Goal: Task Accomplishment & Management: Use online tool/utility

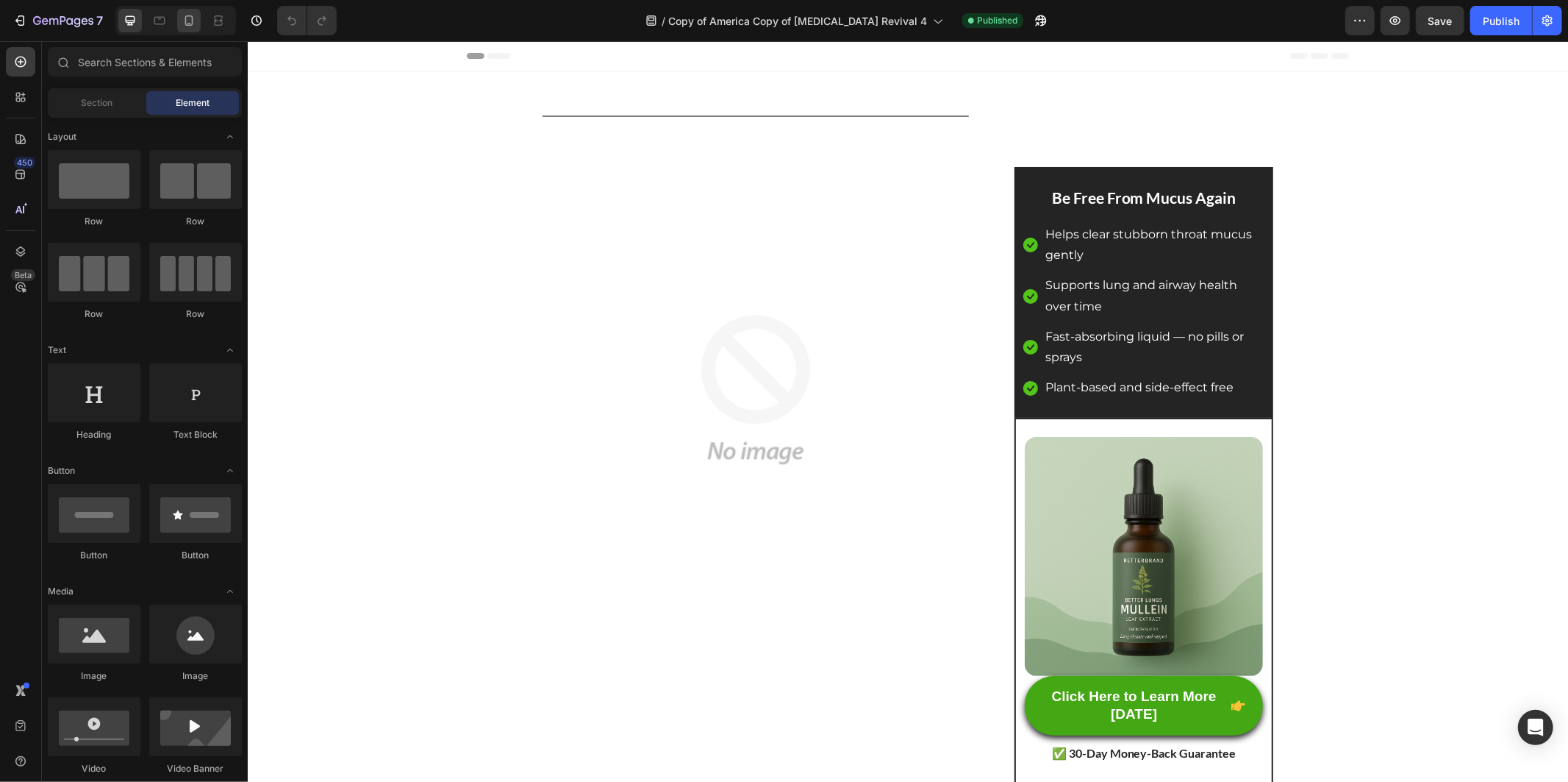
click at [194, 7] on div at bounding box center [175, 21] width 121 height 30
click at [192, 11] on div at bounding box center [189, 20] width 23 height 23
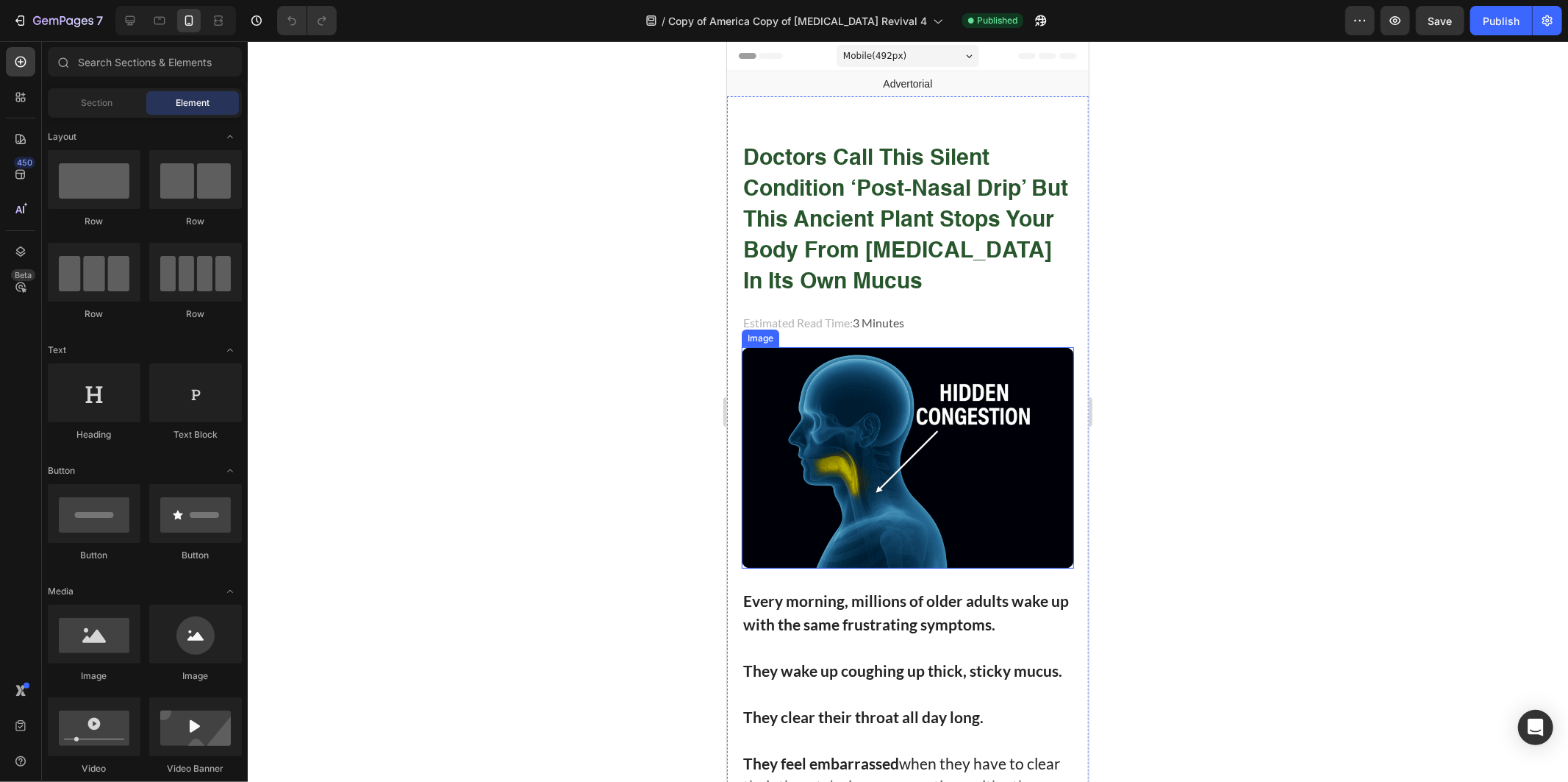
click at [835, 430] on img at bounding box center [907, 457] width 332 height 222
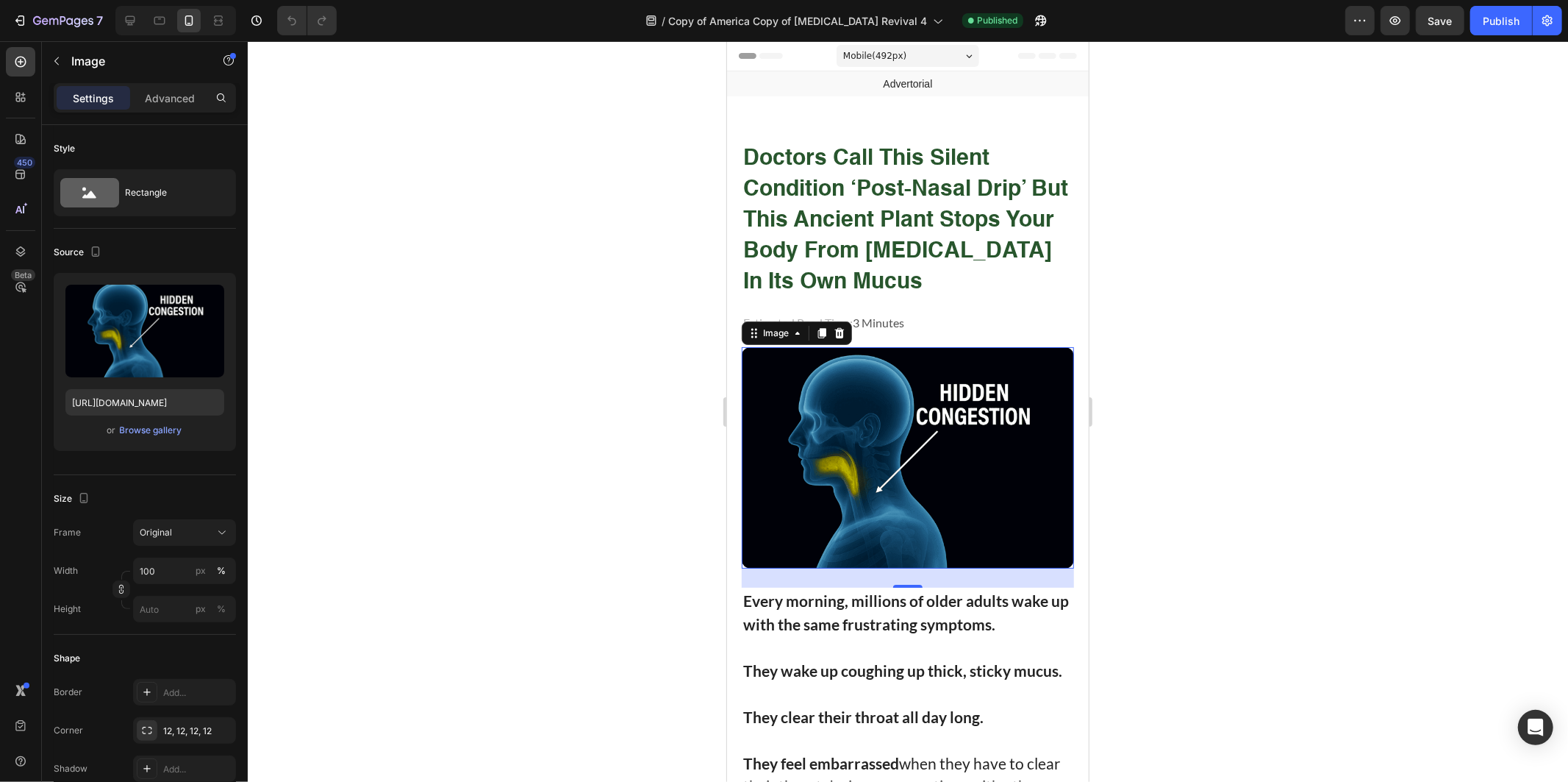
click at [1237, 436] on div at bounding box center [908, 412] width 1321 height 741
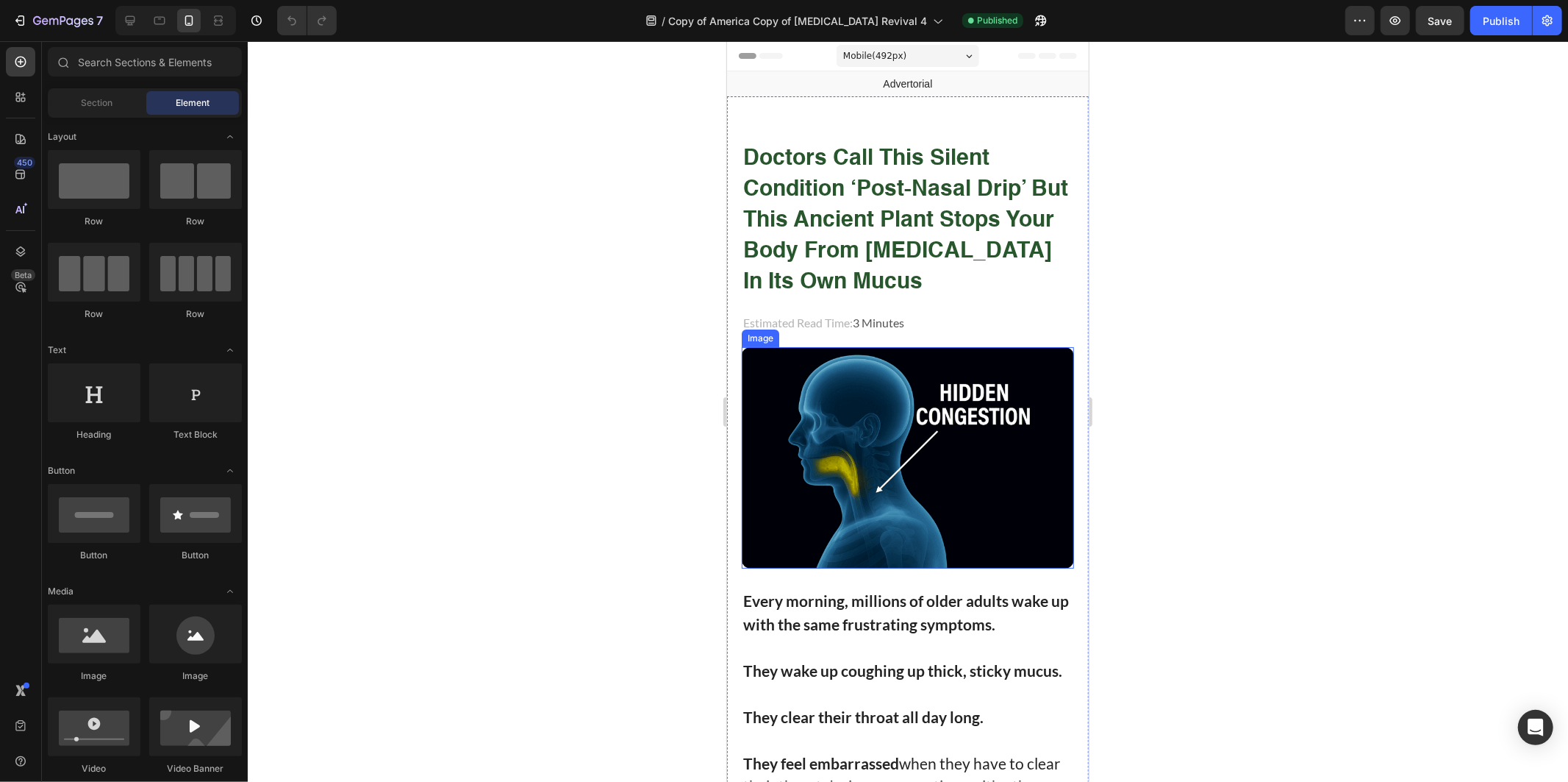
click at [851, 430] on img at bounding box center [907, 457] width 332 height 222
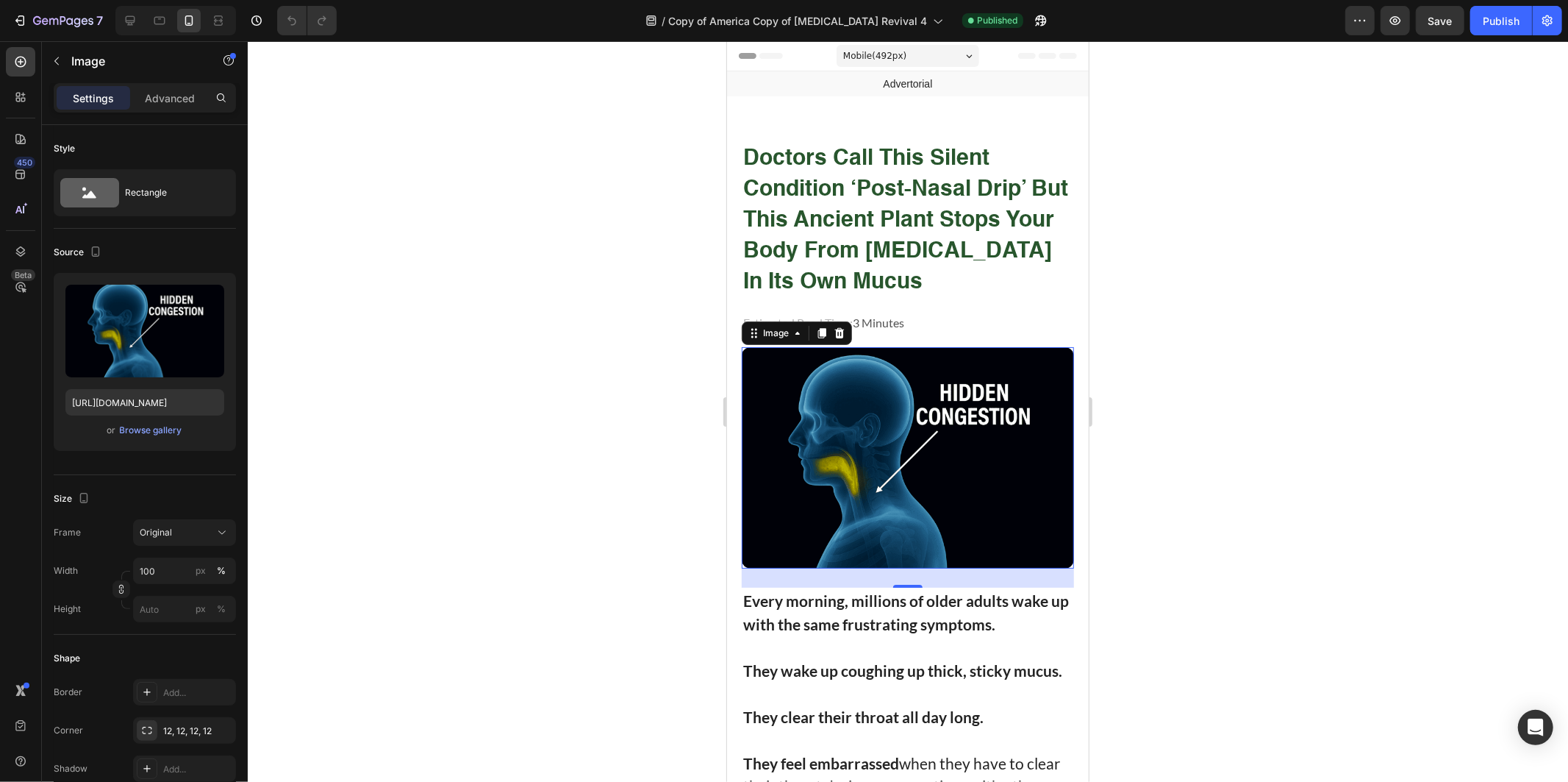
click at [947, 446] on img at bounding box center [907, 457] width 332 height 222
click at [145, 443] on div "Upload Image [URL][DOMAIN_NAME] or Browse gallery" at bounding box center [145, 362] width 182 height 178
click at [152, 430] on div "Browse gallery" at bounding box center [151, 430] width 62 height 13
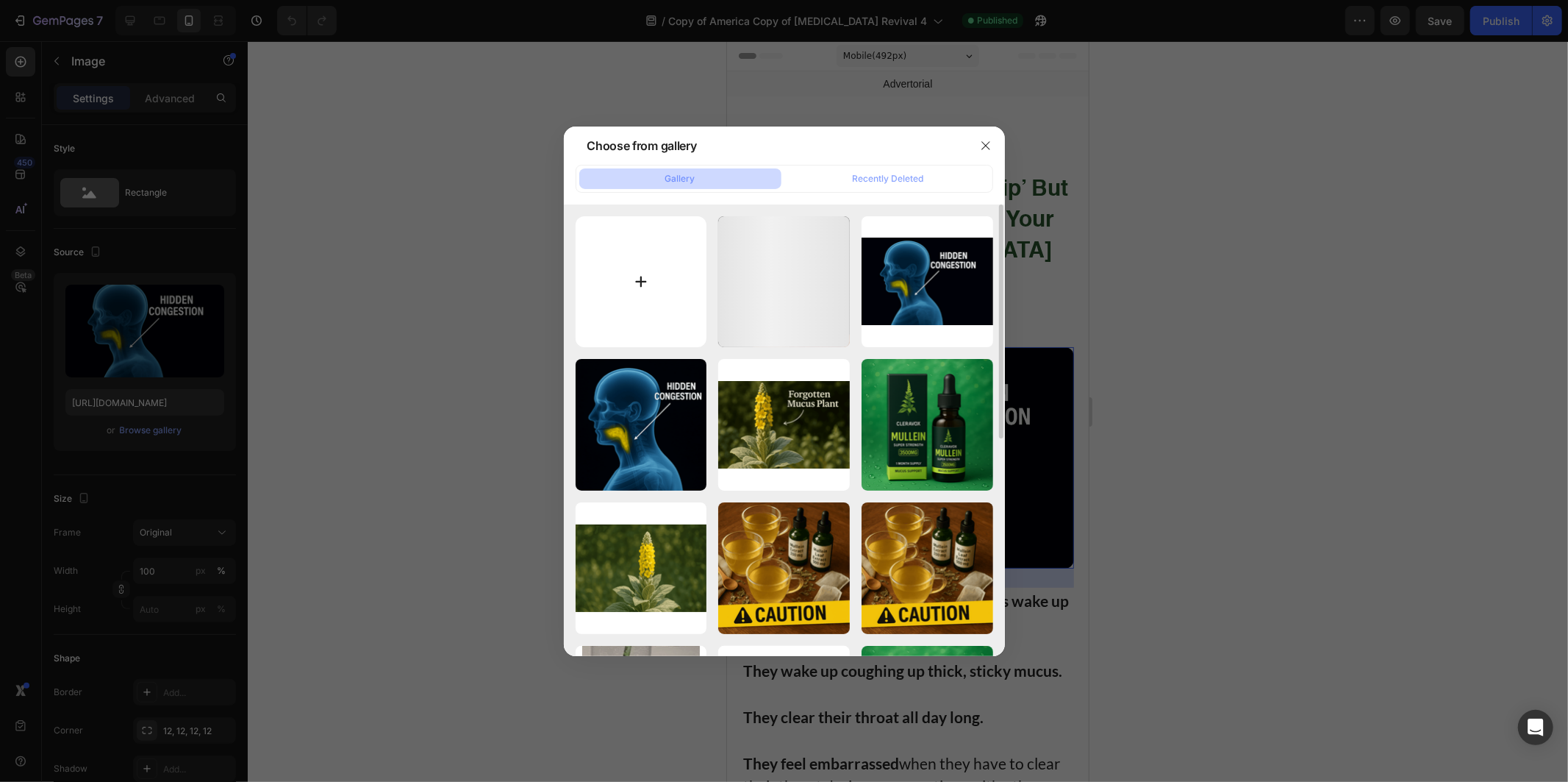
click at [590, 303] on input "file" at bounding box center [641, 282] width 131 height 132
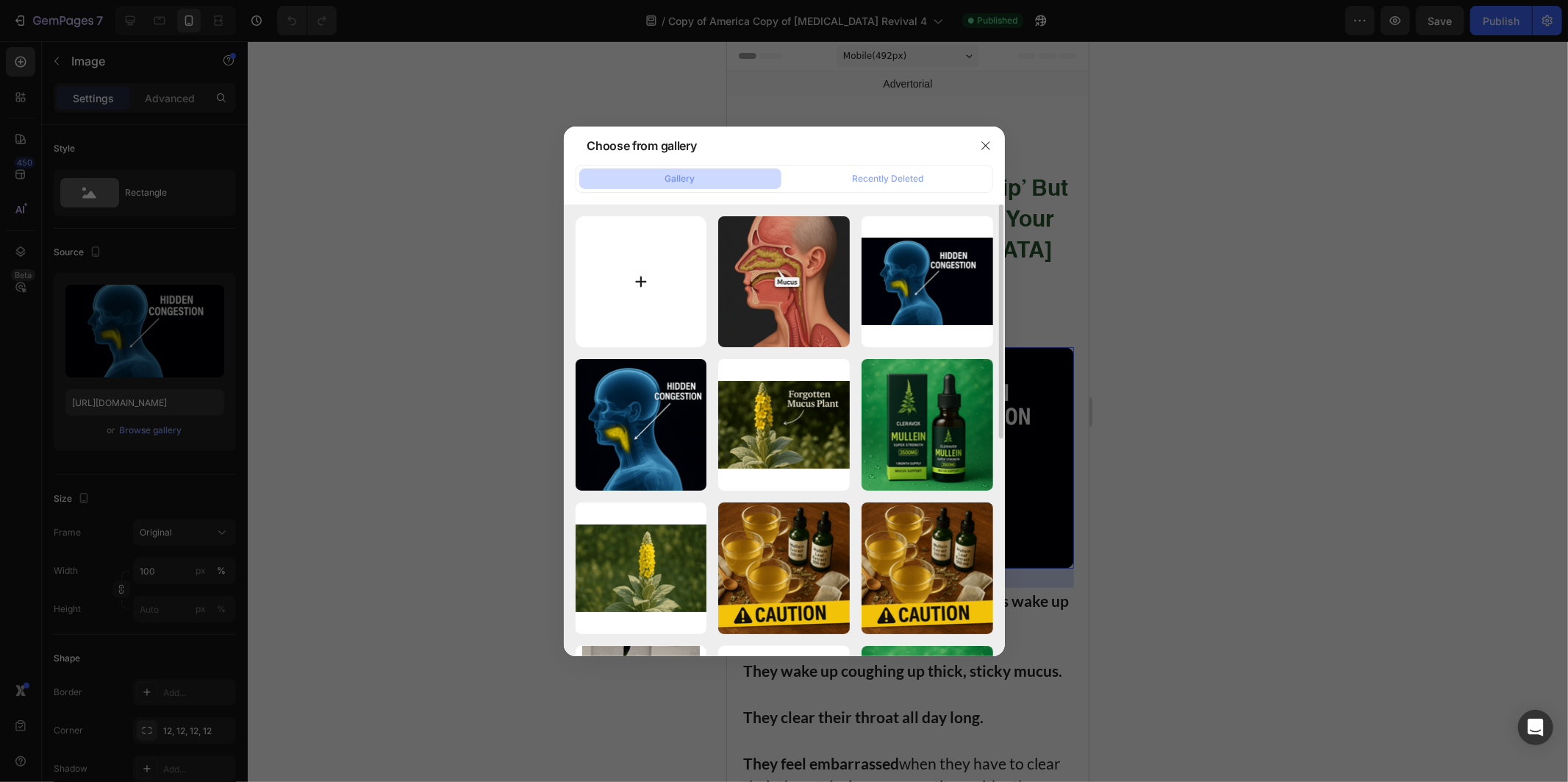
type input "C:\fakepath\ChatGPT Image [DATE], 07_57_53 PM.png"
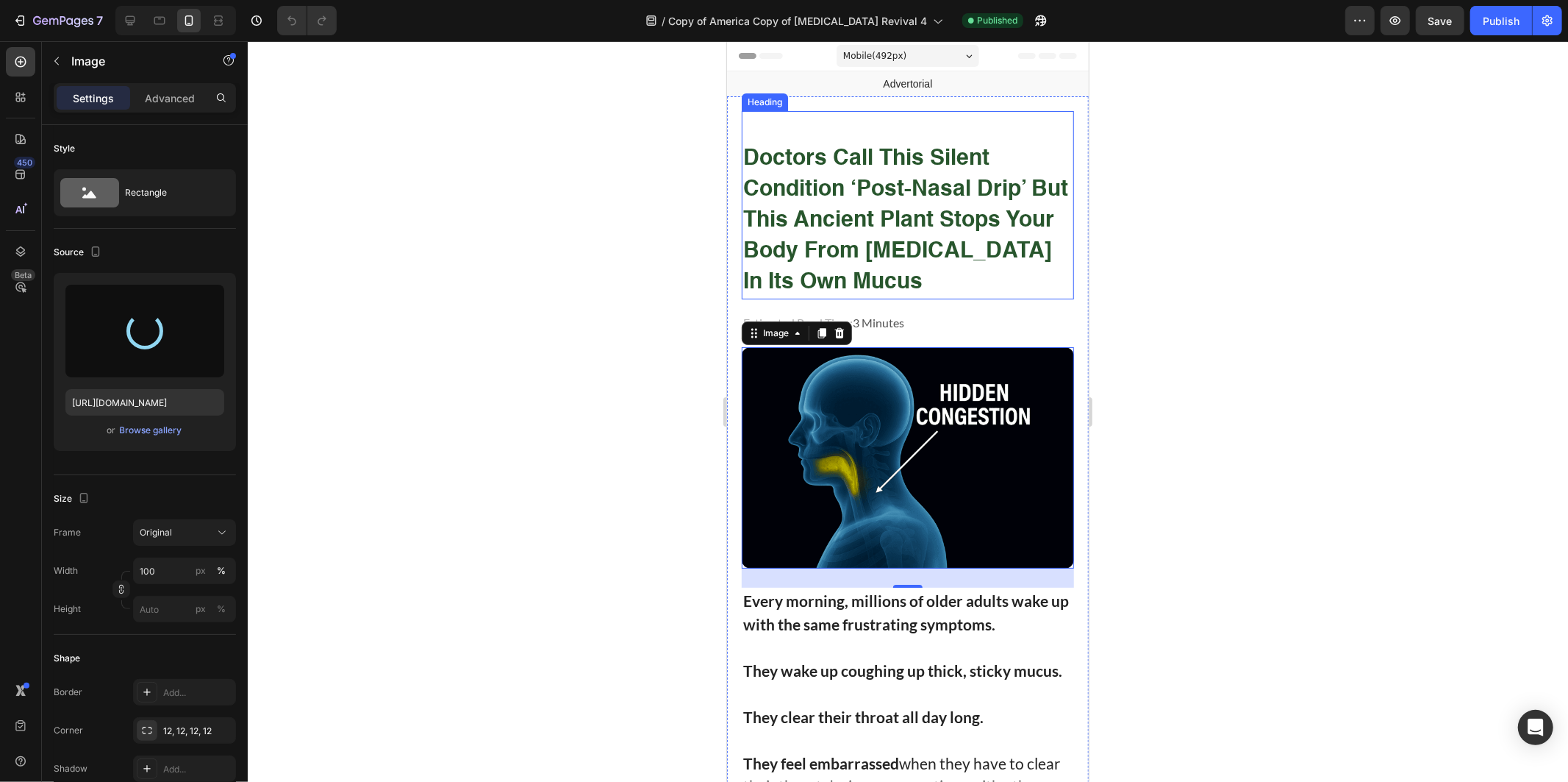
type input "[URL][DOMAIN_NAME]"
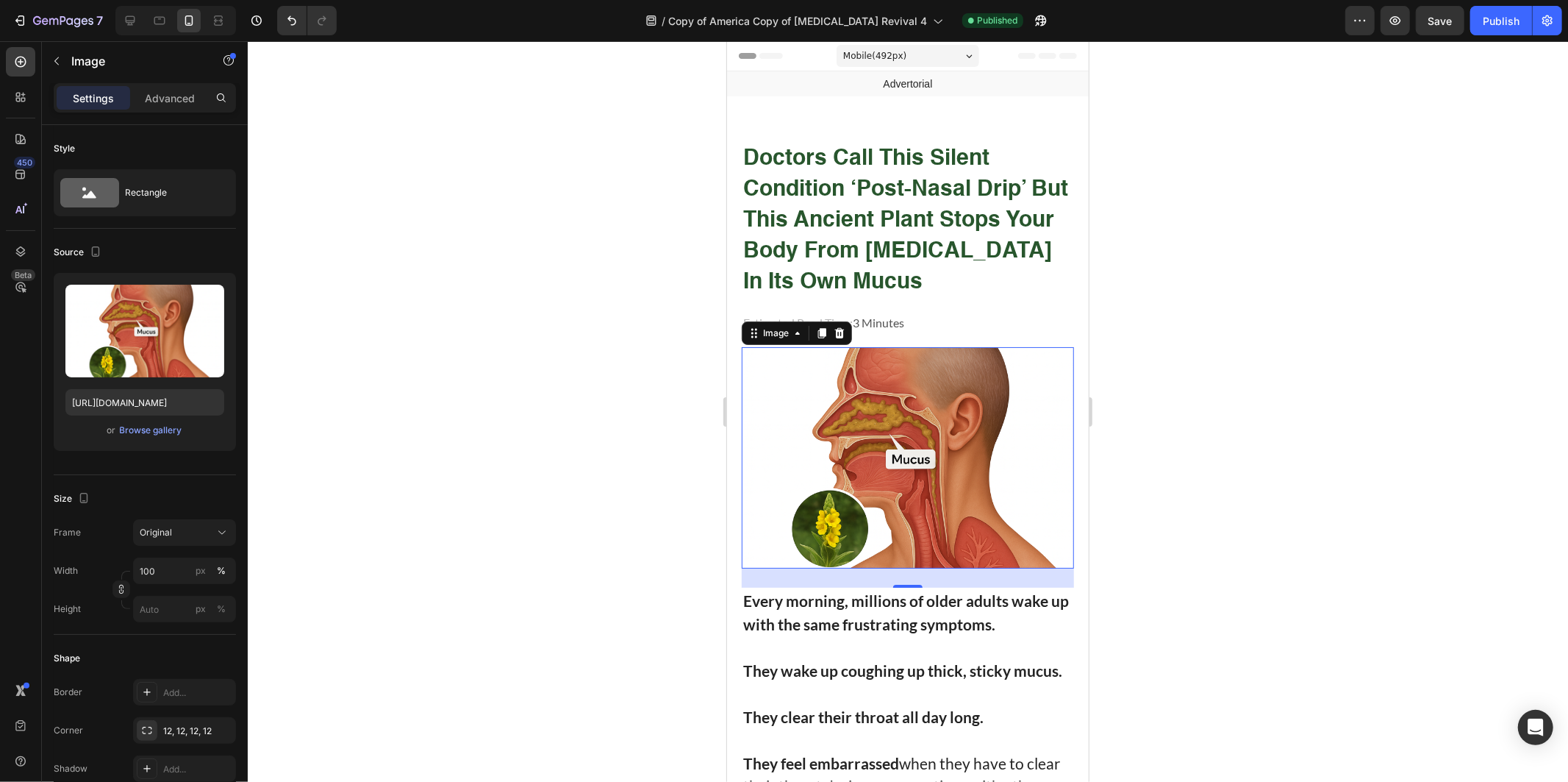
click at [657, 451] on div at bounding box center [908, 412] width 1321 height 741
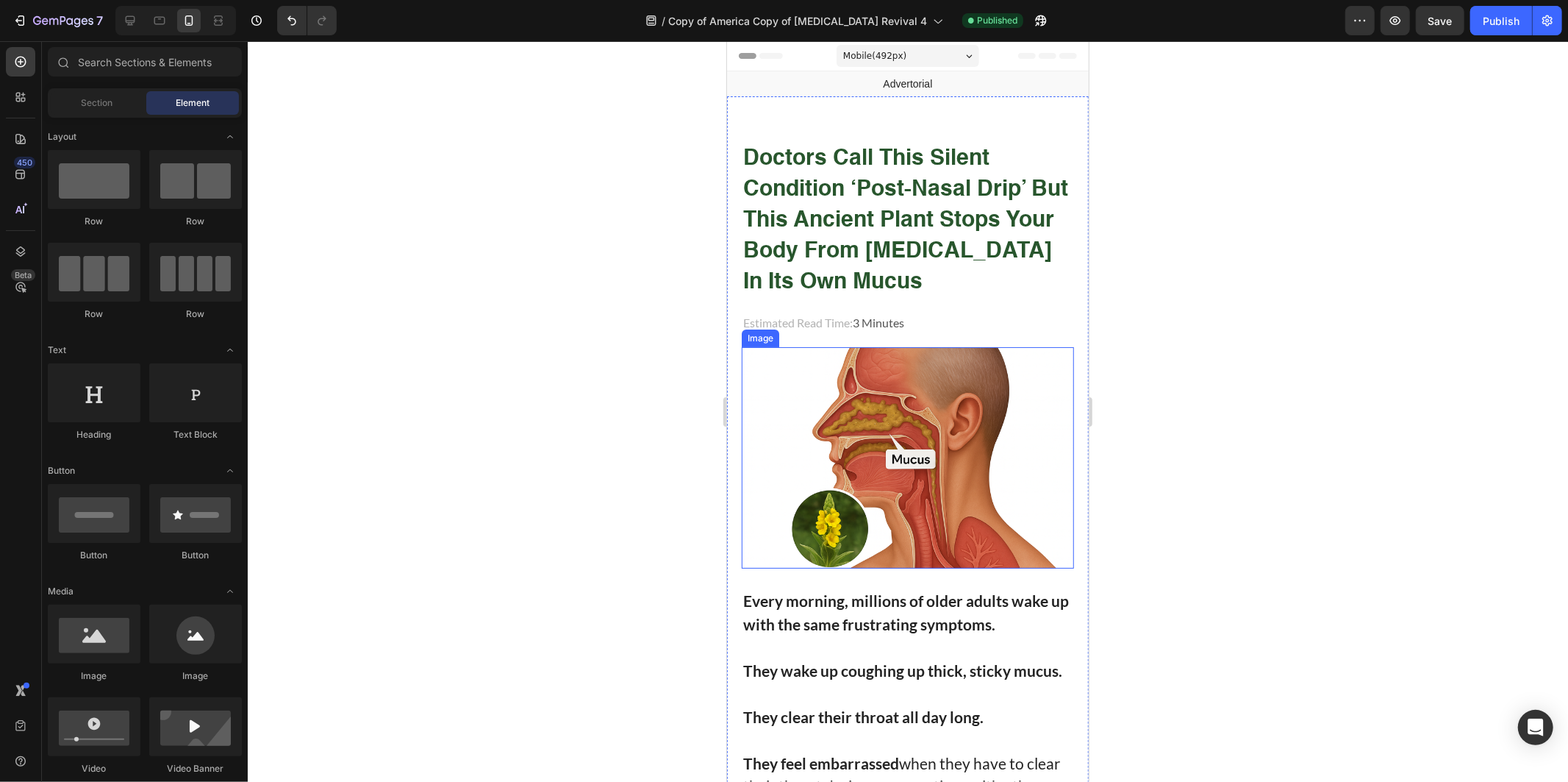
click at [879, 467] on img at bounding box center [907, 457] width 332 height 222
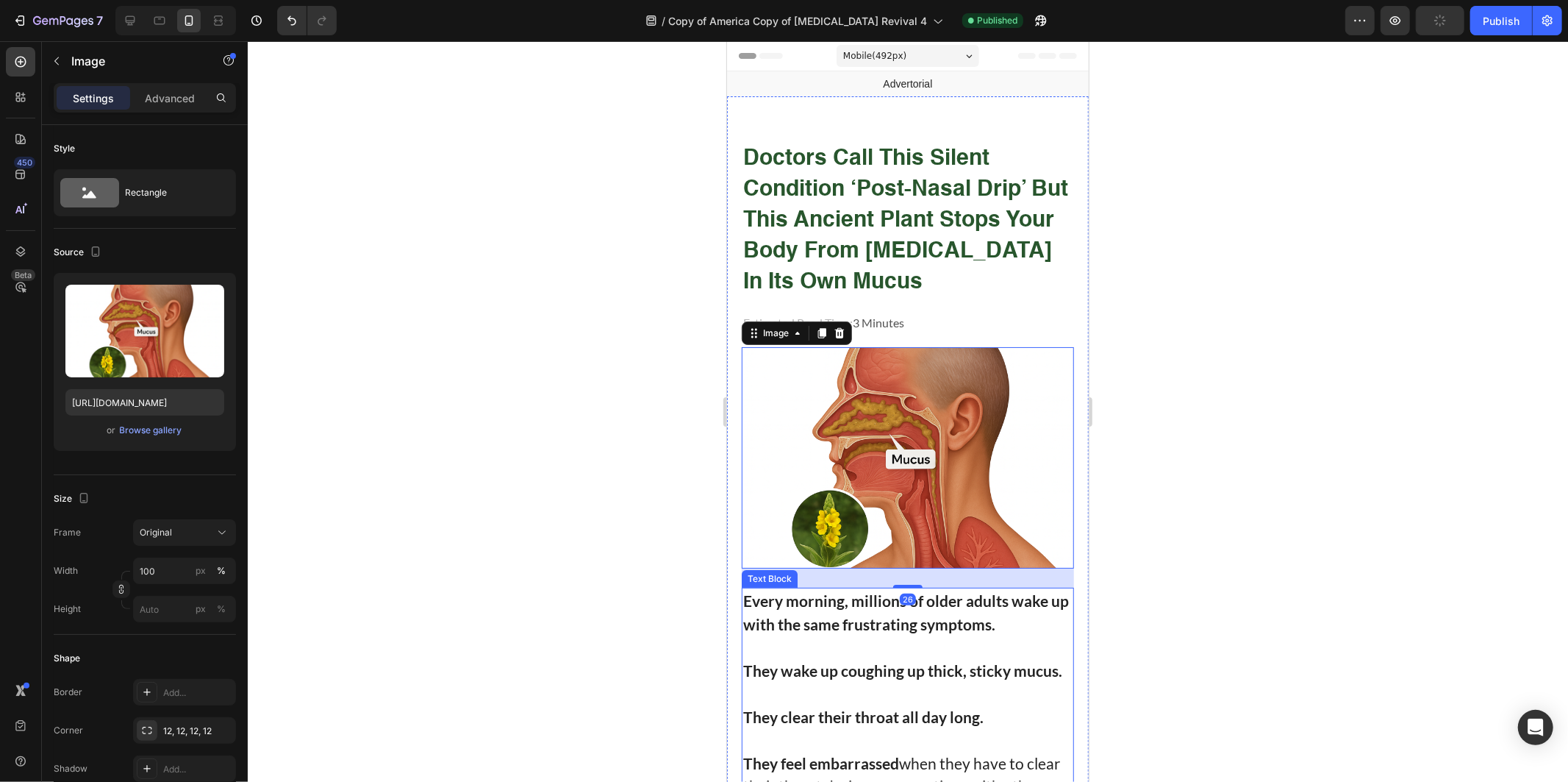
click at [855, 592] on strong "Every morning, millions of older adults wake up with the same frustrating sympt…" at bounding box center [905, 612] width 326 height 42
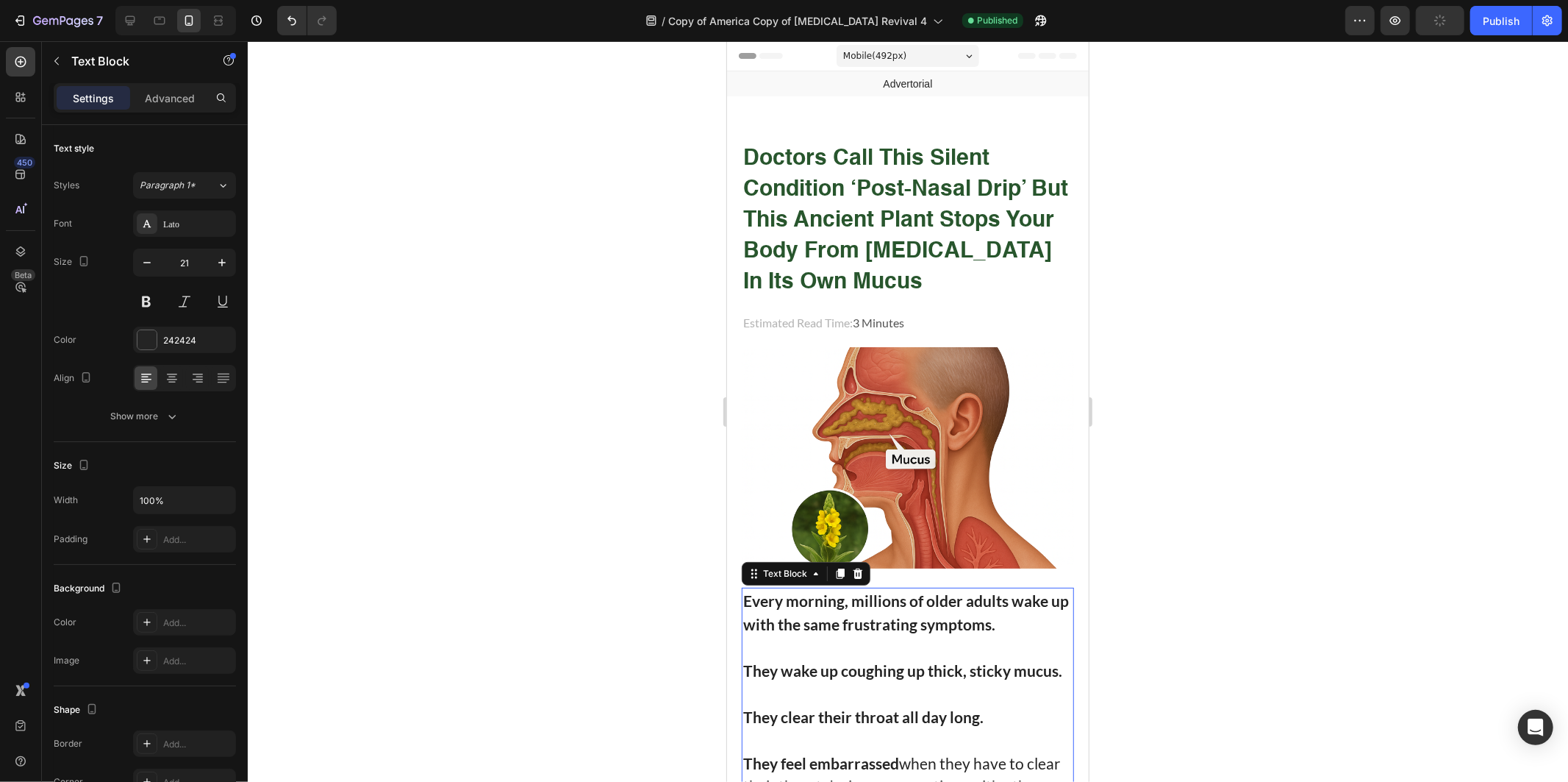
click at [862, 611] on strong "Every morning, millions of older adults wake up with the same frustrating sympt…" at bounding box center [905, 612] width 326 height 42
click at [818, 607] on strong "Every morning, millions of older adults wake up with the same frustrating sympt…" at bounding box center [905, 612] width 326 height 42
click at [877, 622] on strong "Every morning, millions of older adults wake up with the same frustrating sympt…" at bounding box center [905, 612] width 326 height 42
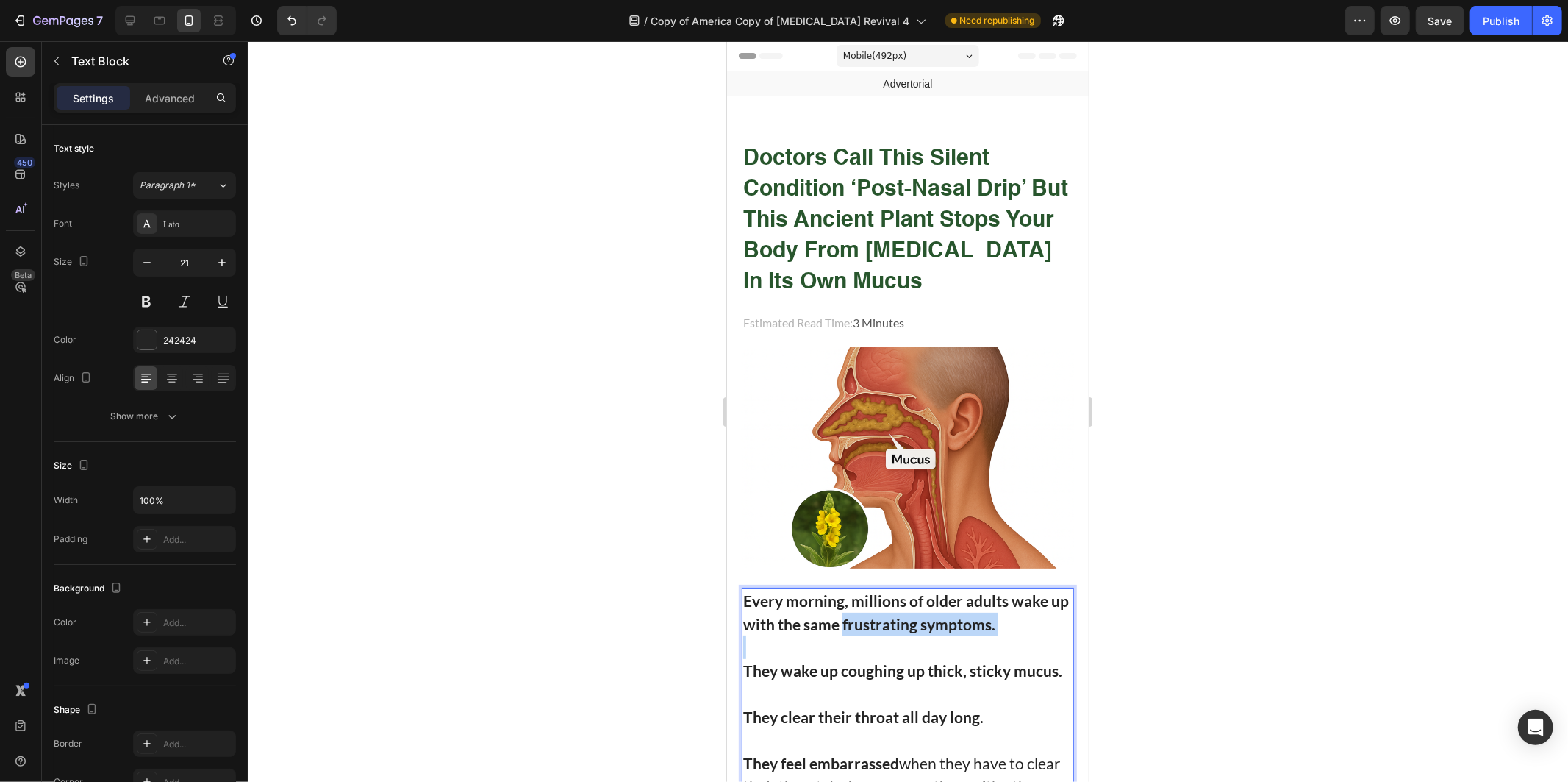
drag, startPoint x: 877, startPoint y: 622, endPoint x: 1020, endPoint y: 618, distance: 143.1
click at [1020, 618] on p "Every morning, millions of older adults wake up with the same frustrating sympt…" at bounding box center [908, 612] width 330 height 47
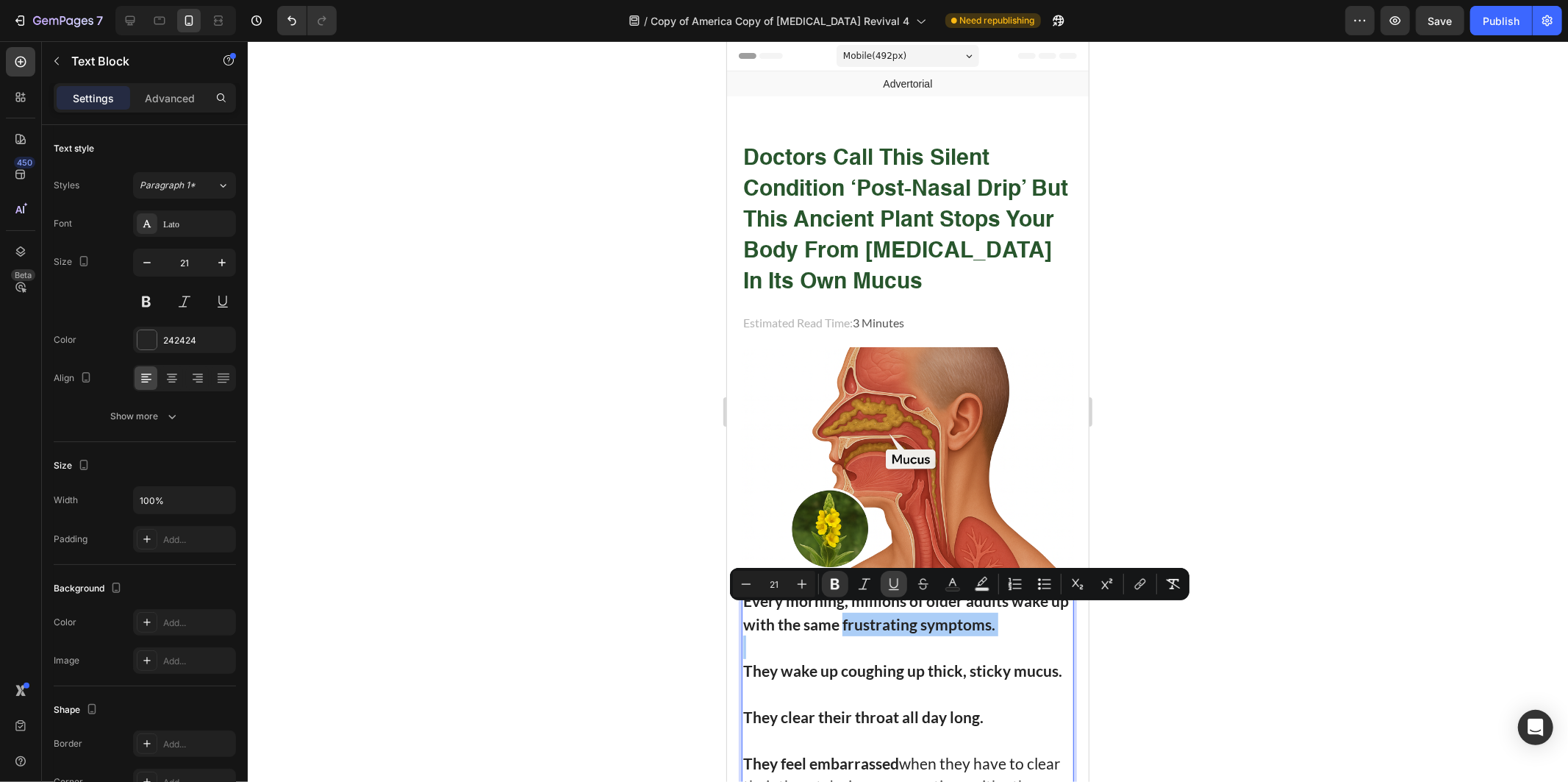
click at [901, 581] on button "Underline" at bounding box center [894, 584] width 26 height 26
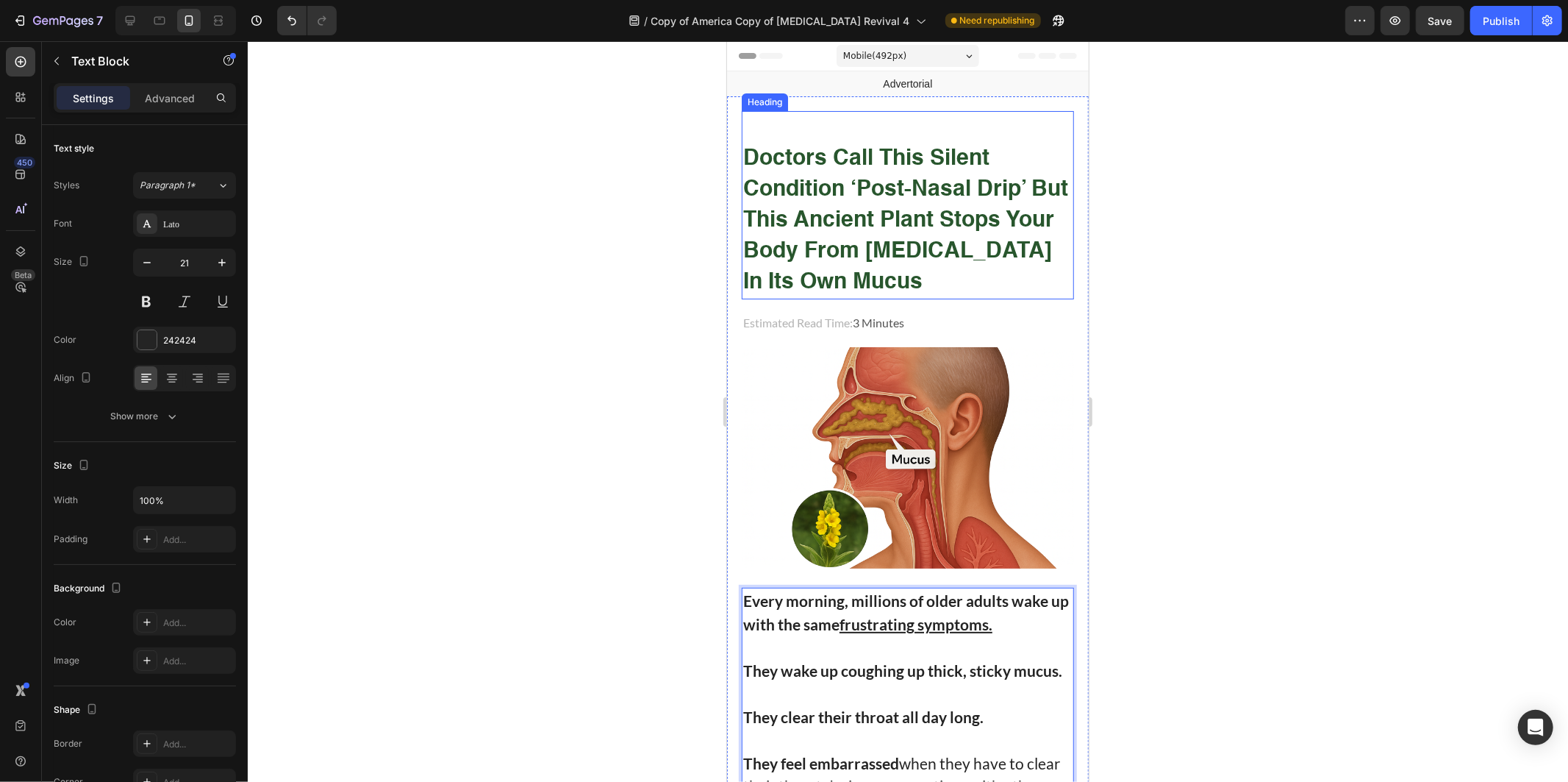
click at [968, 259] on strong "doctors call this silent condition ‘post-nasal drip’ but this ancient plant sto…" at bounding box center [905, 219] width 325 height 146
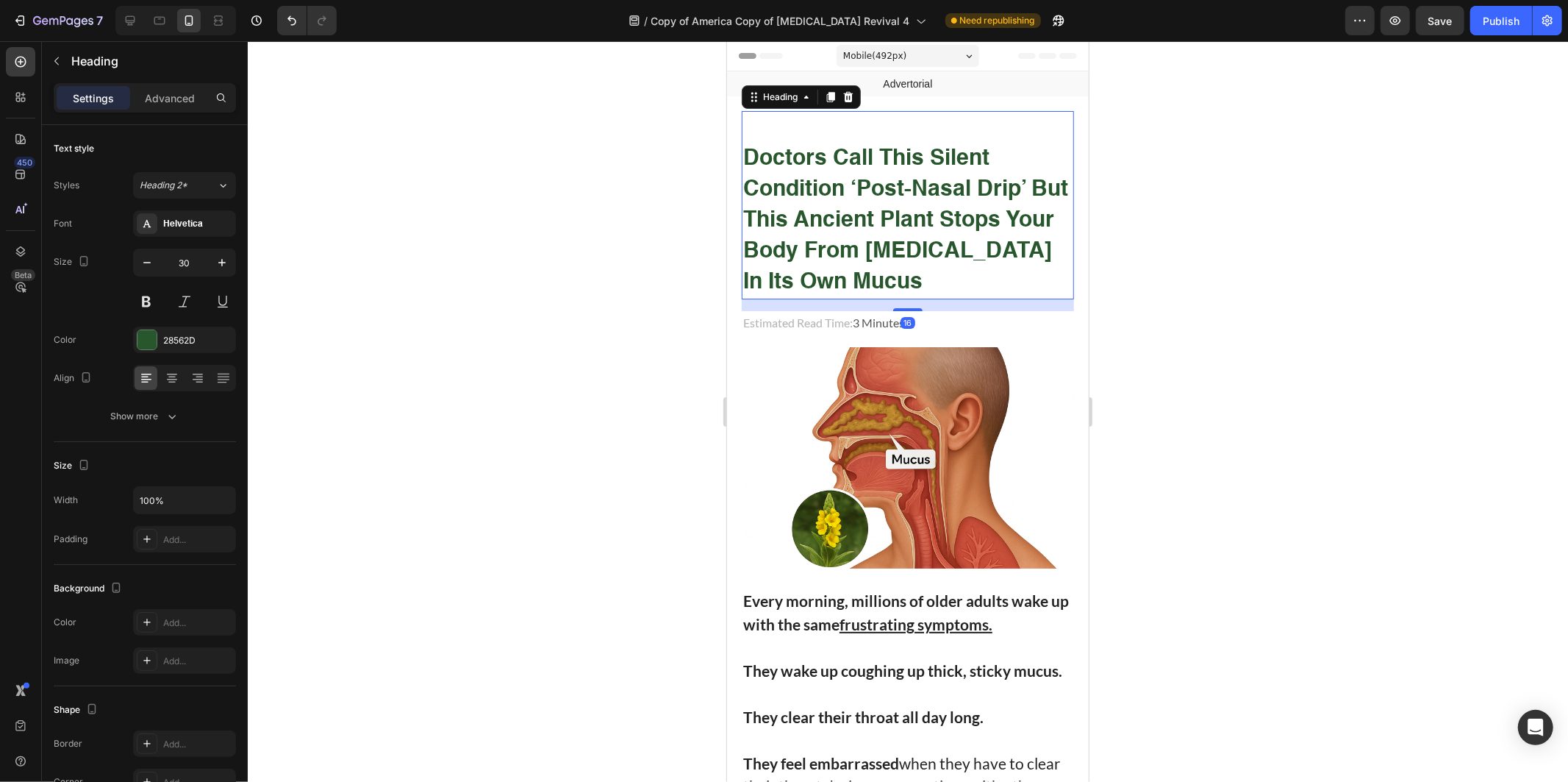
click at [1277, 430] on div at bounding box center [908, 412] width 1321 height 741
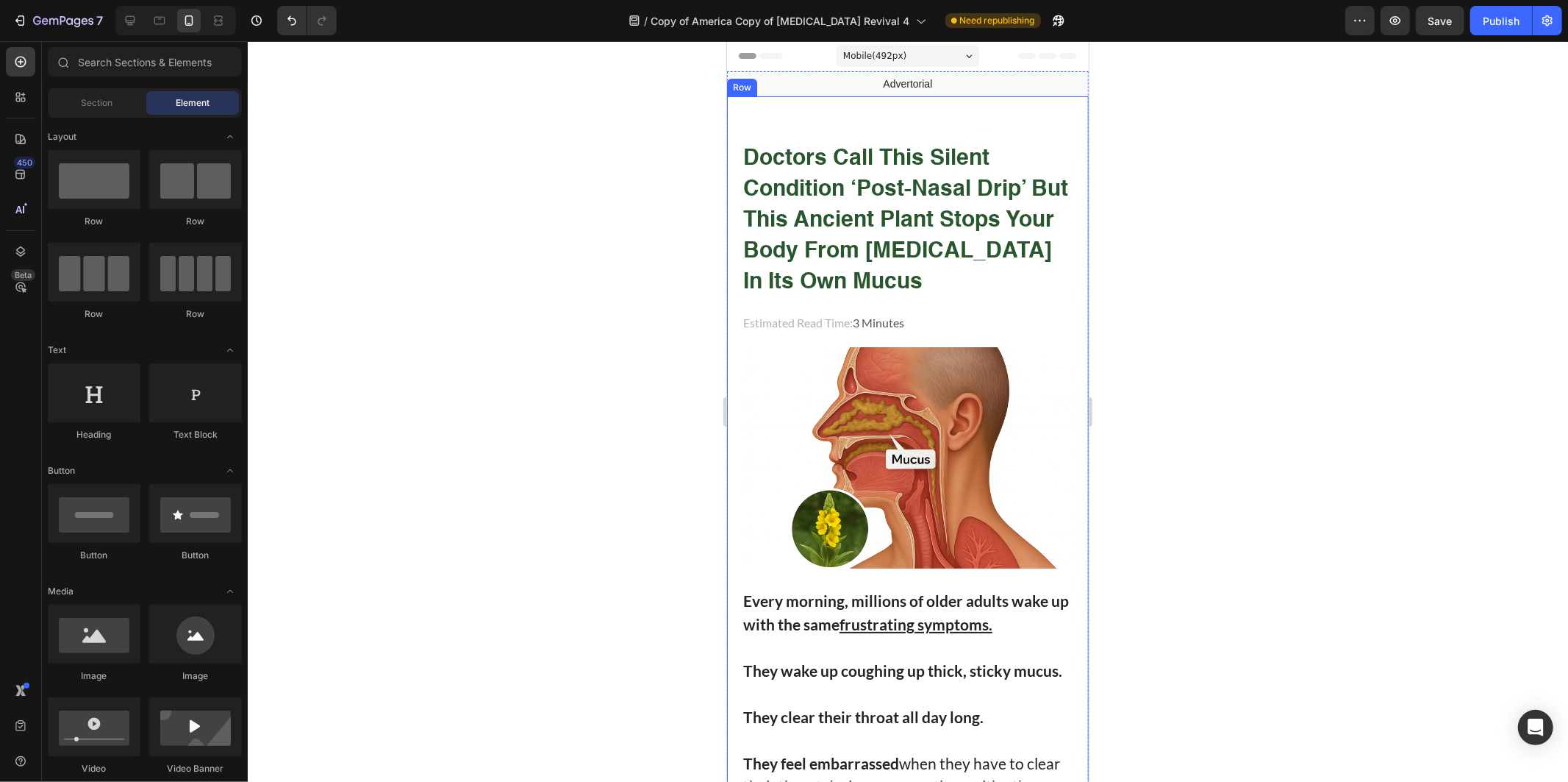
click at [896, 251] on strong "doctors call this silent condition ‘post-nasal drip’ but this ancient plant sto…" at bounding box center [905, 219] width 325 height 146
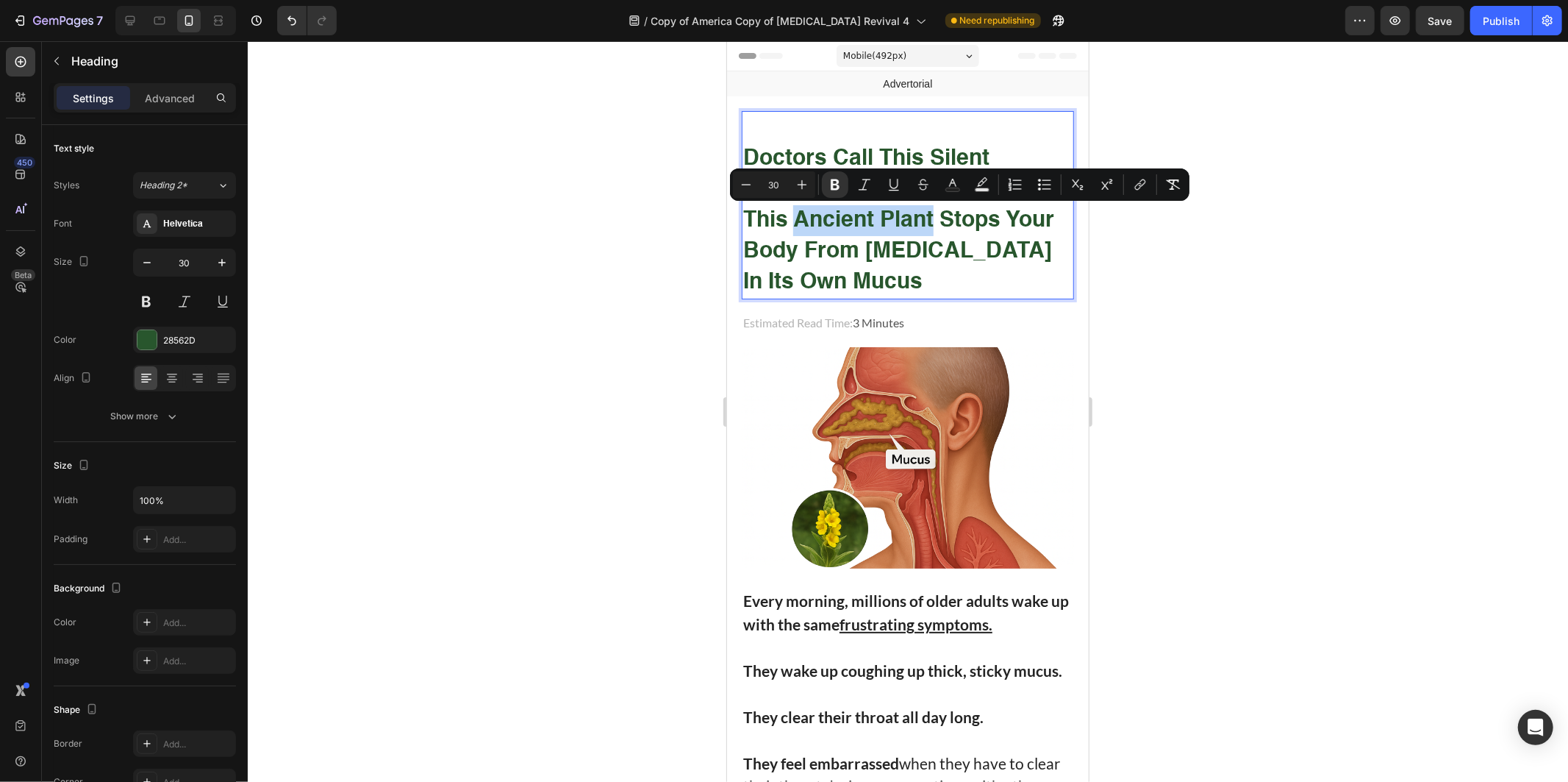
drag, startPoint x: 867, startPoint y: 212, endPoint x: 938, endPoint y: 211, distance: 71.0
click at [938, 211] on strong "doctors call this silent condition ‘post-nasal drip’ but this ancient plant sto…" at bounding box center [905, 219] width 325 height 146
click at [885, 174] on button "Underline" at bounding box center [894, 184] width 26 height 26
click at [493, 269] on div at bounding box center [908, 412] width 1321 height 741
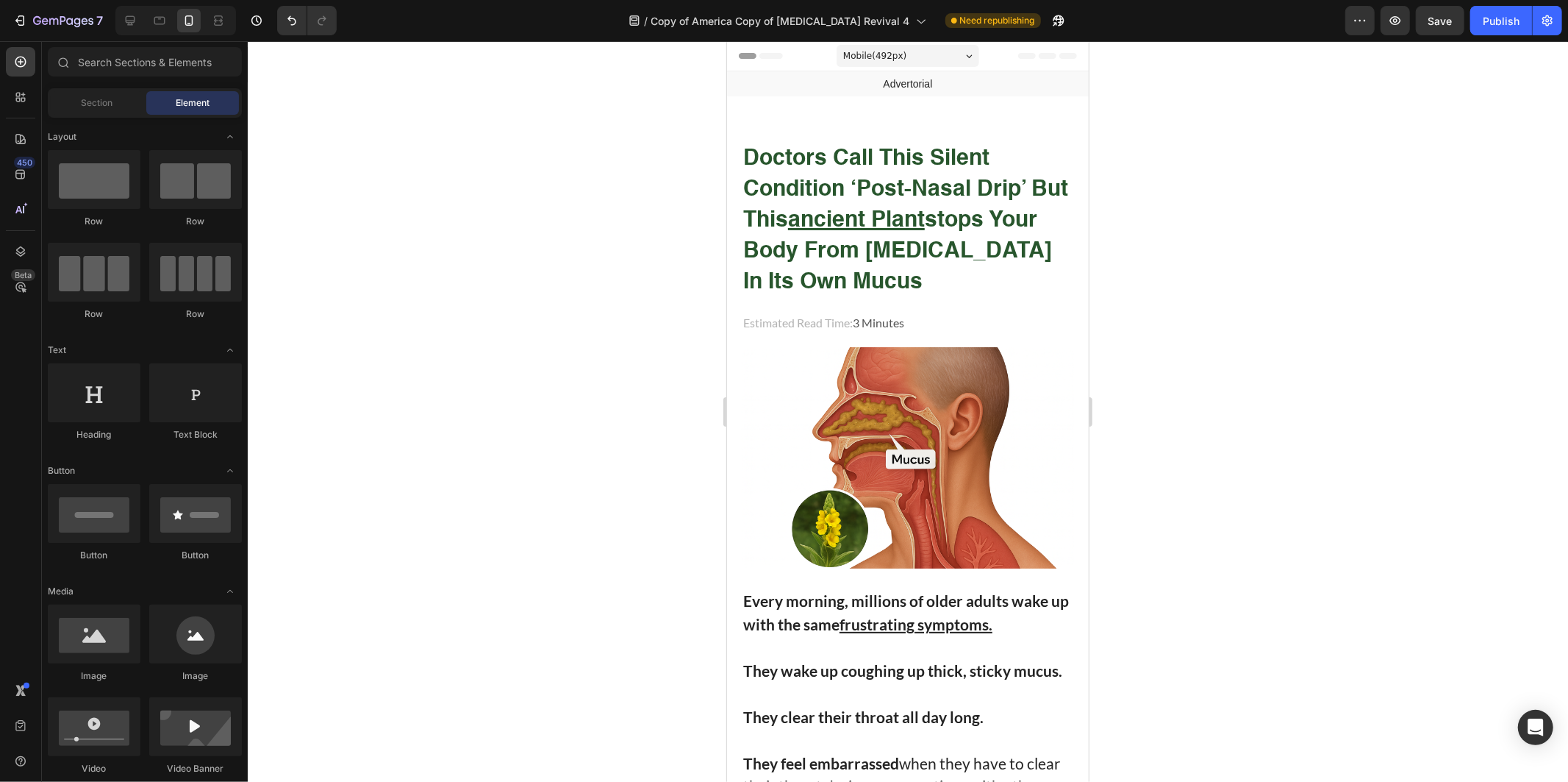
drag, startPoint x: 1482, startPoint y: 22, endPoint x: 1453, endPoint y: 81, distance: 65.7
click at [1482, 23] on button "Publish" at bounding box center [1501, 21] width 61 height 30
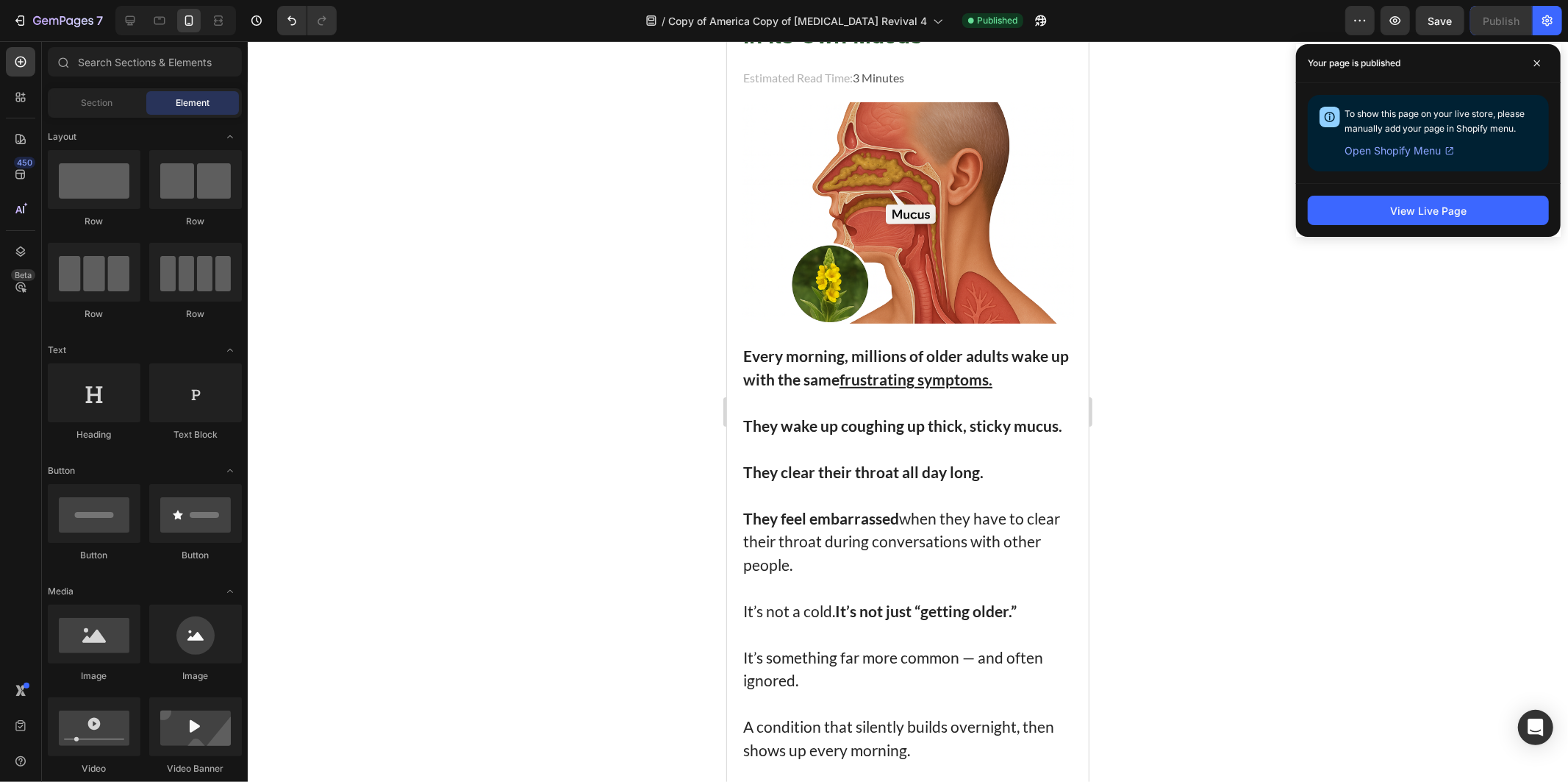
click at [874, 212] on img at bounding box center [907, 212] width 332 height 222
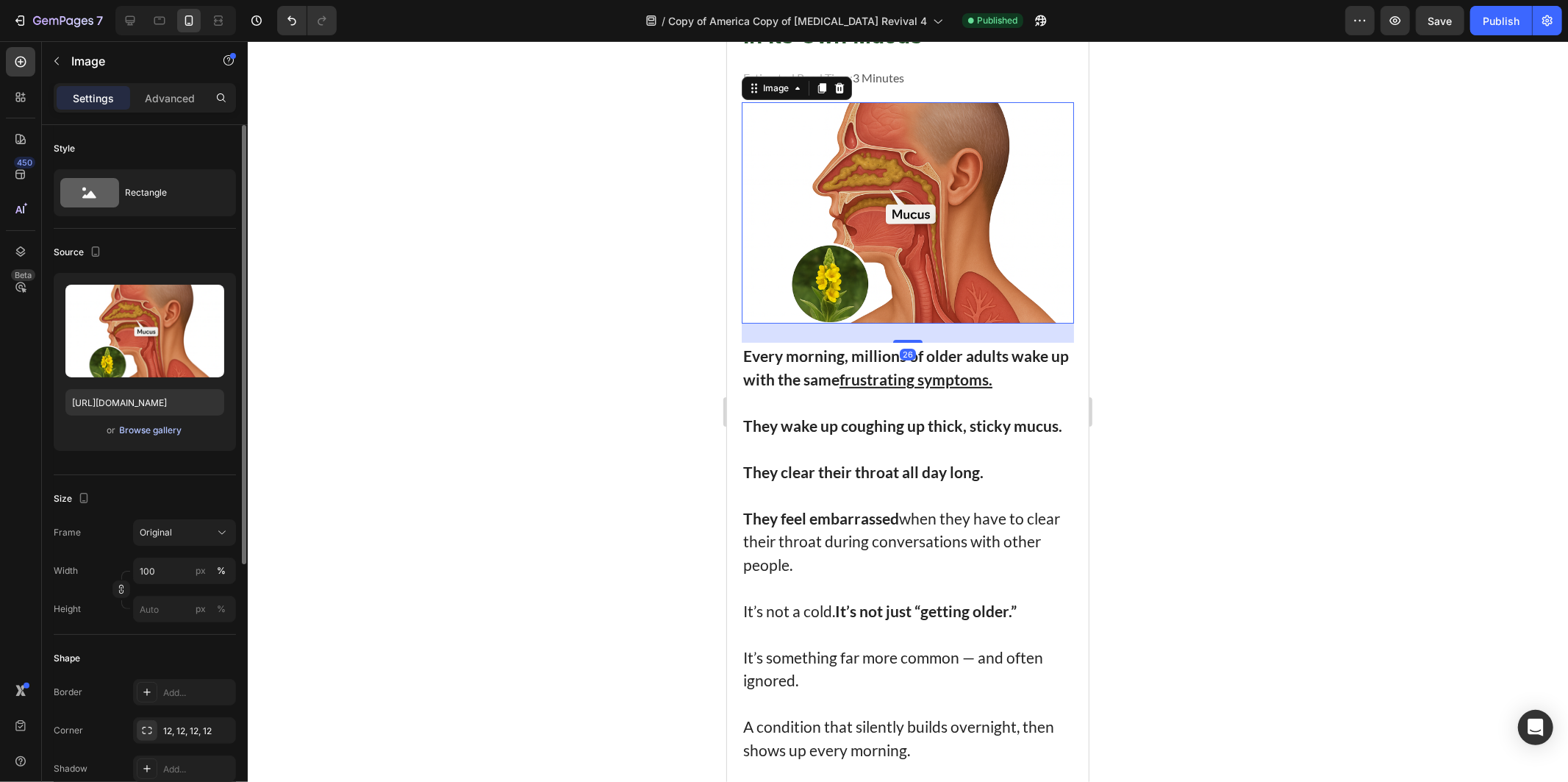
click at [152, 424] on div "Browse gallery" at bounding box center [151, 430] width 62 height 13
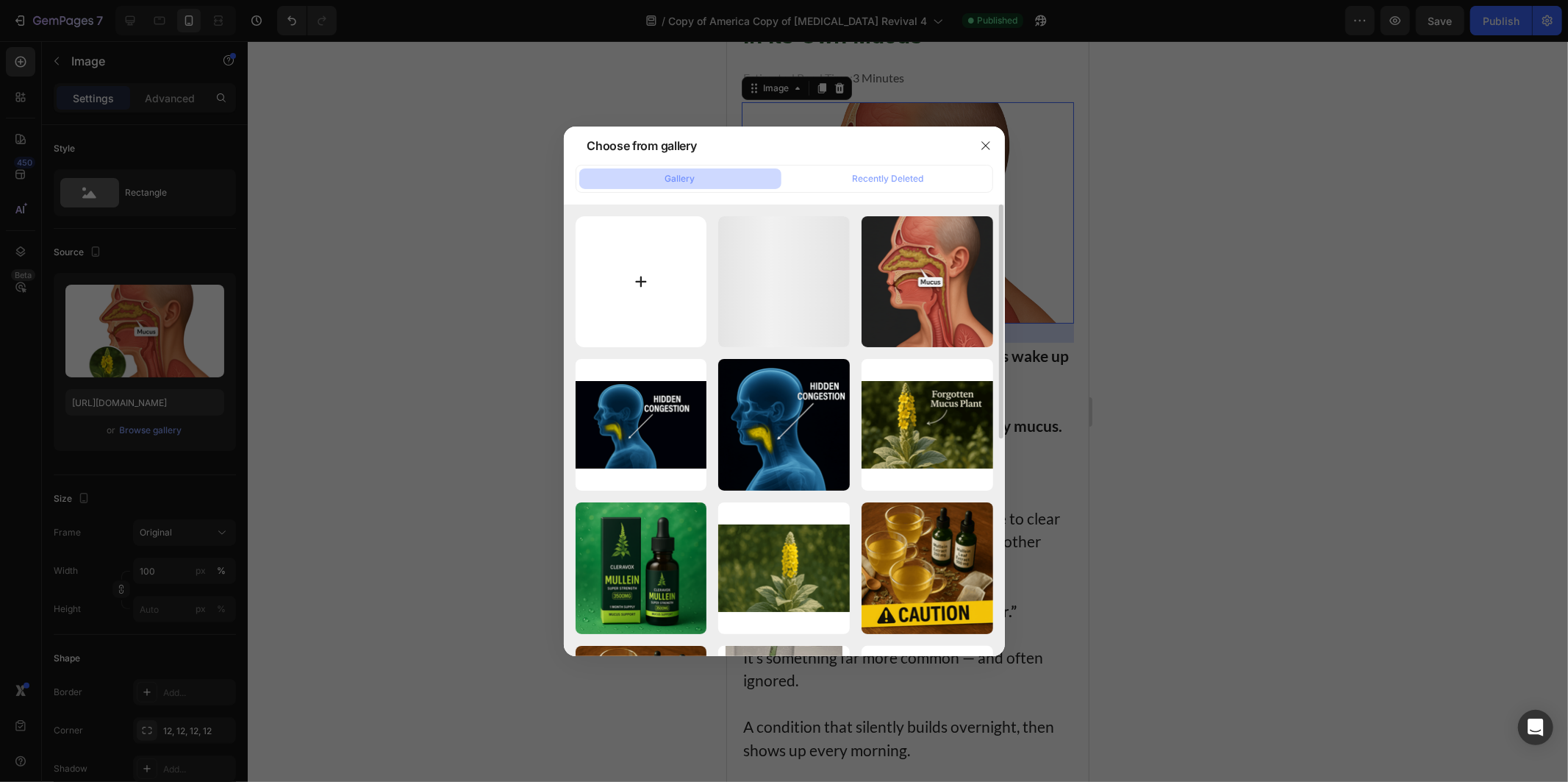
click at [644, 263] on input "file" at bounding box center [641, 282] width 131 height 132
type input "C:\fakepath\ChatGPT Image [DATE], 07_57_53 PM (1) (1).png"
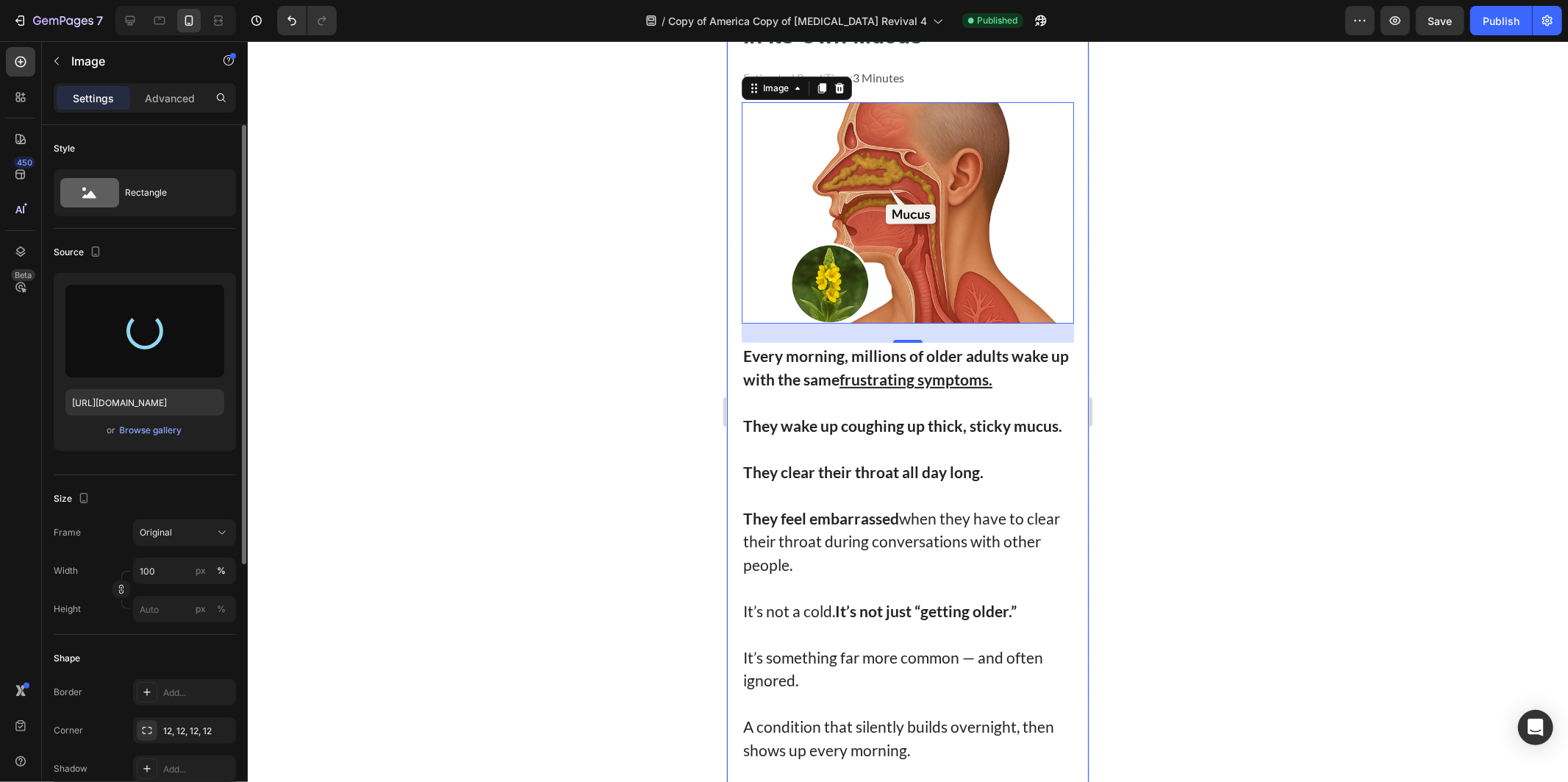
type input "[URL][DOMAIN_NAME]"
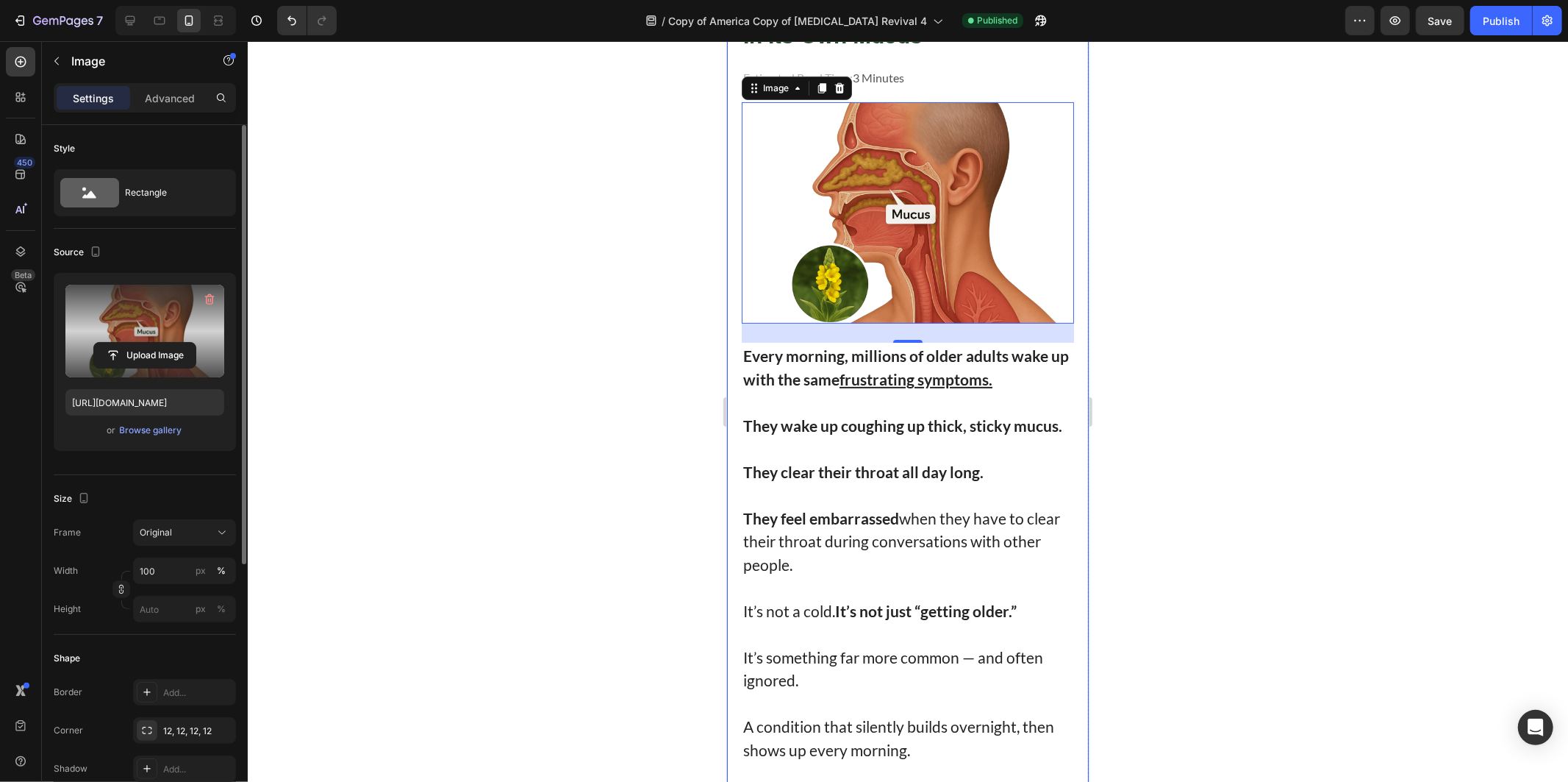
click at [169, 314] on label at bounding box center [145, 331] width 159 height 93
click at [169, 343] on input "file" at bounding box center [145, 356] width 101 height 25
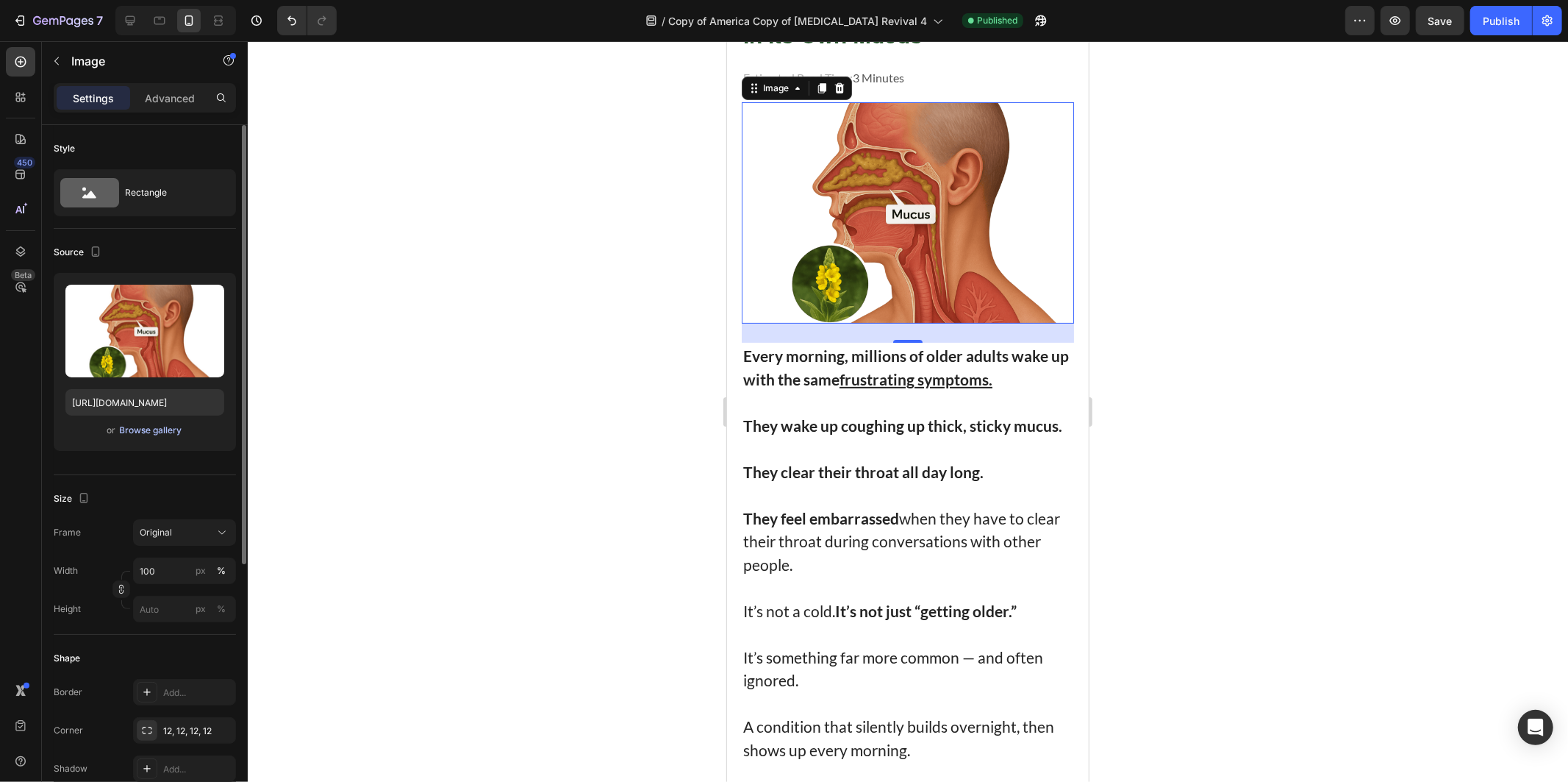
click at [131, 432] on div "Browse gallery" at bounding box center [151, 430] width 62 height 13
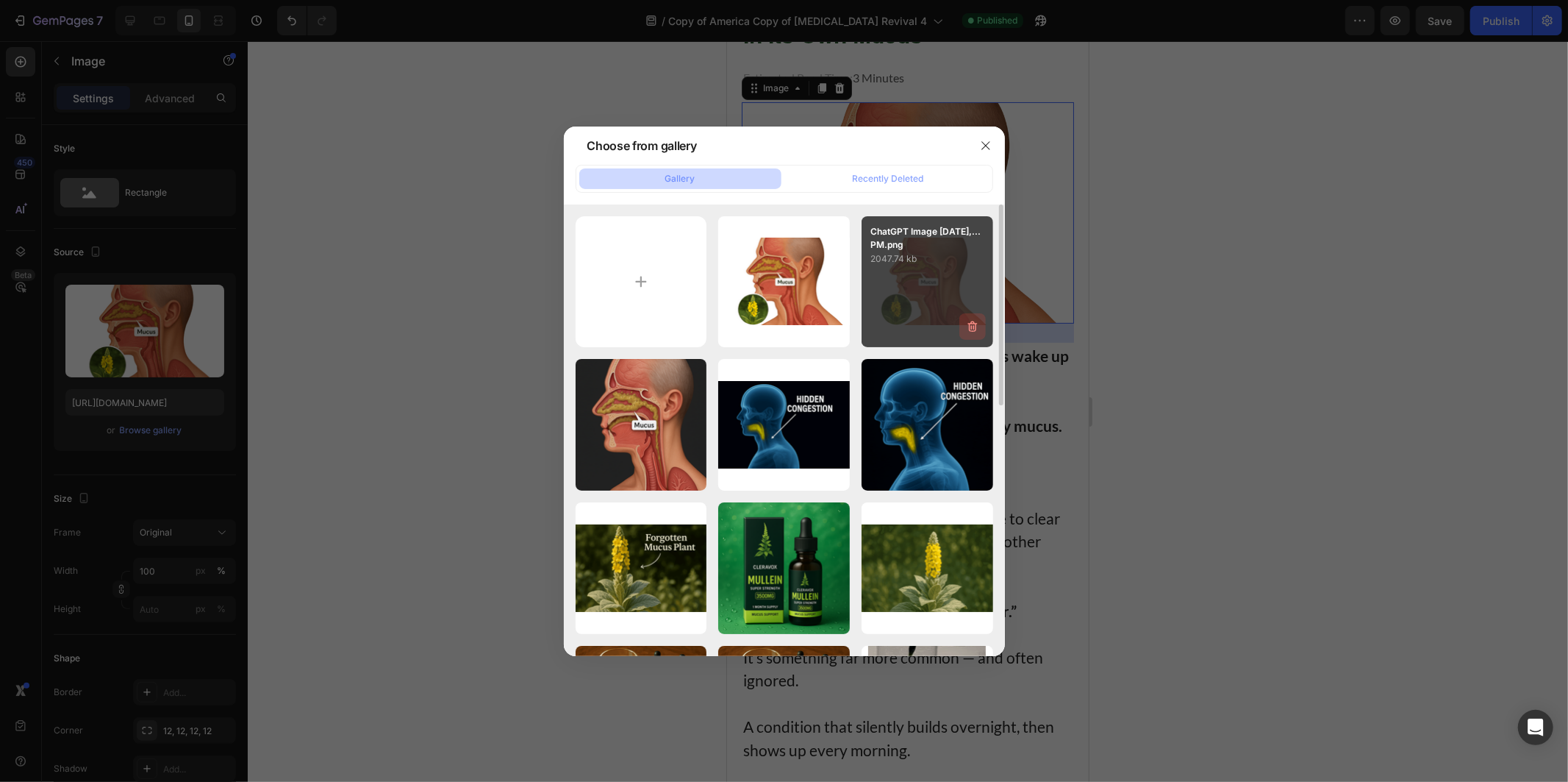
click at [968, 321] on icon "button" at bounding box center [972, 326] width 15 height 15
click at [957, 331] on div "Delete" at bounding box center [964, 329] width 27 height 13
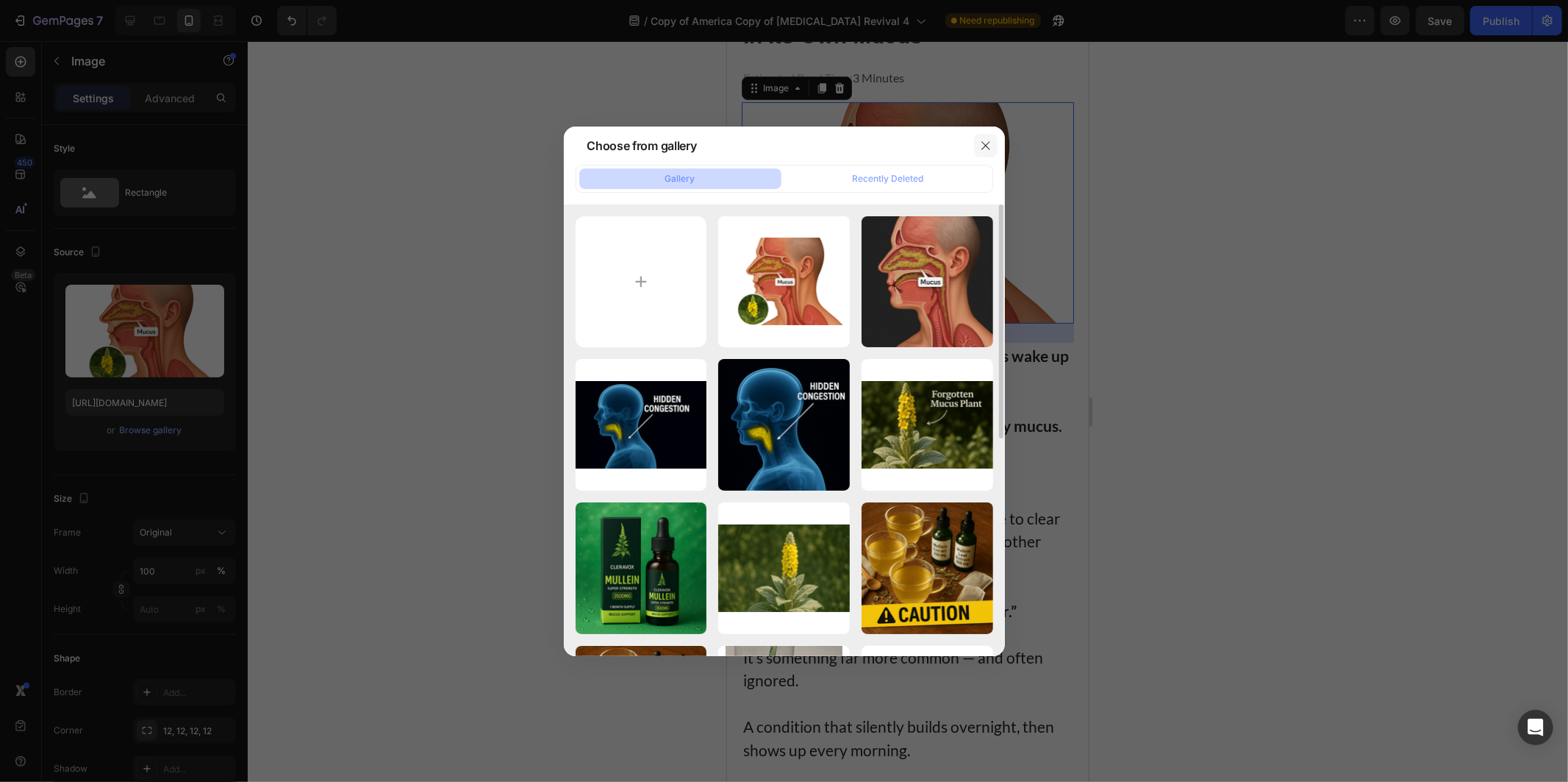
click at [989, 149] on icon "button" at bounding box center [985, 146] width 12 height 12
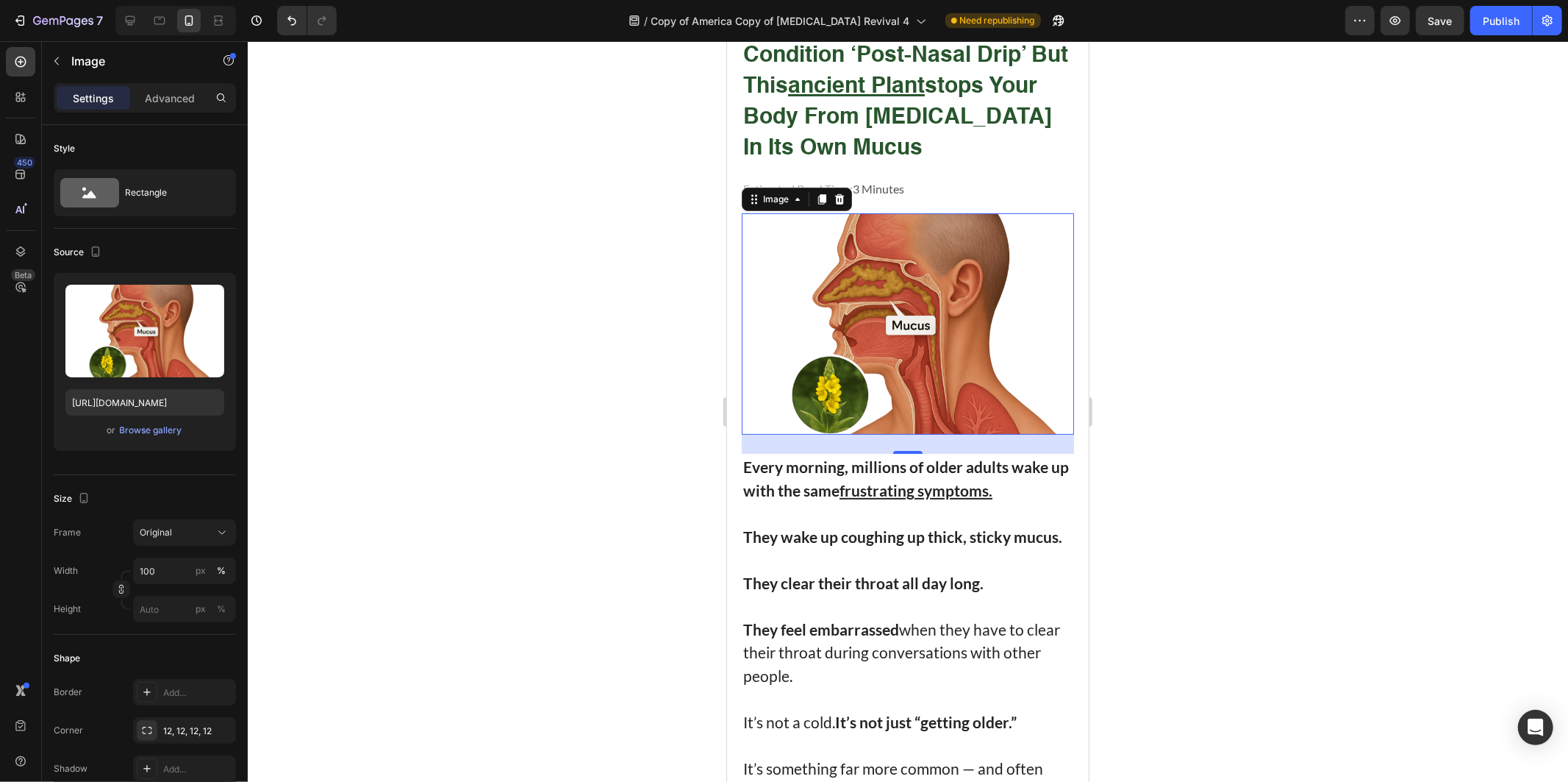
scroll to position [0, 0]
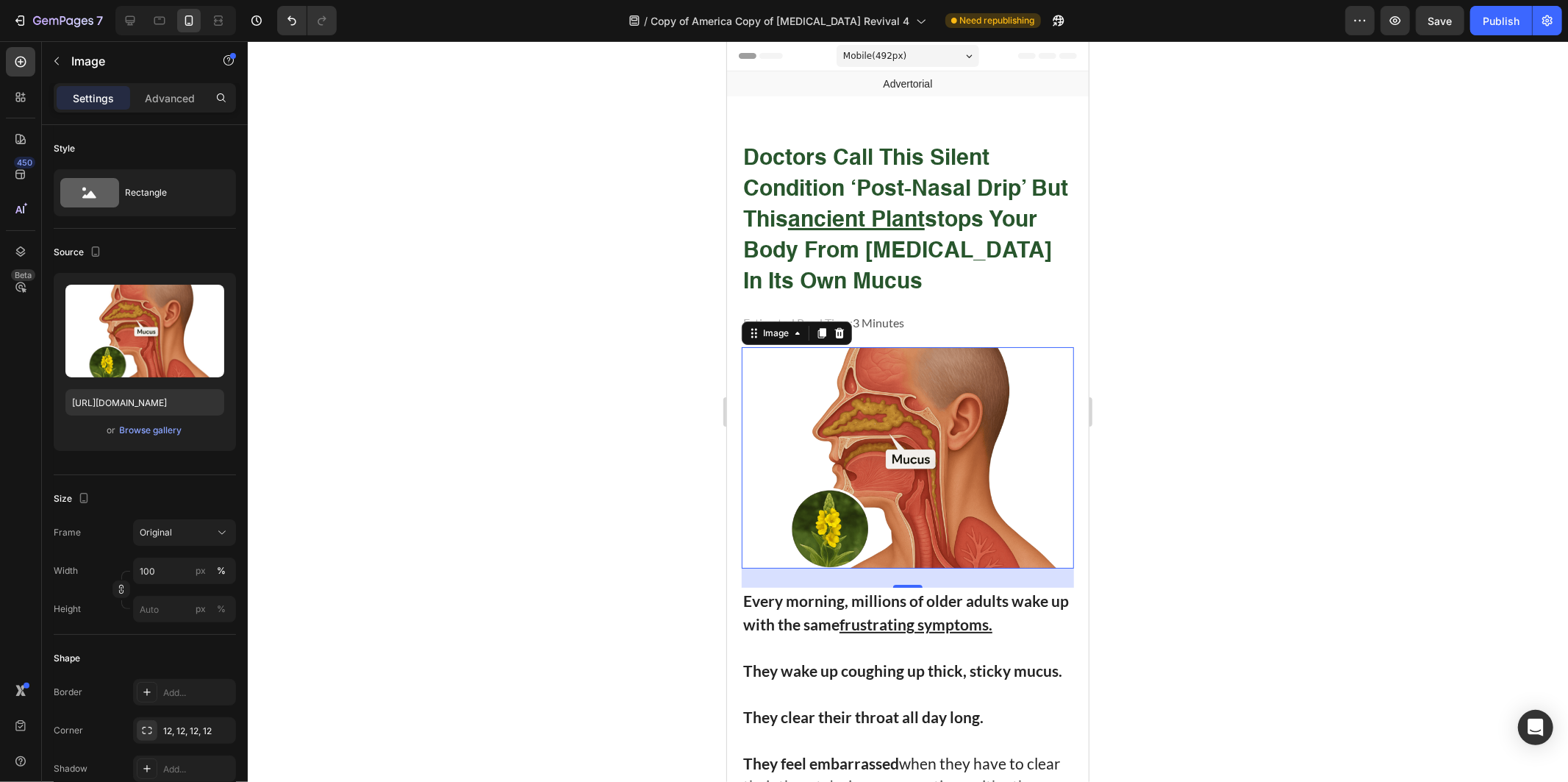
click at [909, 404] on img at bounding box center [907, 457] width 332 height 222
click at [512, 380] on div at bounding box center [908, 412] width 1321 height 741
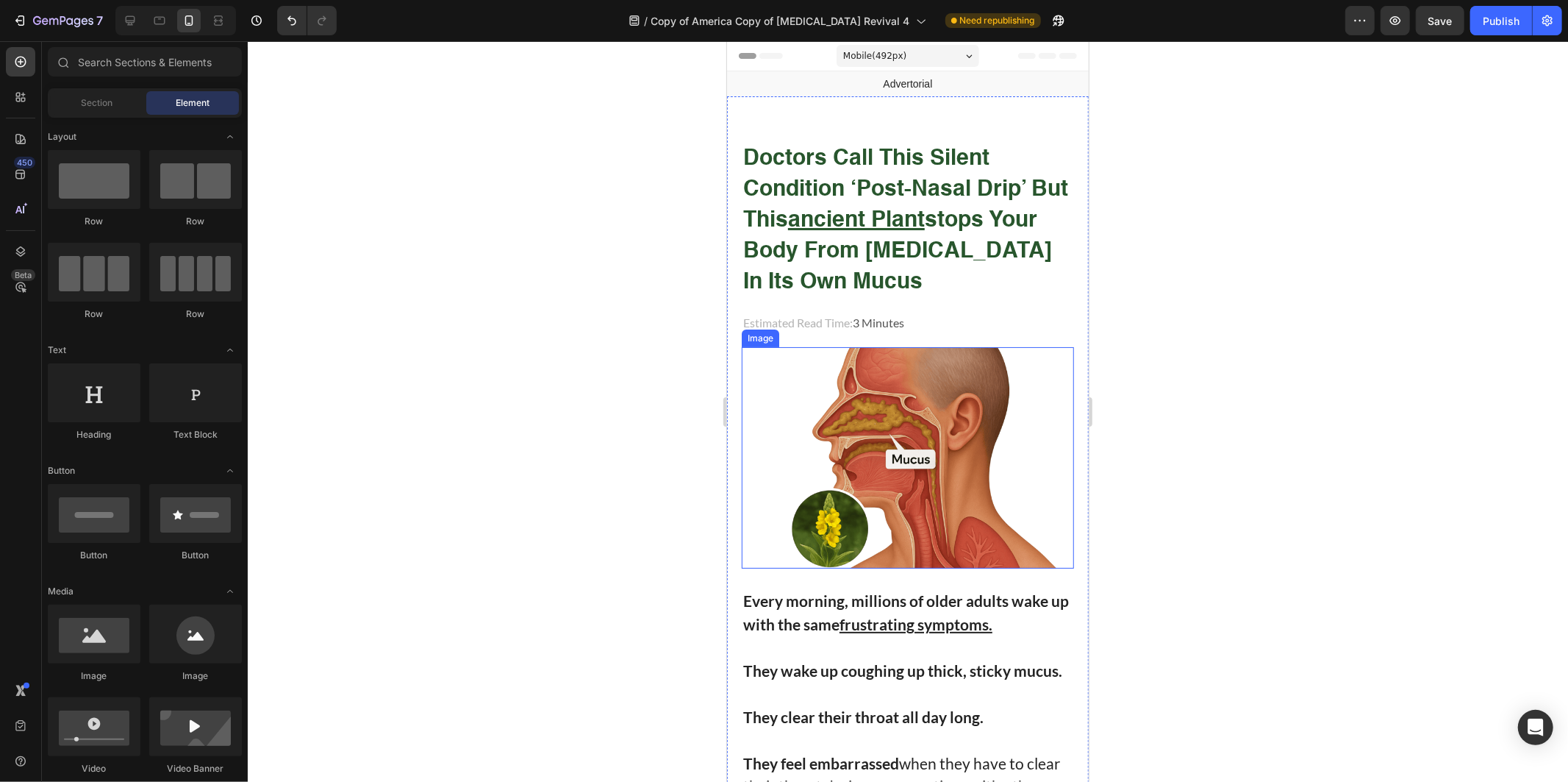
click at [921, 474] on img at bounding box center [907, 457] width 332 height 222
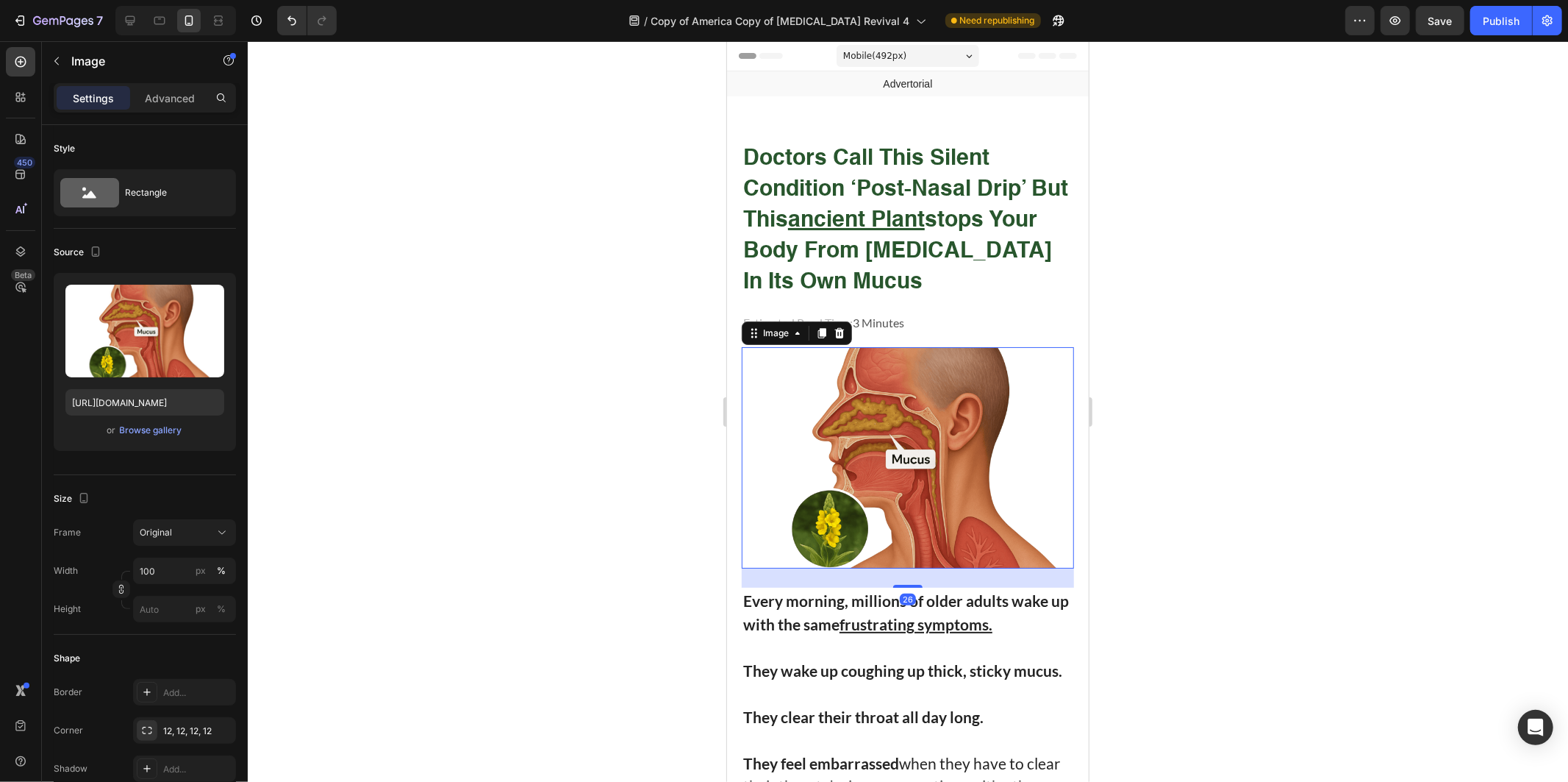
click at [628, 502] on div at bounding box center [908, 412] width 1321 height 741
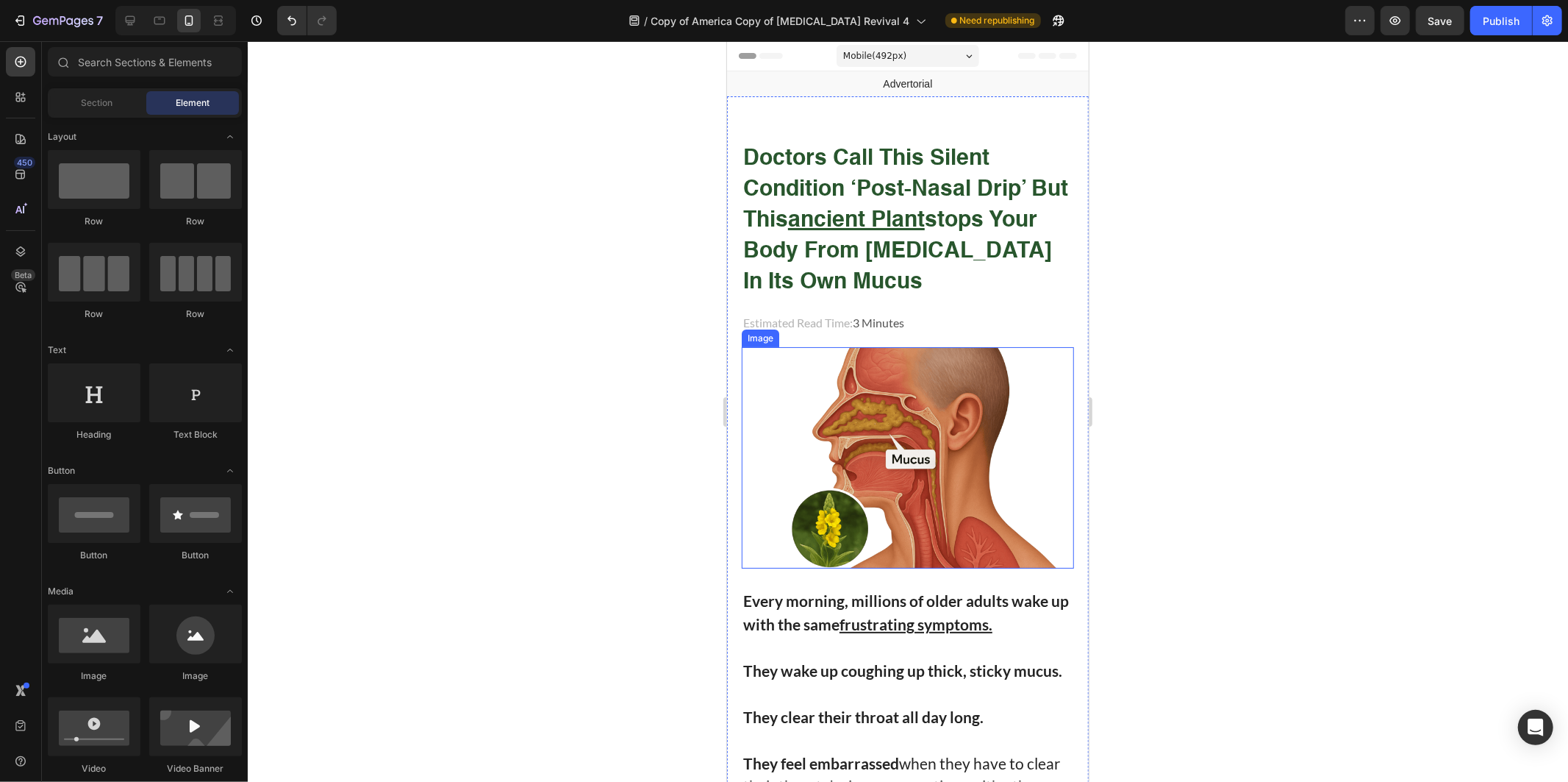
scroll to position [245, 0]
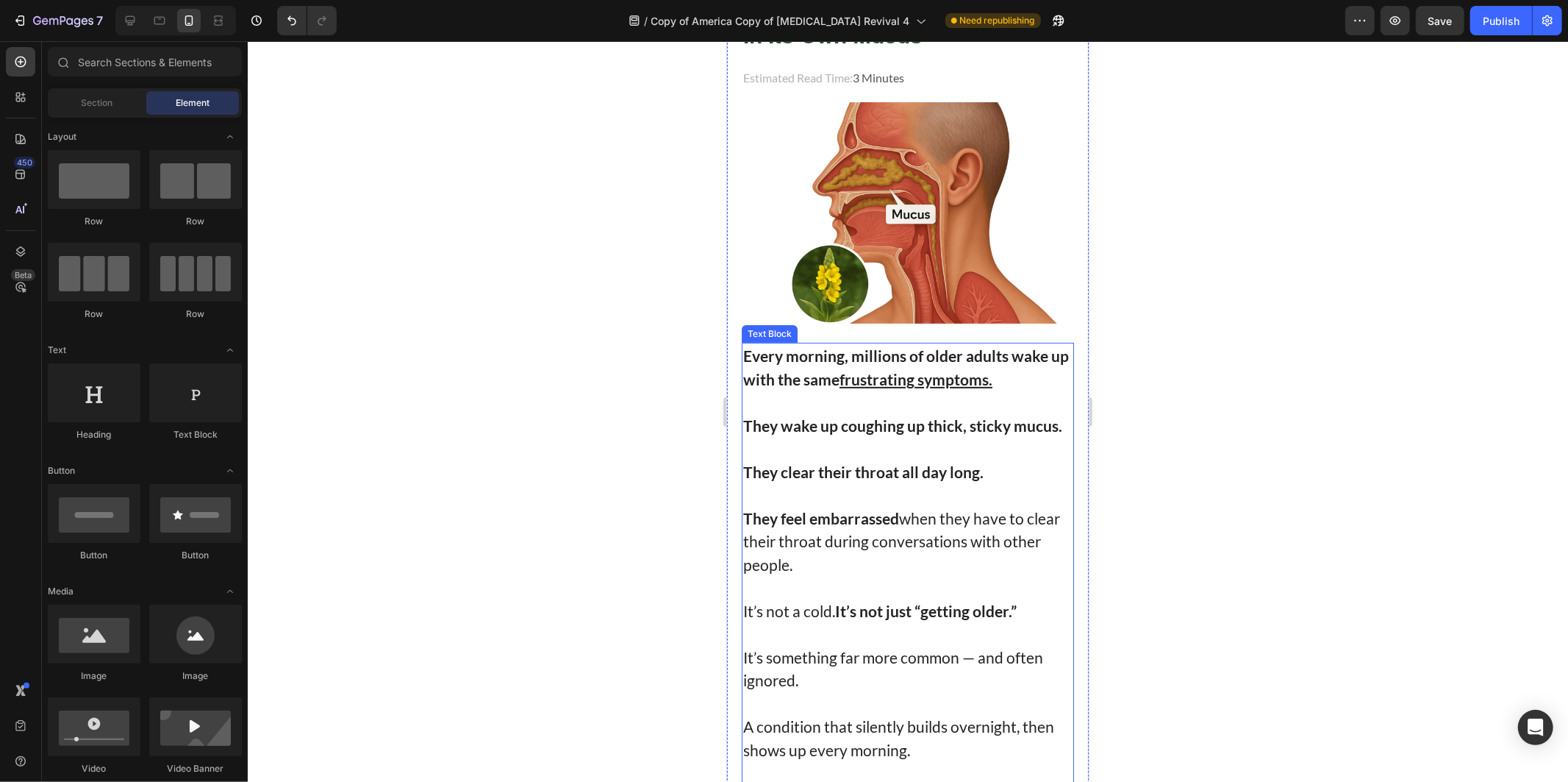
drag, startPoint x: 787, startPoint y: 412, endPoint x: 800, endPoint y: 420, distance: 15.3
click at [788, 416] on strong "They wake up coughing up thick, sticky mucus." at bounding box center [902, 425] width 319 height 19
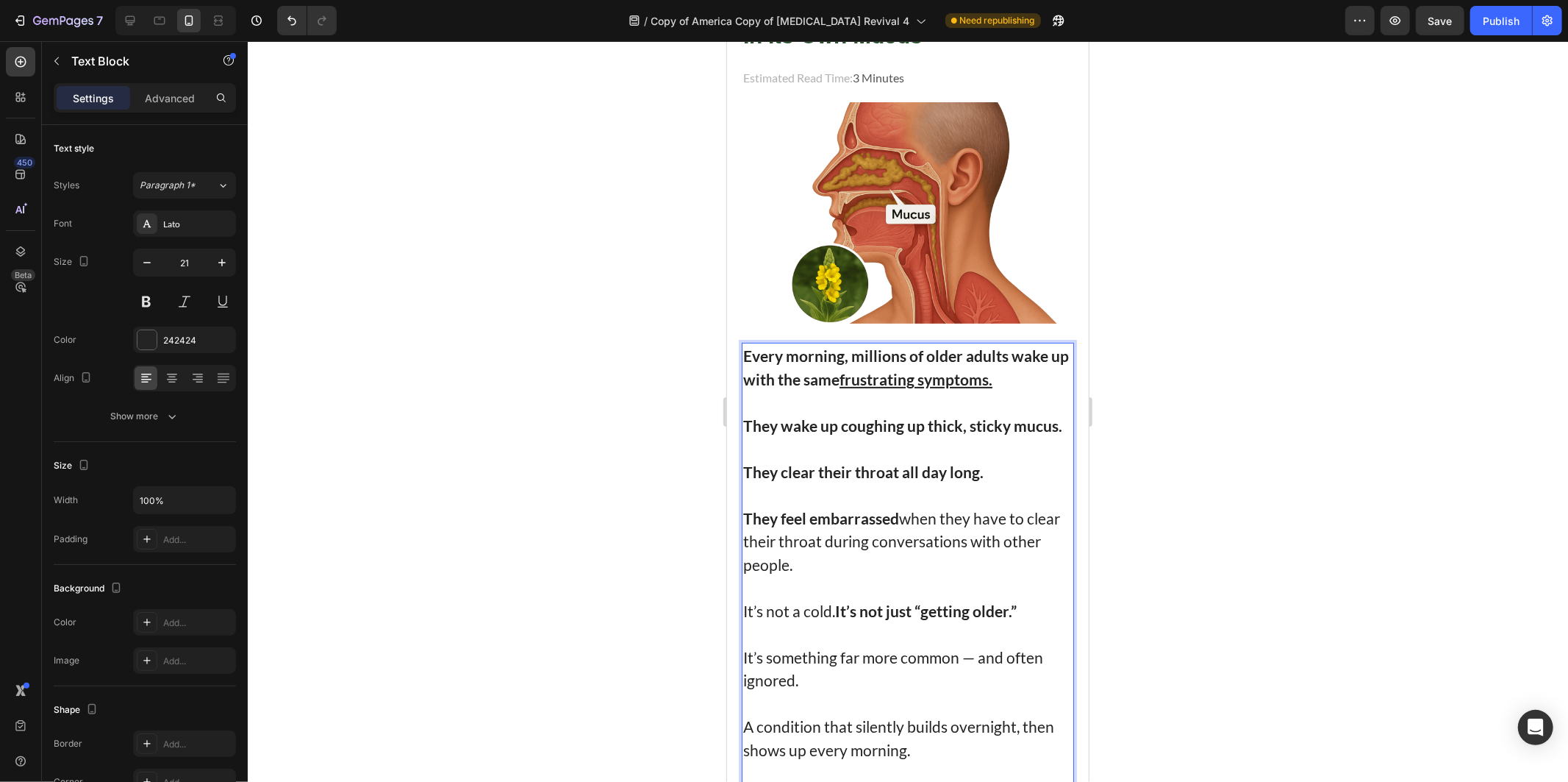
click at [880, 482] on p "Rich Text Editor. Editing area: main" at bounding box center [908, 494] width 330 height 23
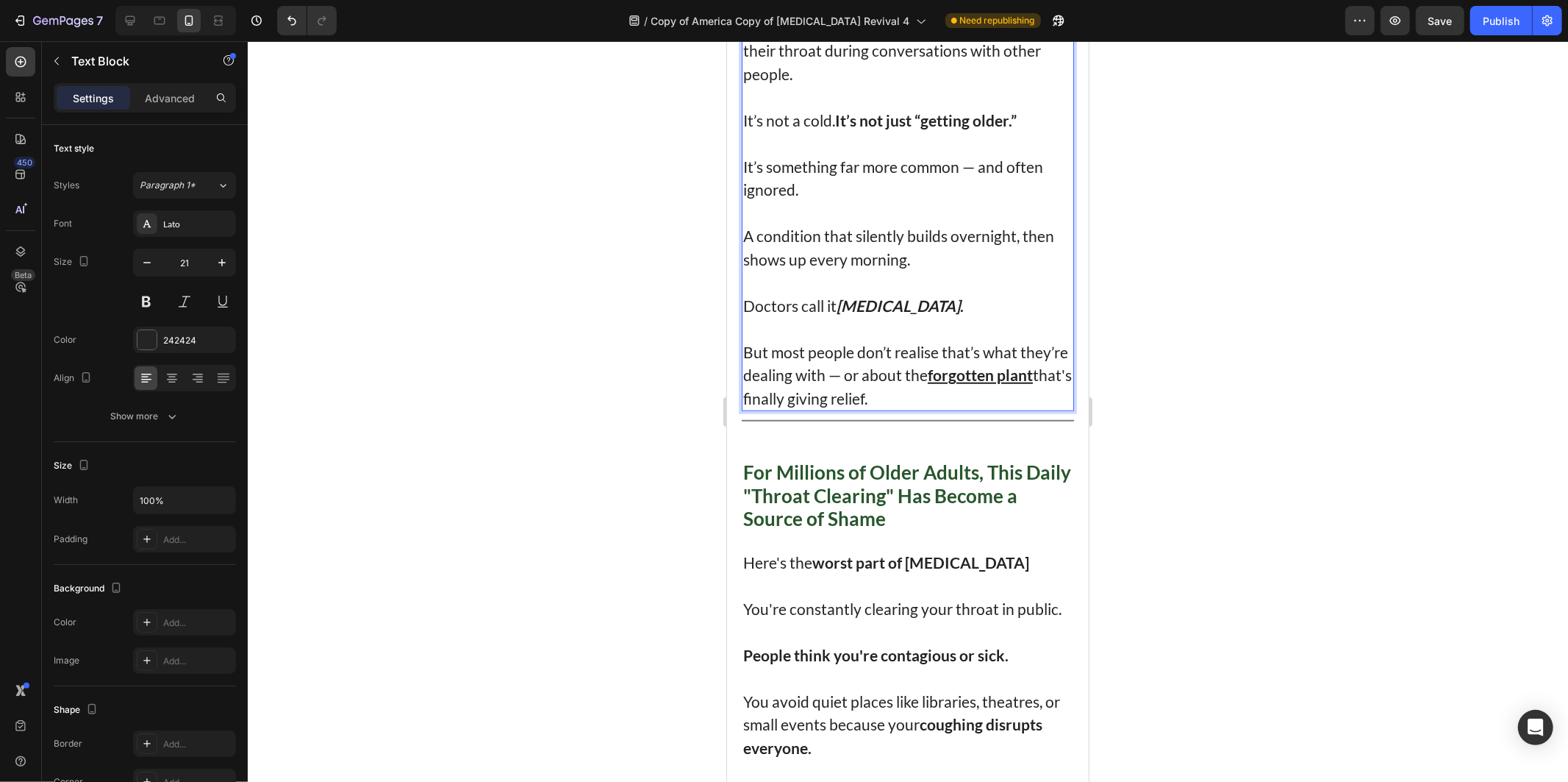
scroll to position [490, 0]
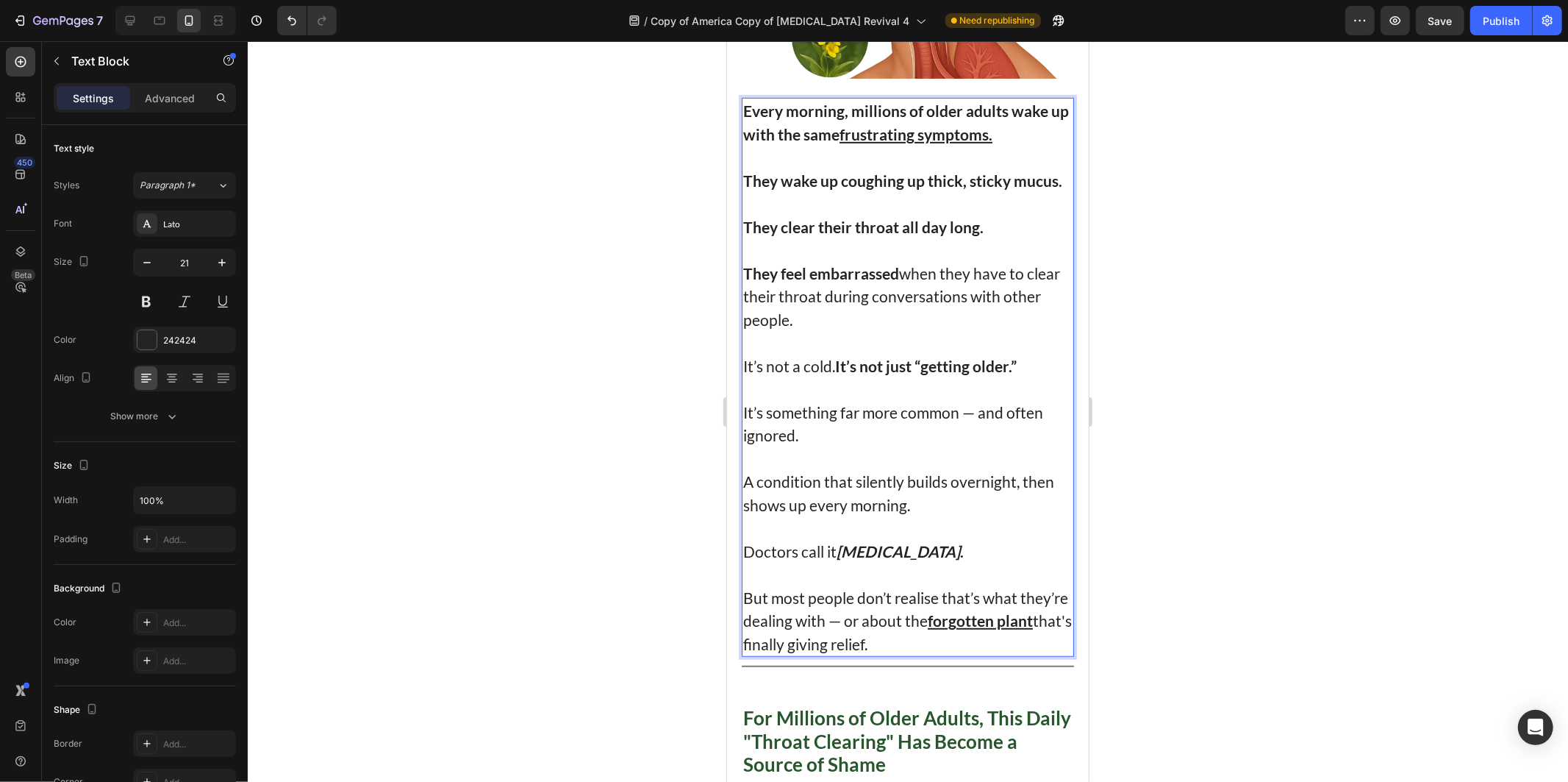
click at [843, 405] on p "It’s something far more common — and often ignored." at bounding box center [908, 412] width 330 height 70
click at [881, 417] on p "It’s something far more common — and often ignored." at bounding box center [908, 412] width 330 height 70
click at [874, 475] on p "A condition that silently builds overnight, then shows up every morning." at bounding box center [908, 482] width 330 height 70
click at [868, 472] on p "A condition that silently builds overnight, then shows up every morning." at bounding box center [908, 482] width 330 height 70
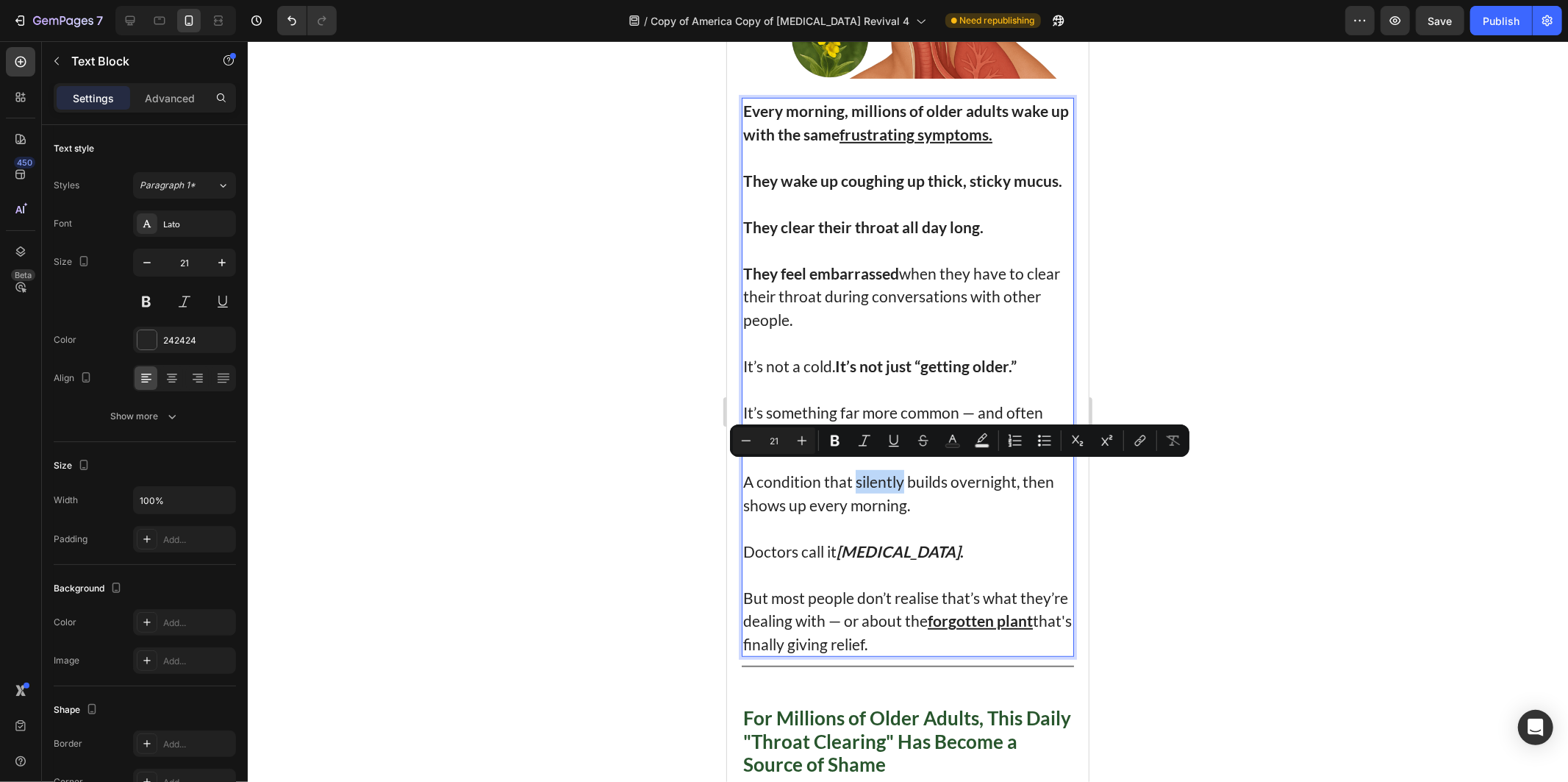
drag, startPoint x: 868, startPoint y: 472, endPoint x: 888, endPoint y: 472, distance: 20.0
click at [888, 472] on p "A condition that silently builds overnight, then shows up every morning." at bounding box center [908, 482] width 330 height 70
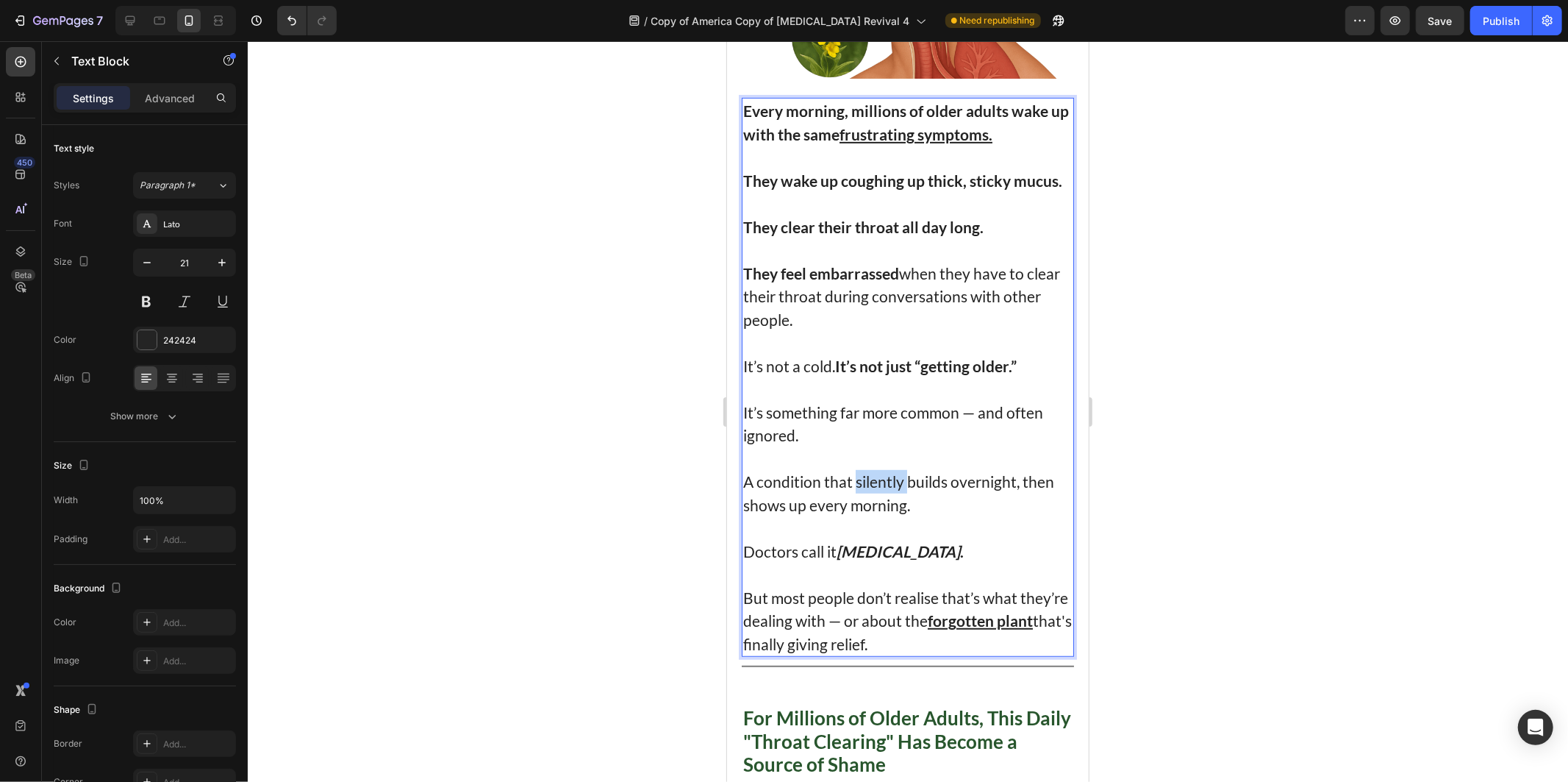
click at [888, 472] on p "A condition that silently builds overnight, then shows up every morning." at bounding box center [908, 482] width 330 height 70
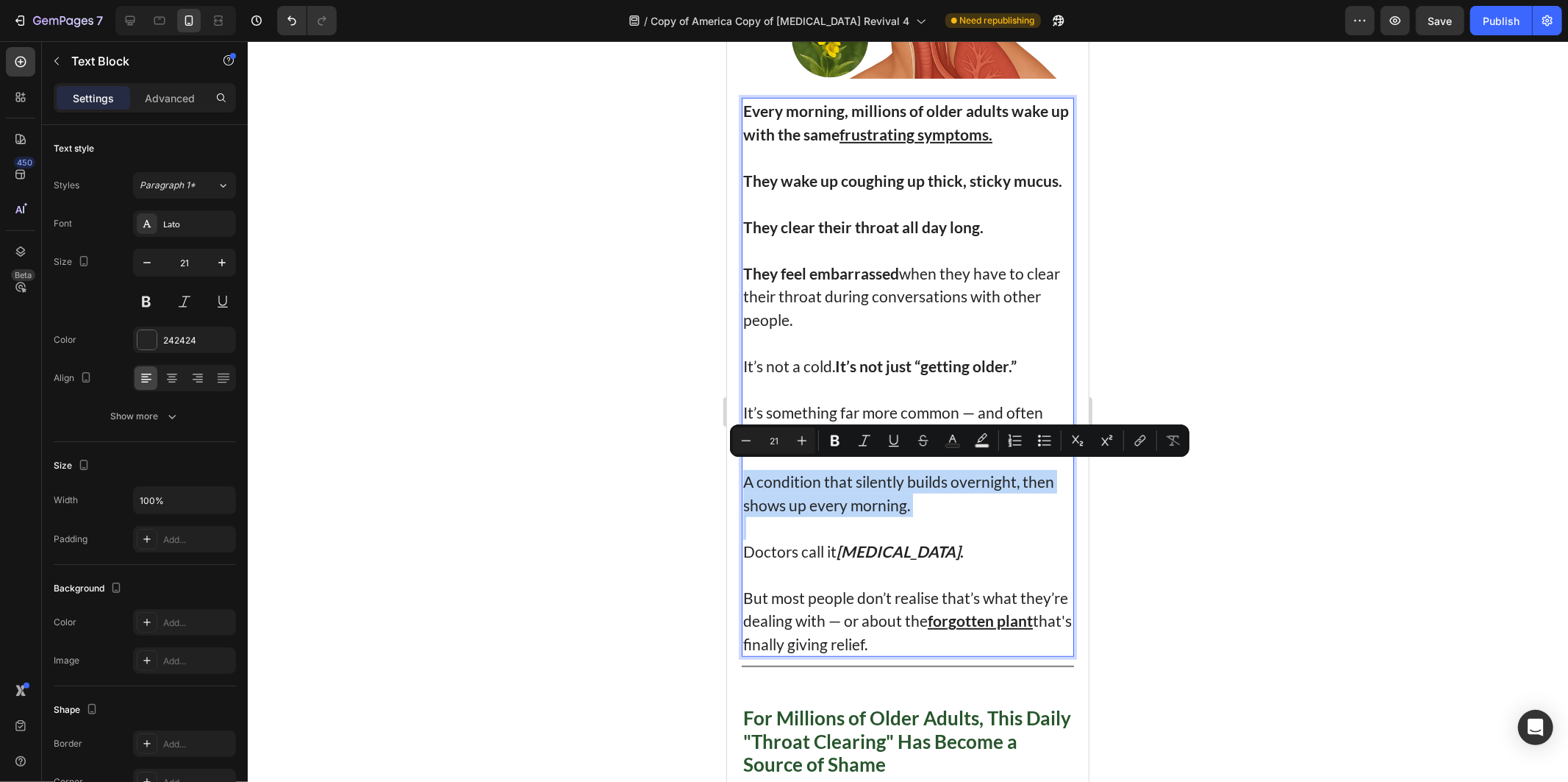
click at [888, 472] on p "A condition that silently builds overnight, then shows up every morning." at bounding box center [908, 482] width 330 height 70
click at [883, 492] on p "A condition that silently builds overnight, then shows up every morning." at bounding box center [908, 482] width 330 height 70
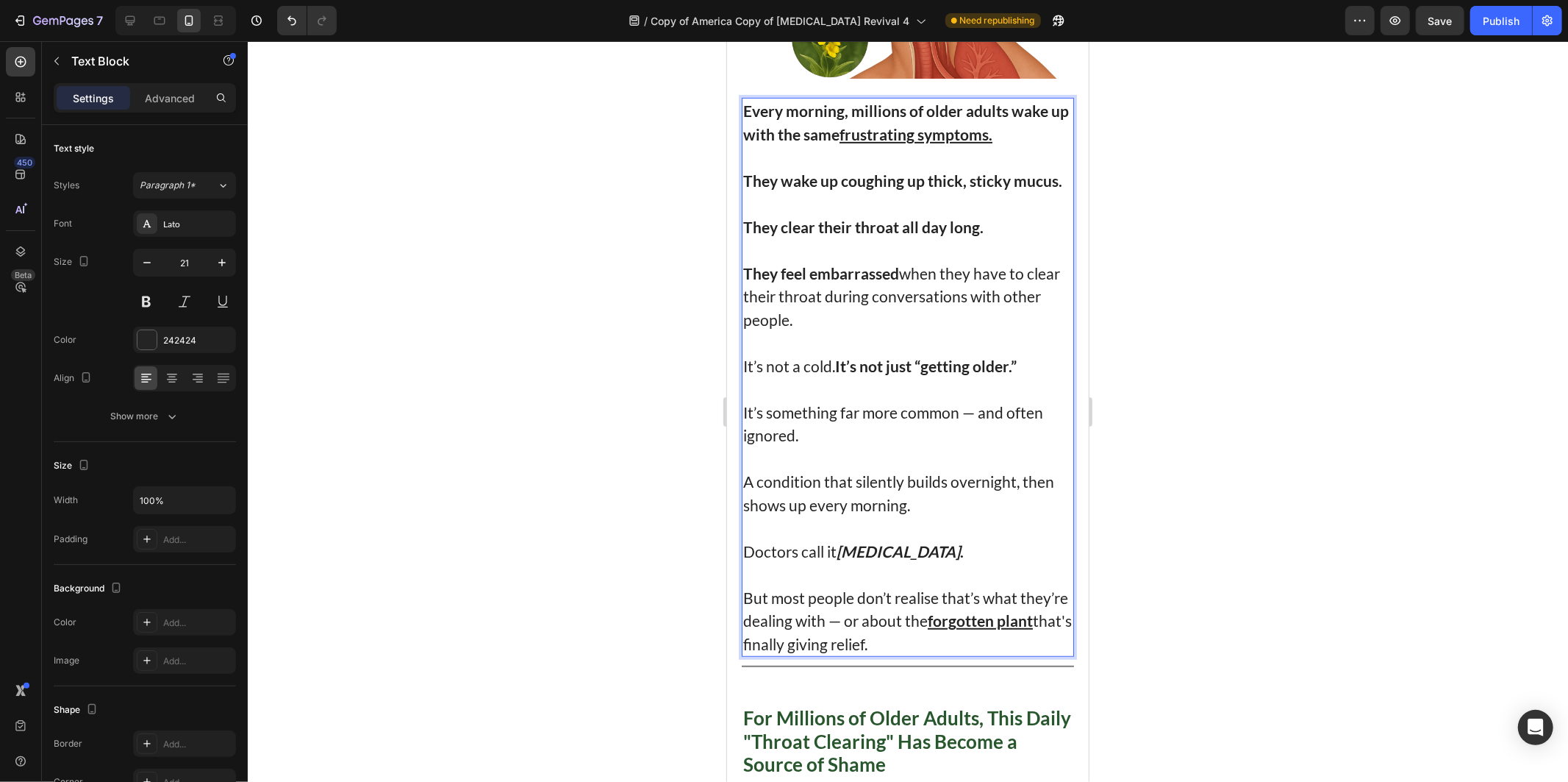
click at [896, 485] on p "A condition that silently builds overnight, then shows up every morning." at bounding box center [908, 482] width 330 height 70
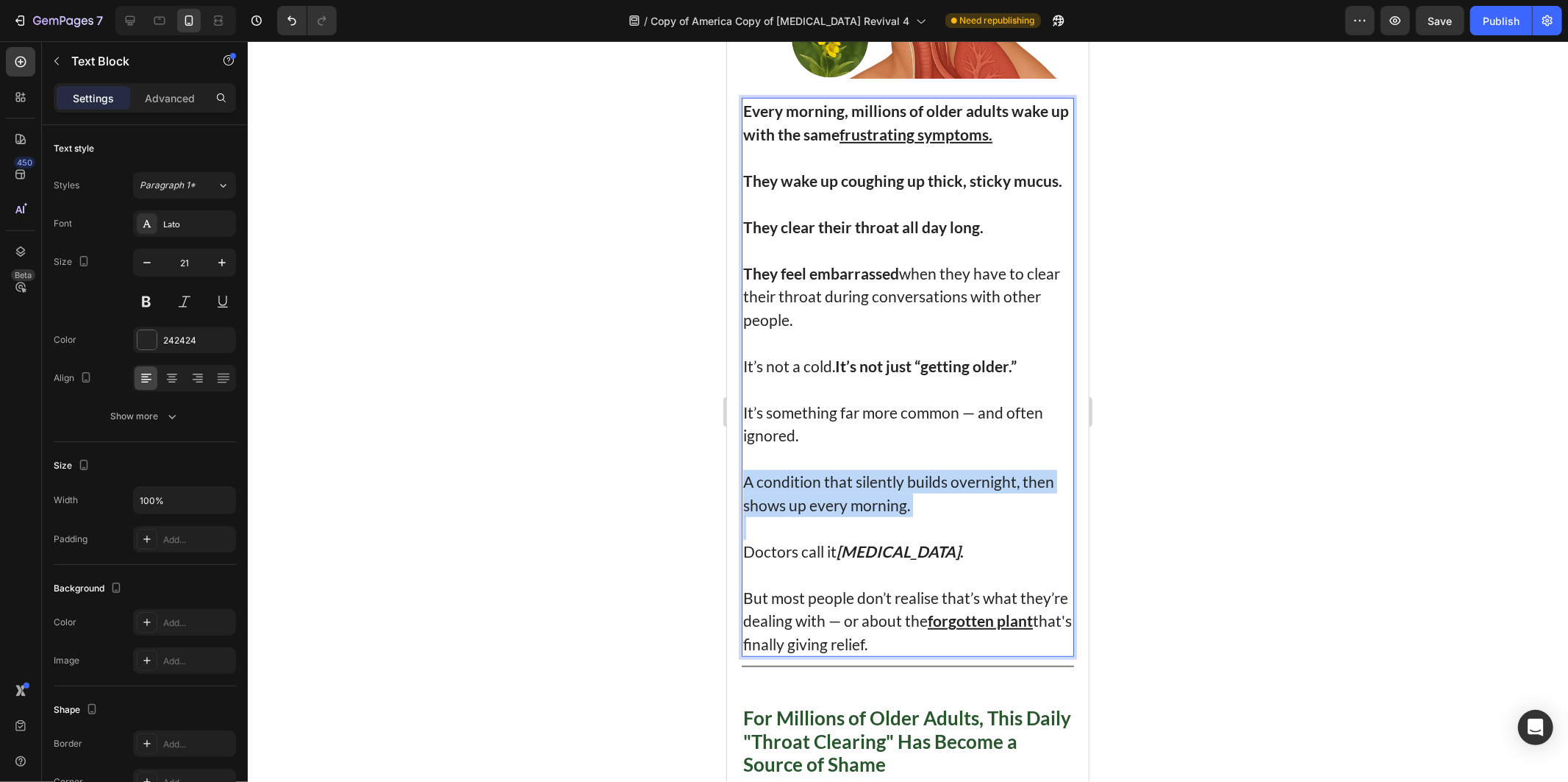
click at [896, 485] on p "A condition that silently builds overnight, then shows up every morning." at bounding box center [908, 482] width 330 height 70
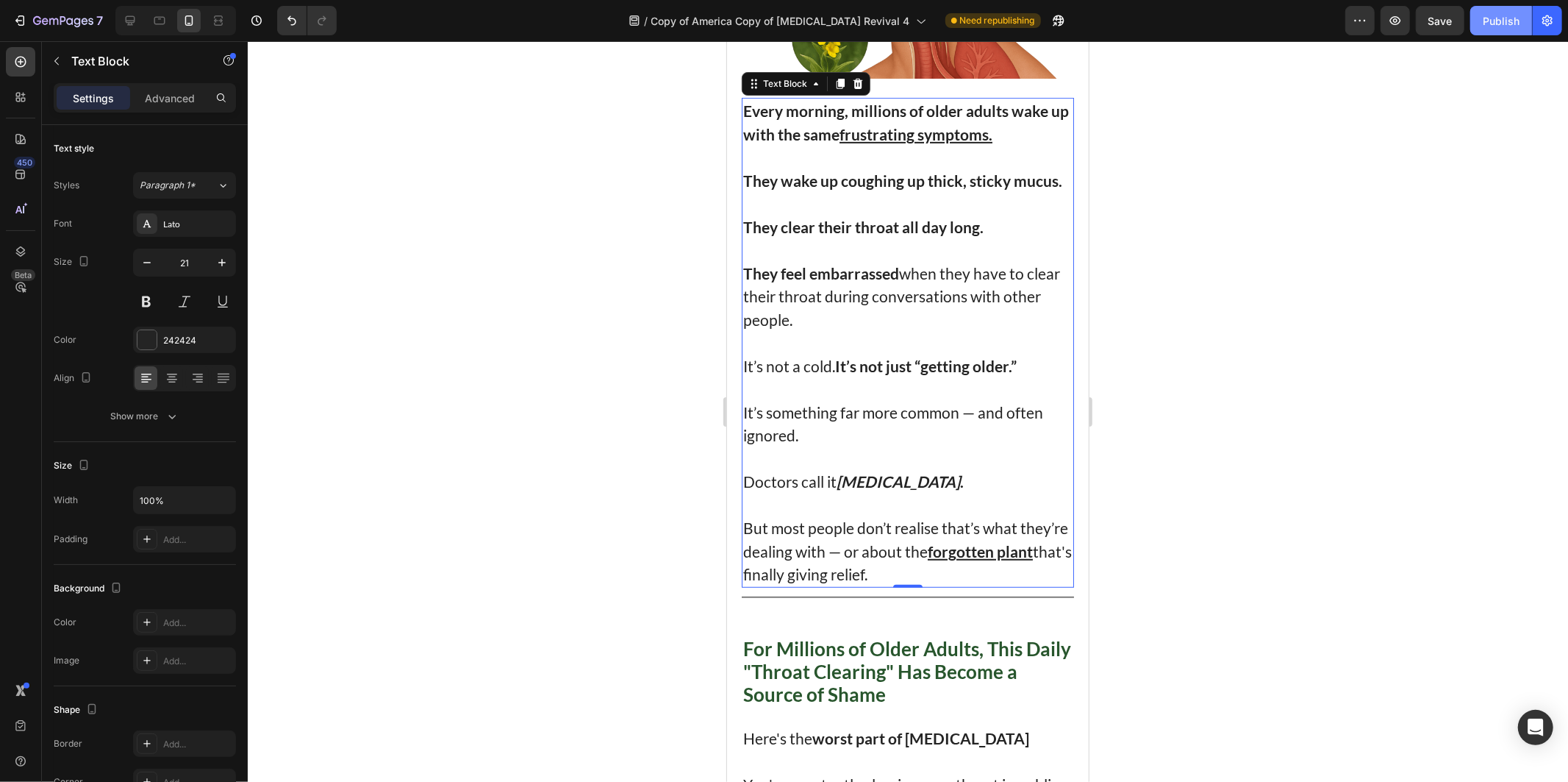
click at [1496, 16] on div "Publish" at bounding box center [1501, 21] width 37 height 16
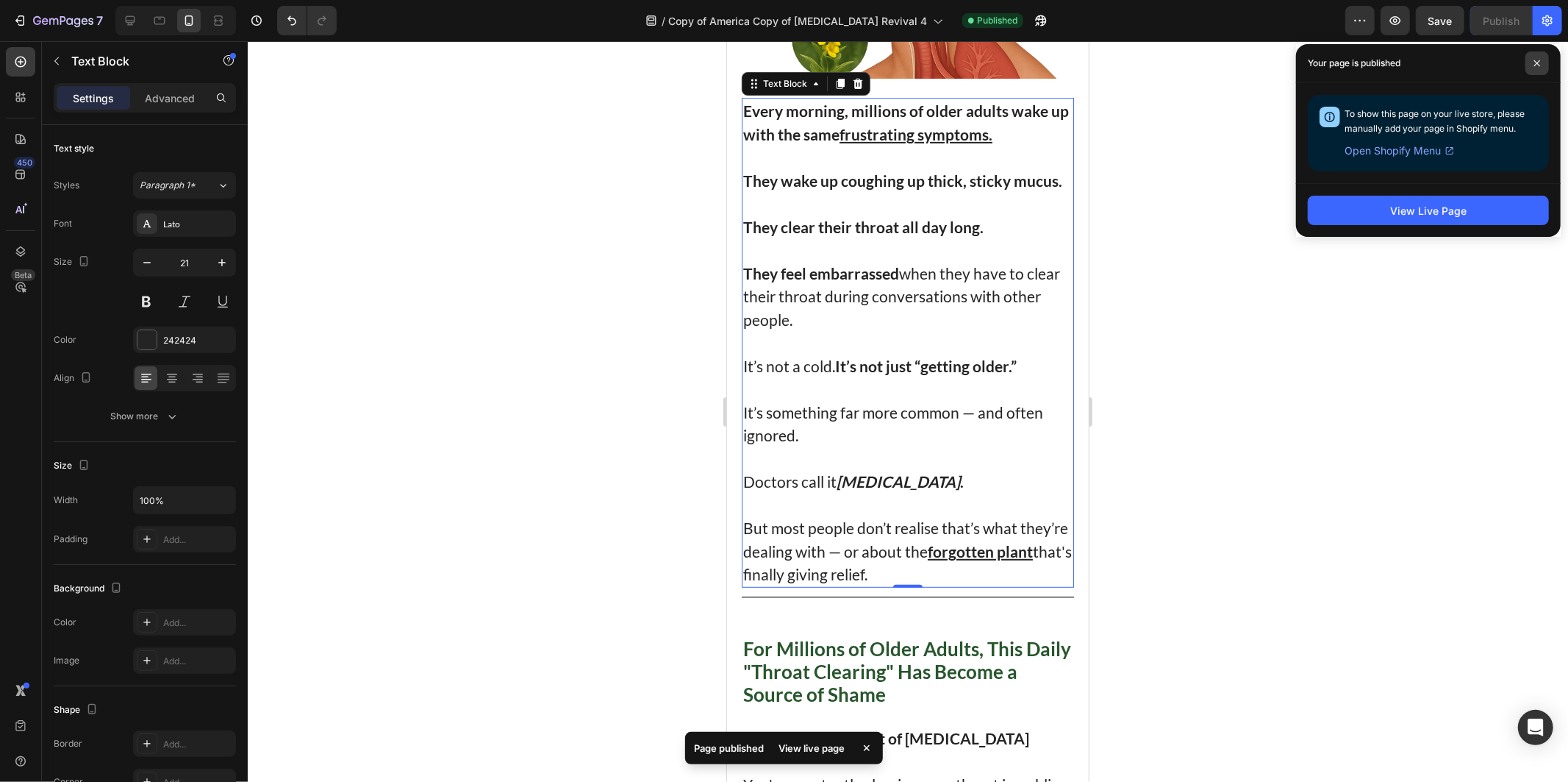
click at [1528, 74] on span at bounding box center [1538, 63] width 23 height 23
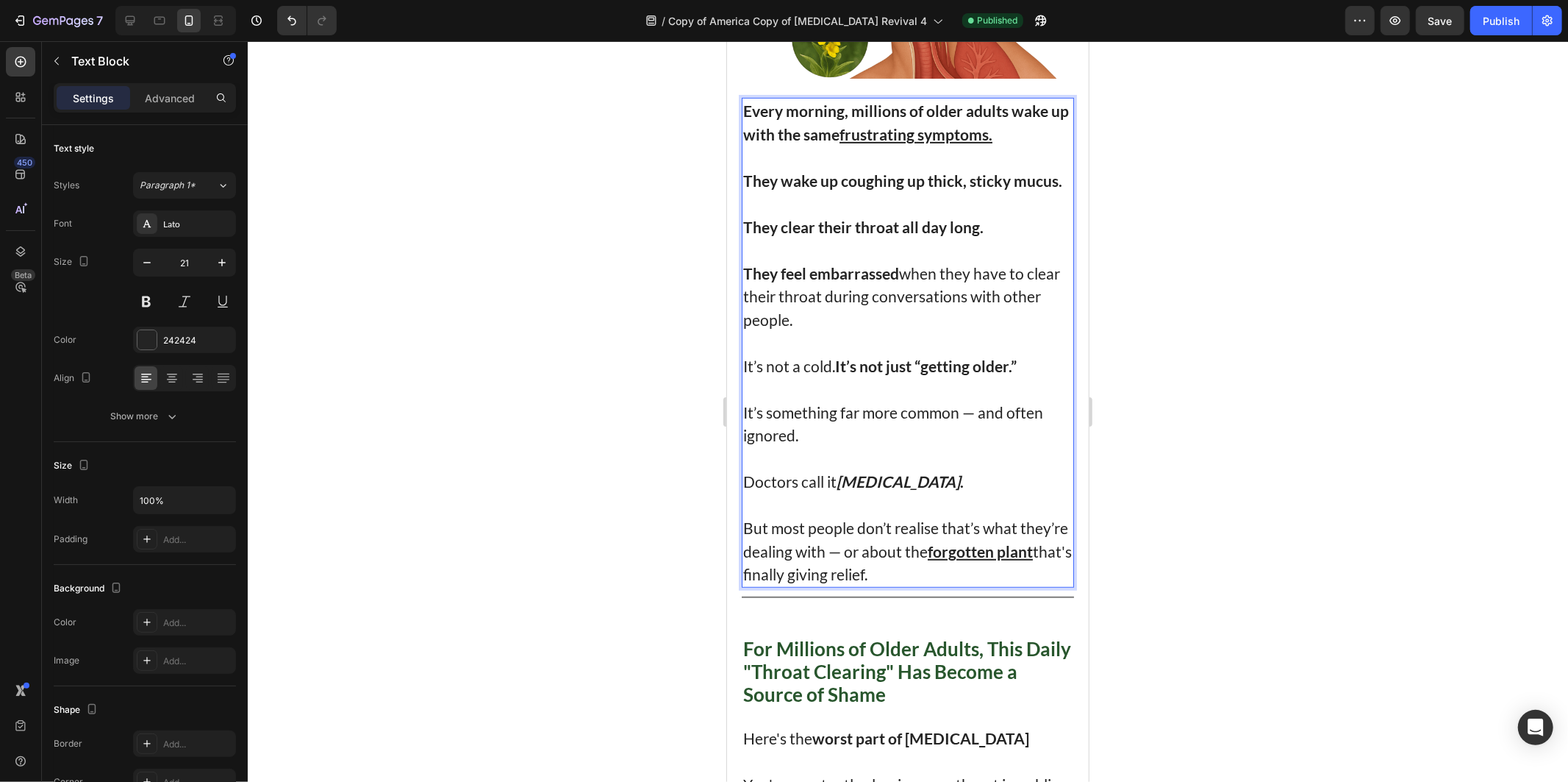
click at [961, 551] on p "But most people don’t realise that’s what they’re dealing with — or about the f…" at bounding box center [908, 538] width 330 height 93
click at [989, 564] on p "But most people don’t realise that’s what they’re dealing with — or about the f…" at bounding box center [908, 538] width 330 height 93
click at [849, 430] on p "It’s something far more common — and often ignored." at bounding box center [908, 412] width 330 height 70
drag, startPoint x: 849, startPoint y: 430, endPoint x: 854, endPoint y: 420, distance: 11.2
click at [854, 420] on p "It’s something far more common — and often ignored." at bounding box center [908, 412] width 330 height 70
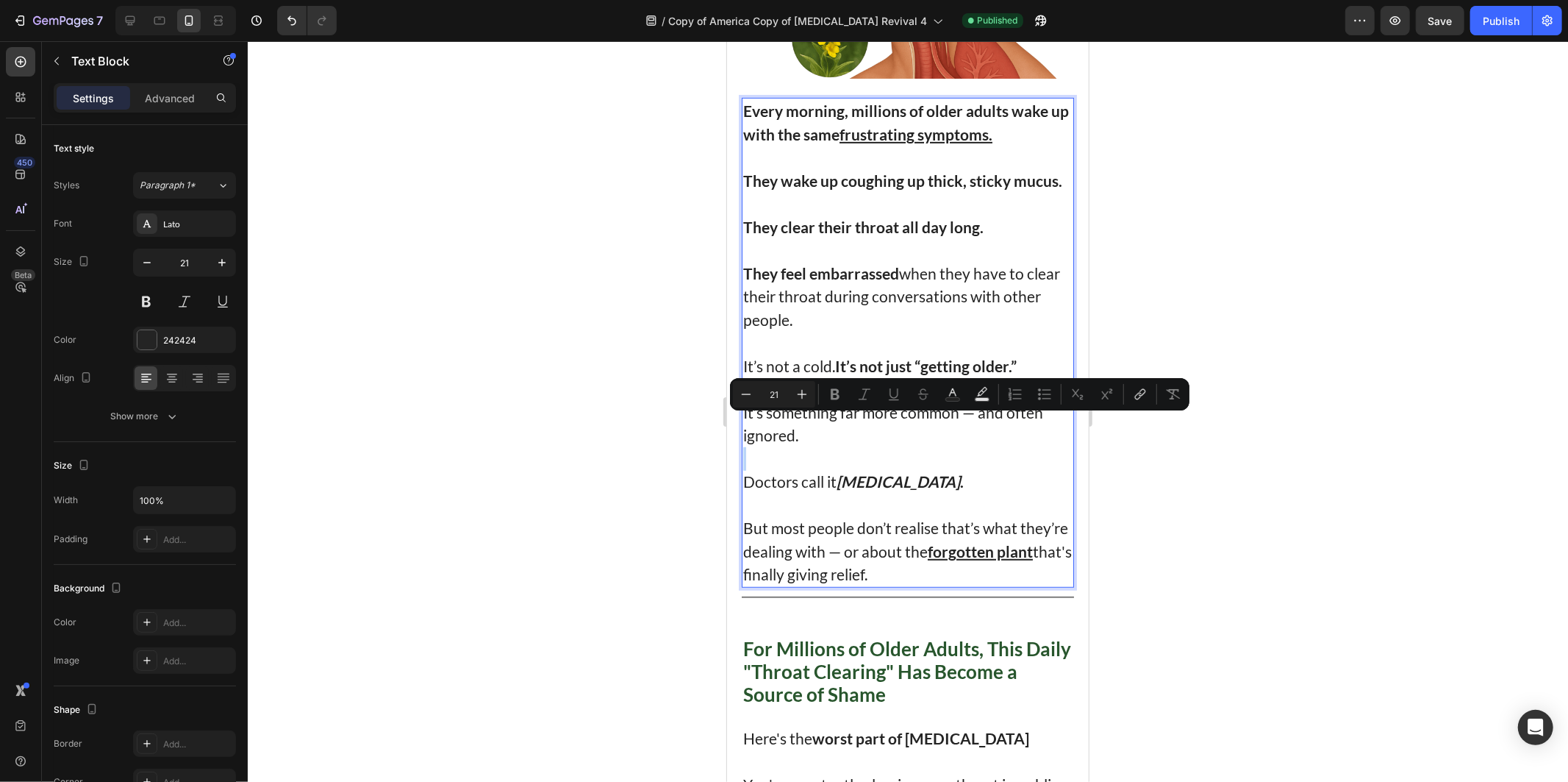
click at [854, 420] on p "It’s something far more common — and often ignored." at bounding box center [908, 412] width 330 height 70
click at [827, 447] on p "Doctors call it [MEDICAL_DATA] ." at bounding box center [908, 470] width 330 height 47
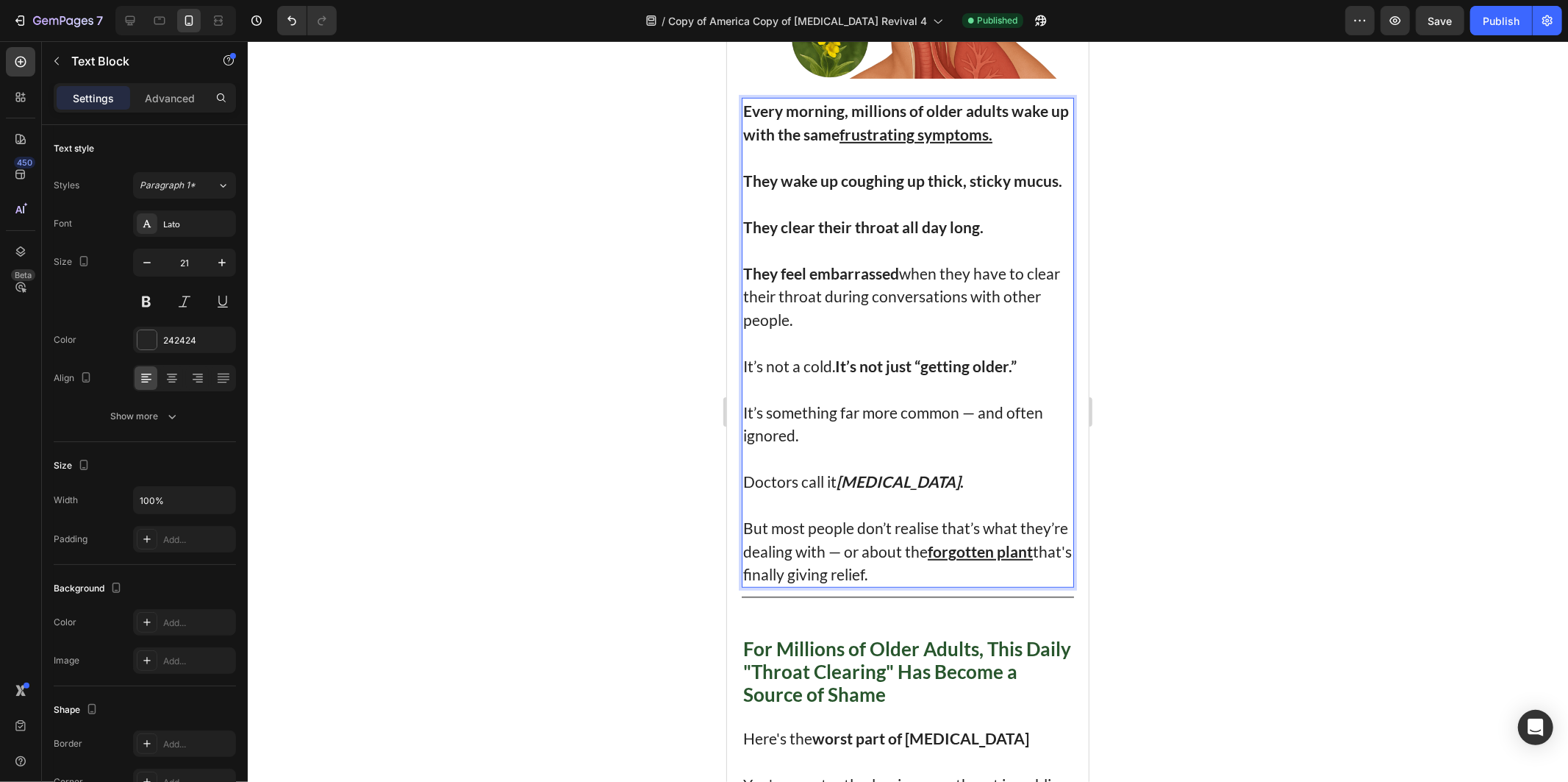
click at [814, 335] on p "It’s not a cold. It’s not just “getting older.”" at bounding box center [908, 353] width 330 height 47
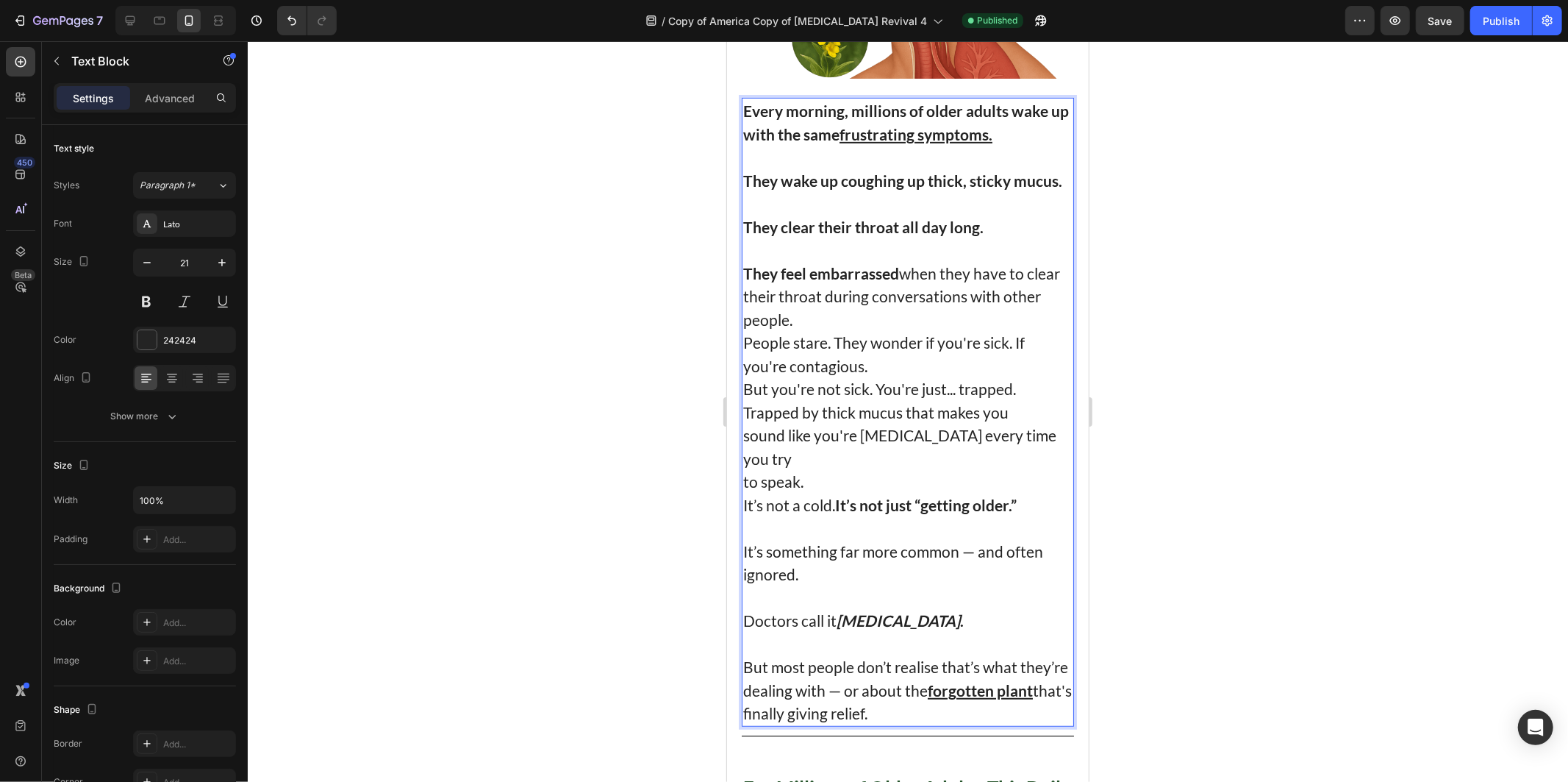
click at [855, 304] on p "They feel embarrassed when they have to clear their throat during conversations…" at bounding box center [908, 296] width 330 height 70
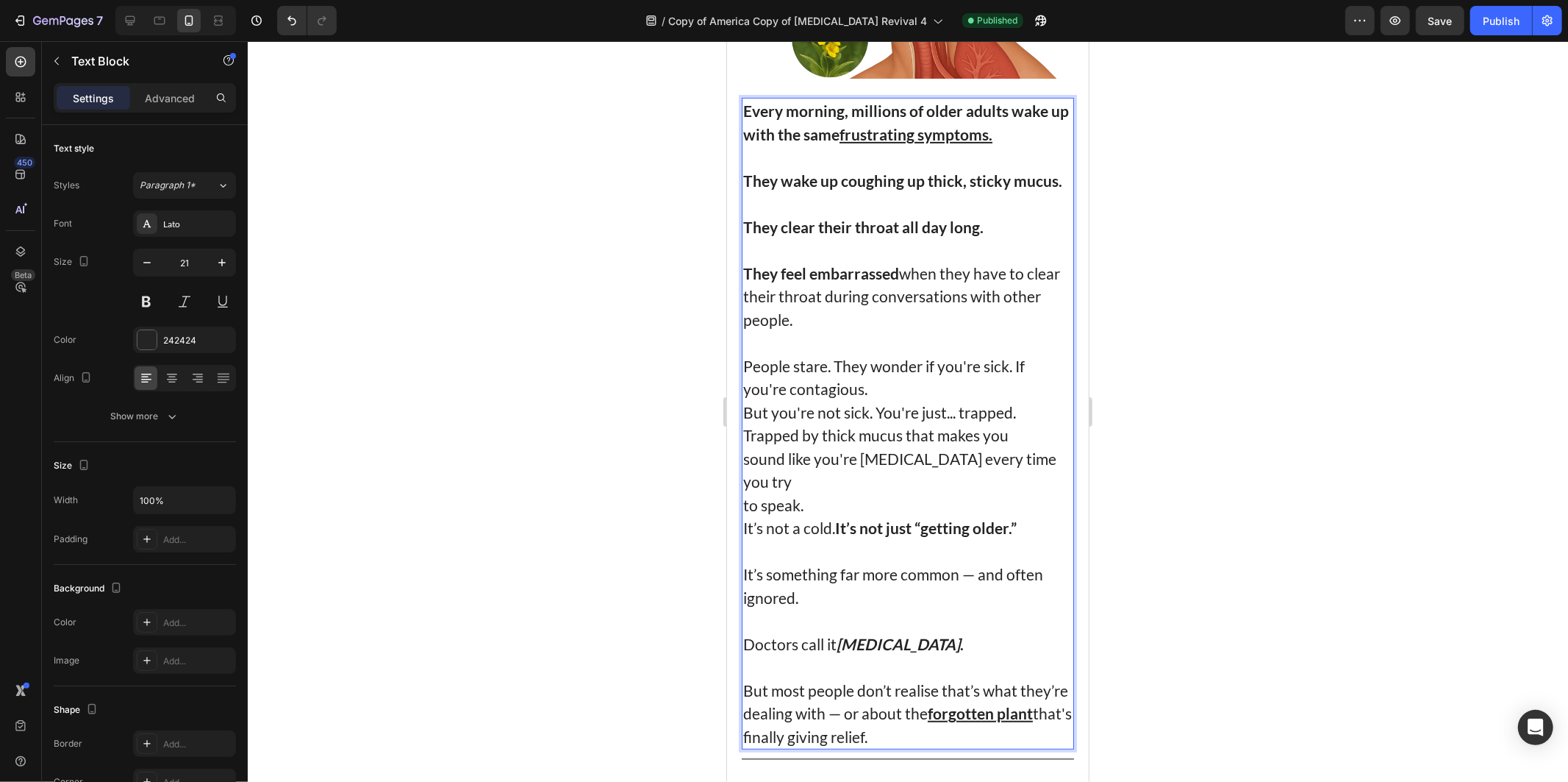
click at [887, 380] on p "People stare. They wonder if you're sick. If you're contagious. But you're not …" at bounding box center [908, 447] width 330 height 185
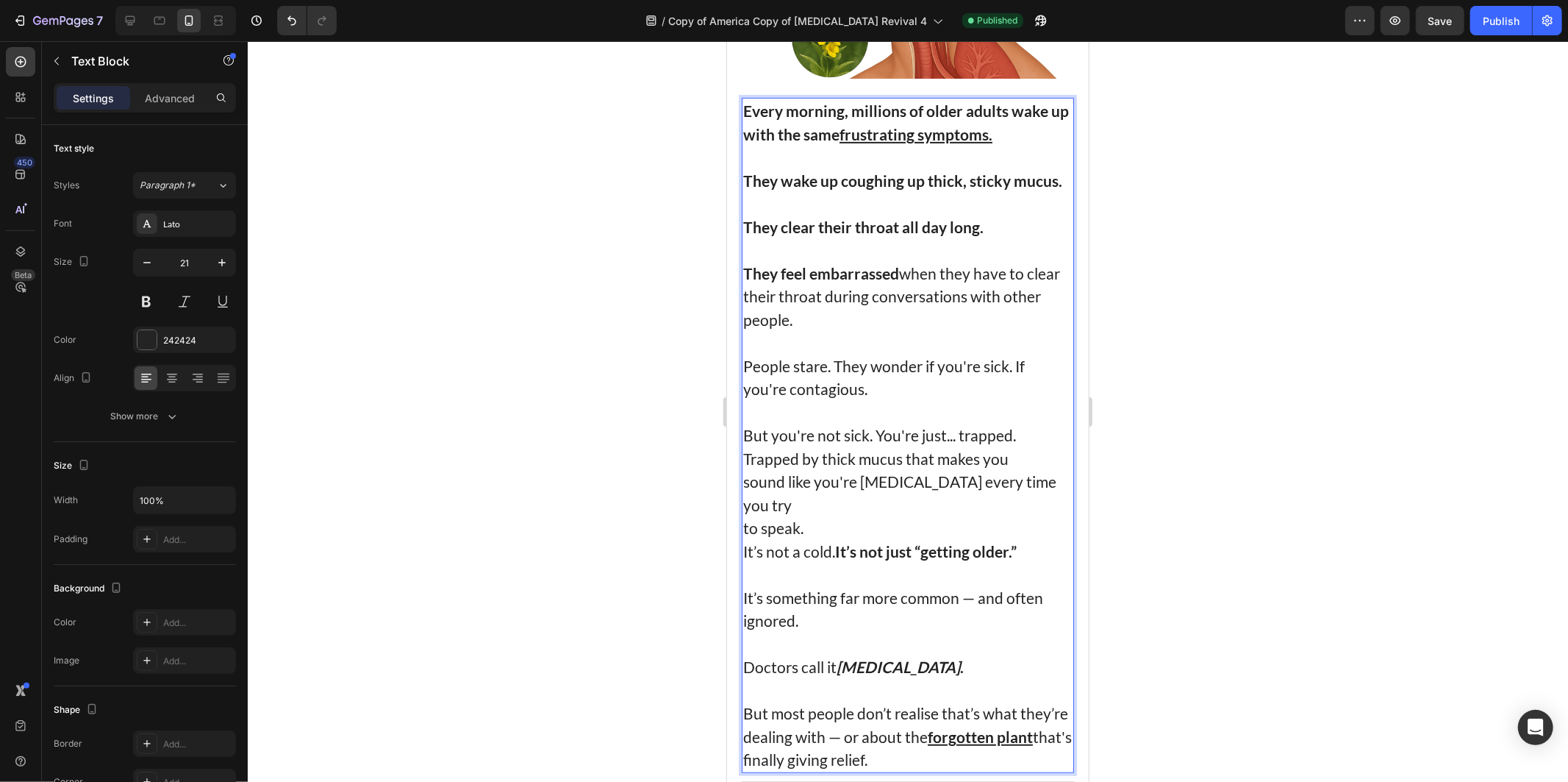
drag, startPoint x: 910, startPoint y: 390, endPoint x: 1024, endPoint y: 427, distance: 119.9
click at [1024, 427] on p "⁠⁠⁠⁠⁠⁠⁠ But you're not sick. You're just... trapped. Trapped by thick mucus tha…" at bounding box center [908, 481] width 330 height 163
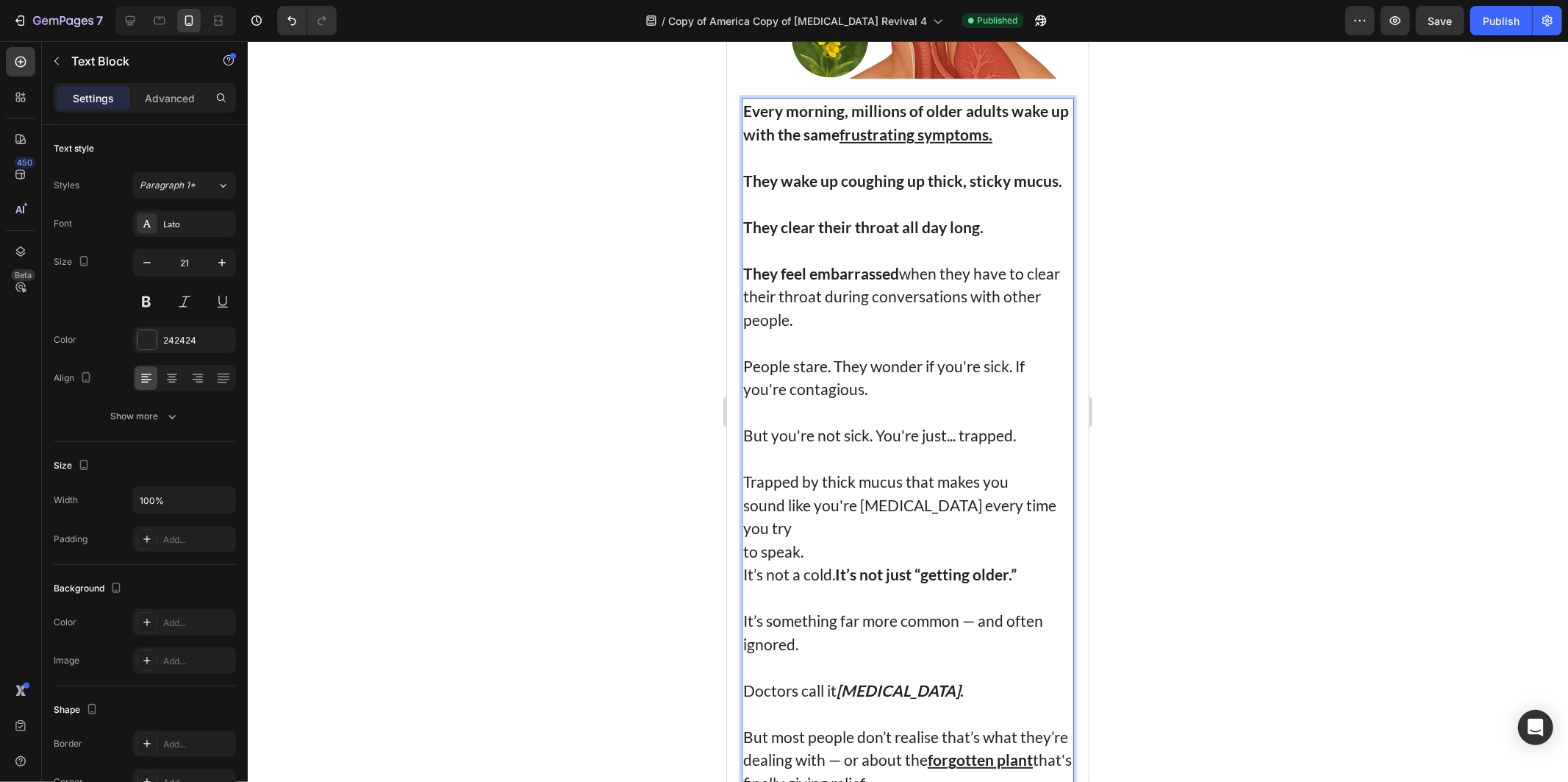
click at [839, 518] on p "⁠⁠⁠⁠⁠⁠⁠ Trapped by thick mucus that makes you sound like you're [MEDICAL_DATA] …" at bounding box center [908, 516] width 330 height 139
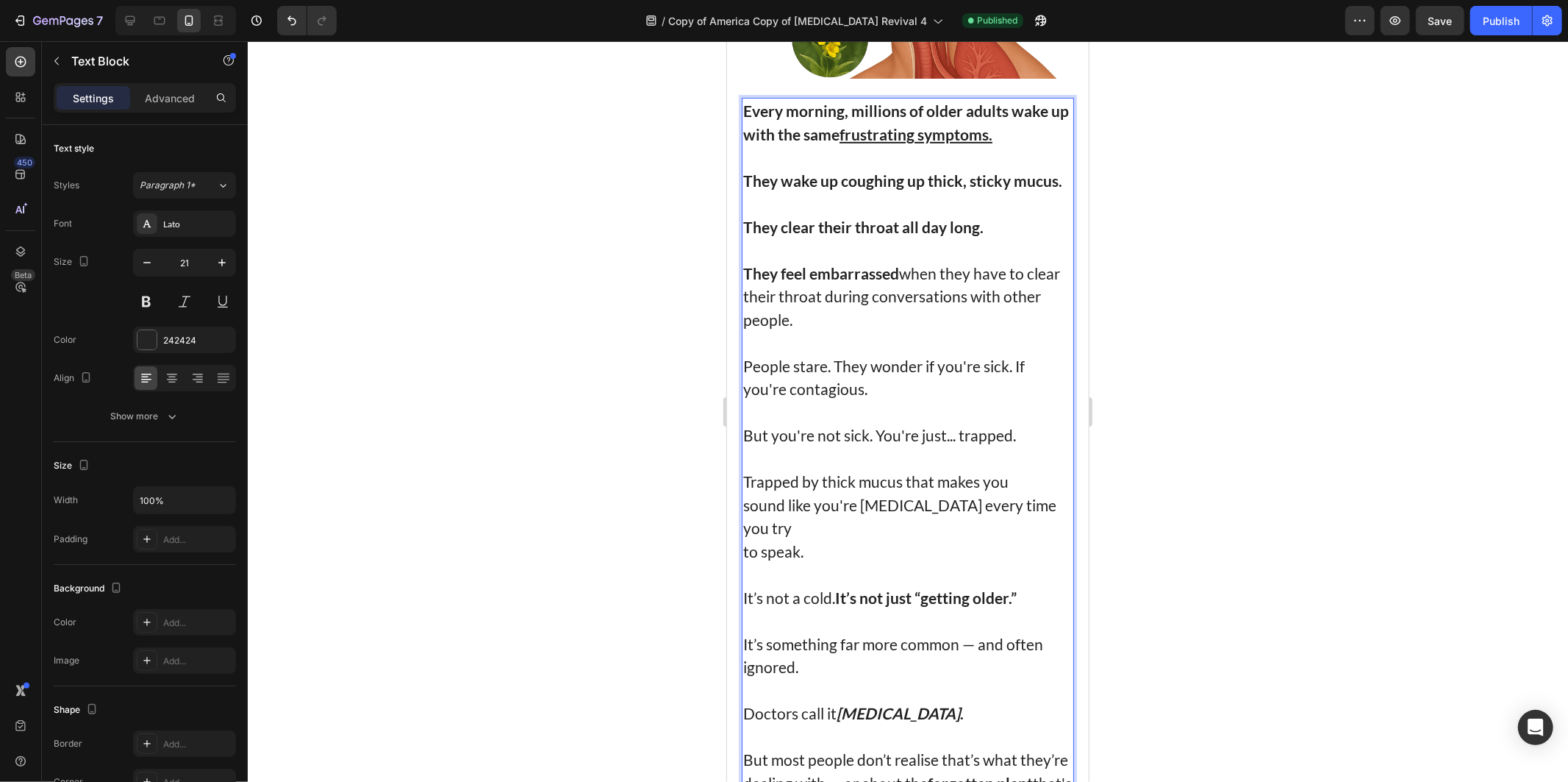
click at [756, 354] on p "People stare. They wonder if you're sick. If you're contagious." at bounding box center [908, 377] width 330 height 47
drag, startPoint x: 756, startPoint y: 351, endPoint x: 828, endPoint y: 357, distance: 72.2
click at [828, 363] on p "People stare. They wonder if you're sick. If you're contagious." at bounding box center [908, 377] width 330 height 47
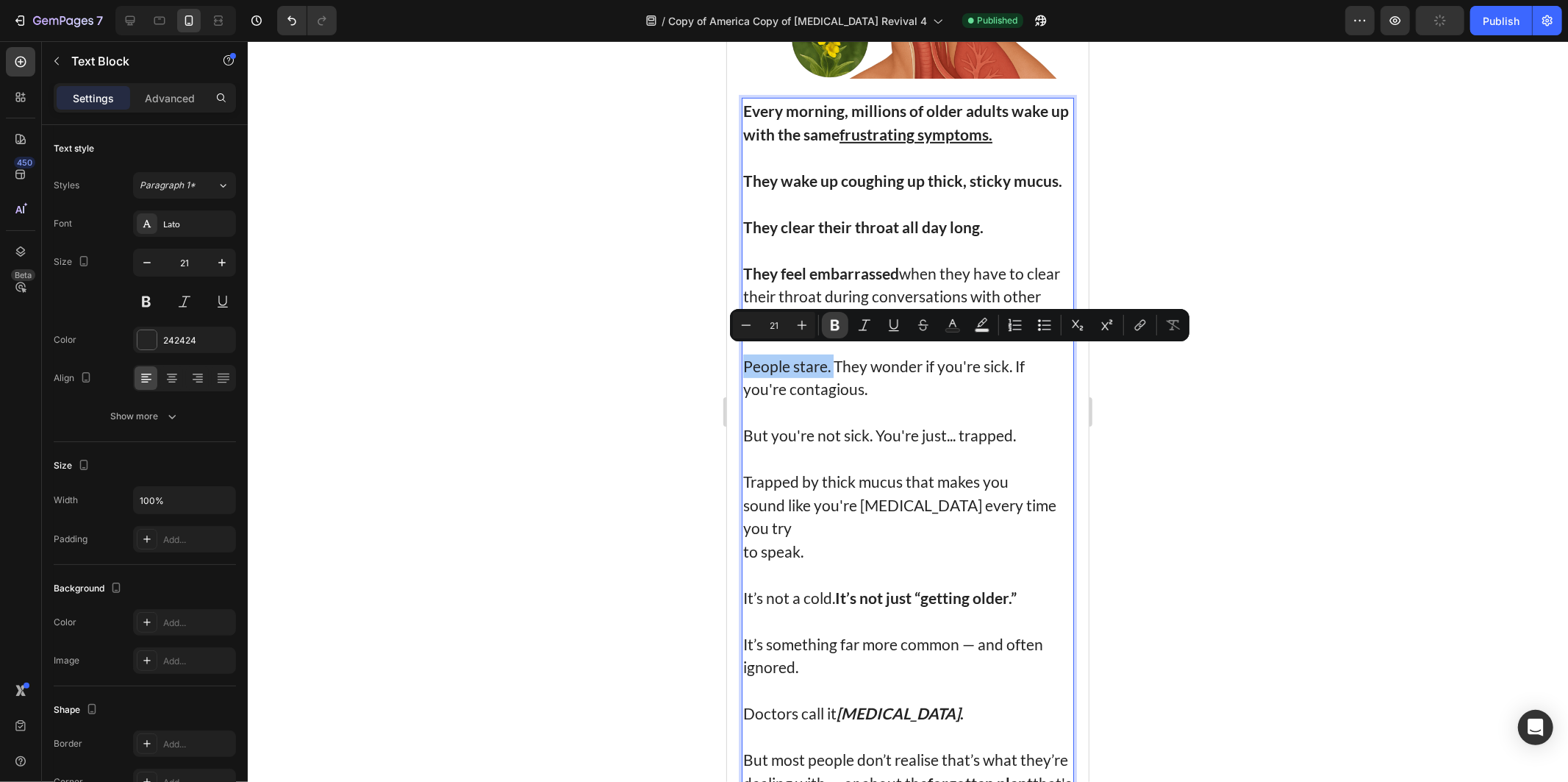
click at [839, 330] on icon "Editor contextual toolbar" at bounding box center [835, 324] width 15 height 15
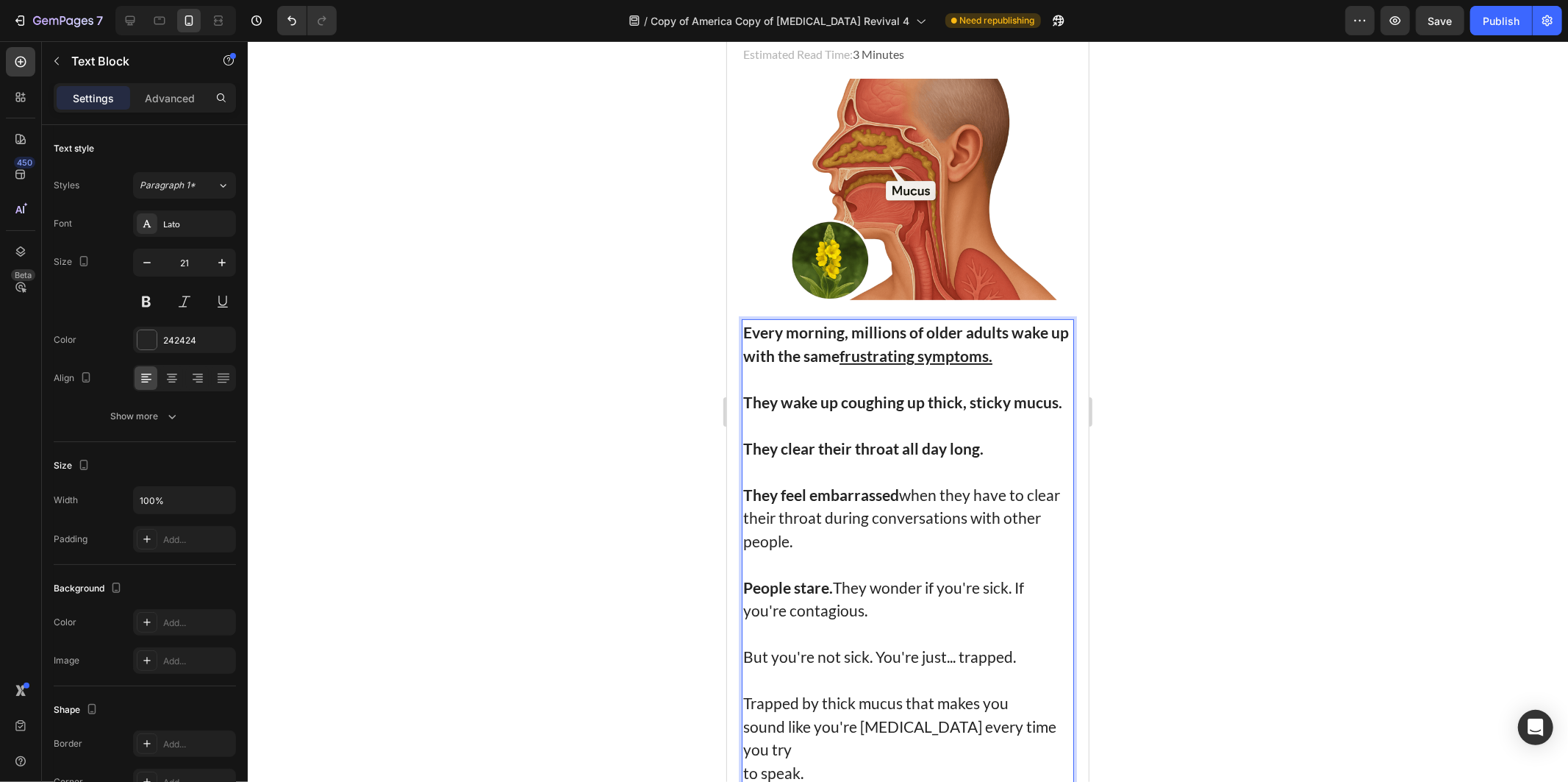
scroll to position [245, 0]
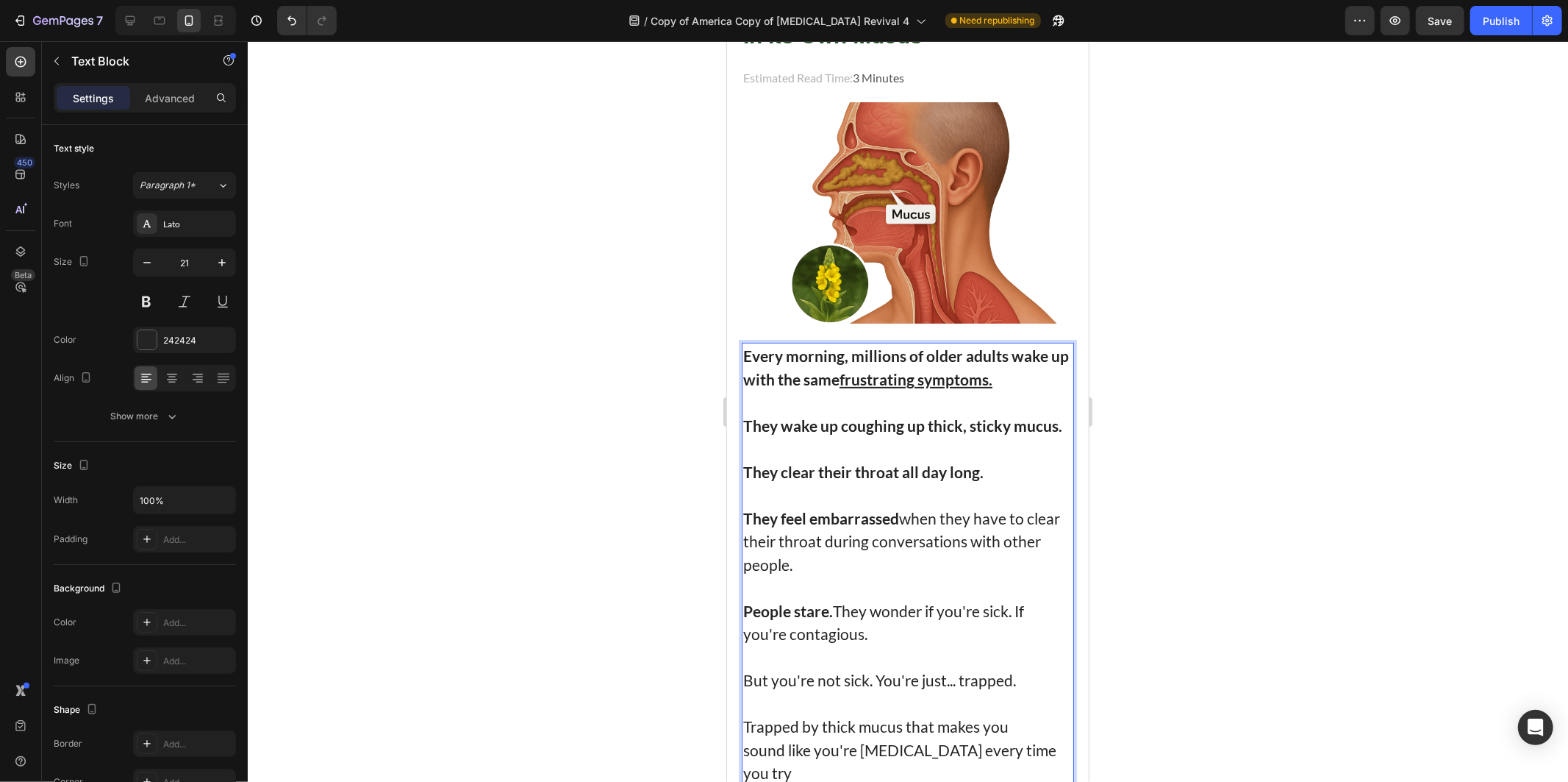
click at [842, 539] on p "They feel embarrassed when they have to clear their throat during conversations…" at bounding box center [908, 541] width 330 height 70
click at [913, 612] on p "People stare. They wonder if you're sick. If you're contagious." at bounding box center [908, 622] width 330 height 47
click at [939, 603] on p "People stare. They wonder if you're sick. If you're contagious." at bounding box center [908, 622] width 330 height 47
click at [969, 606] on p "People stare. They wonder if you're sick. If you're contagious." at bounding box center [908, 622] width 330 height 47
drag, startPoint x: 926, startPoint y: 626, endPoint x: 839, endPoint y: 601, distance: 90.5
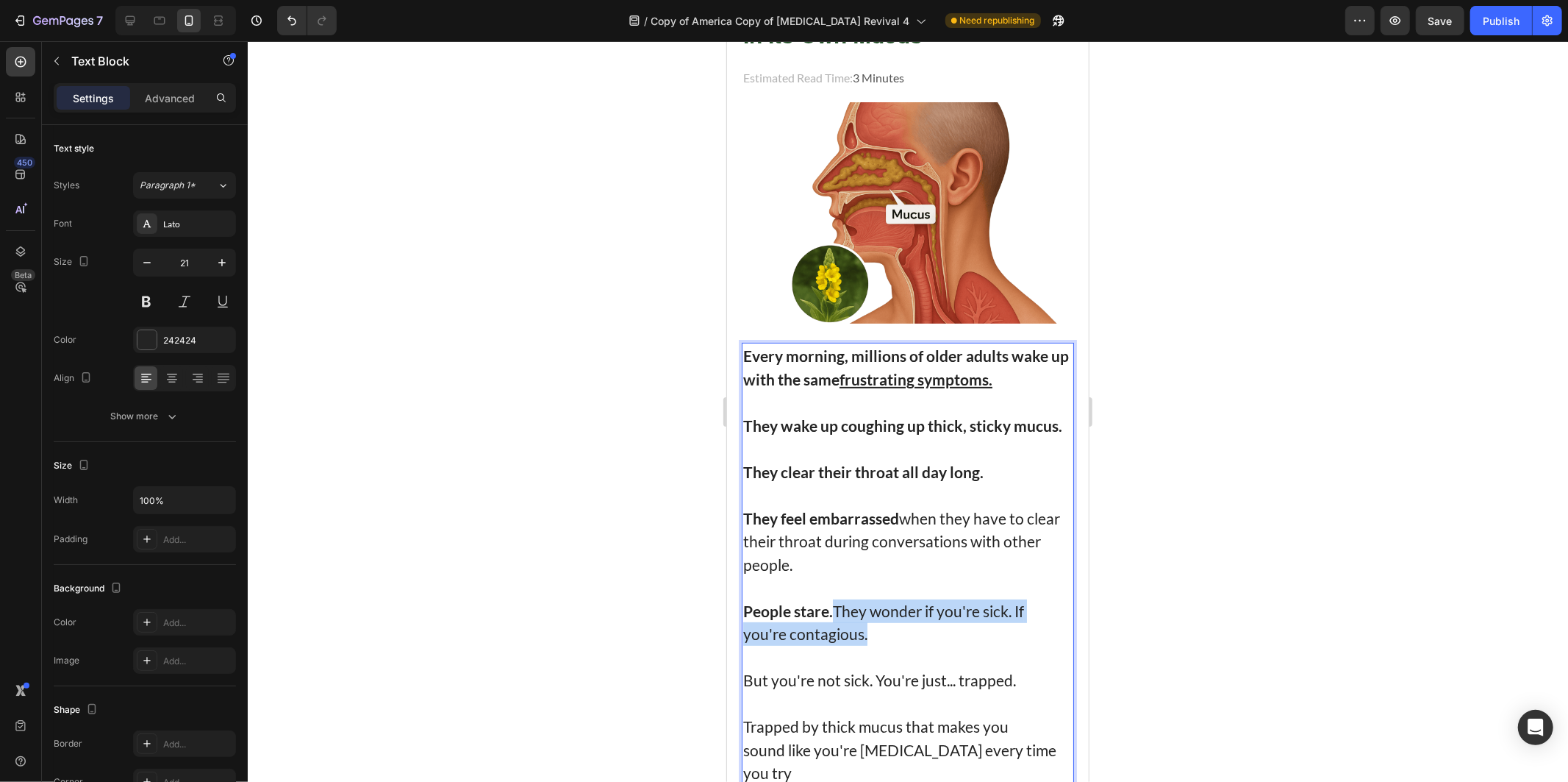
click at [839, 601] on p "People stare. They wonder if you're sick. If you're contagious." at bounding box center [908, 622] width 330 height 47
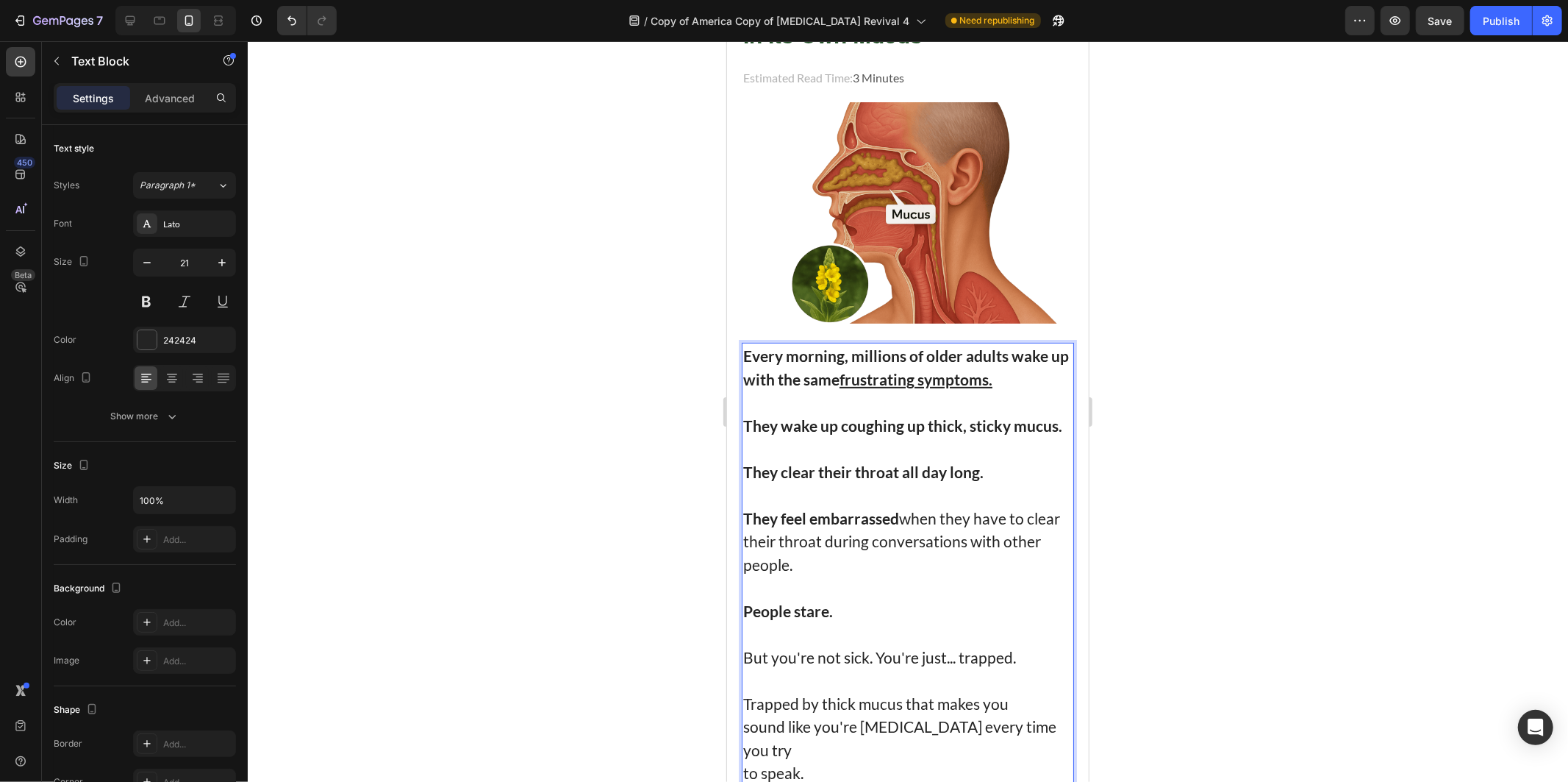
click at [821, 626] on p "But you're not sick. You're just... trapped." at bounding box center [908, 645] width 330 height 47
click at [884, 462] on strong "They clear their throat all day long." at bounding box center [863, 472] width 240 height 19
click at [883, 462] on strong "They clear their throat all day long." at bounding box center [863, 472] width 240 height 19
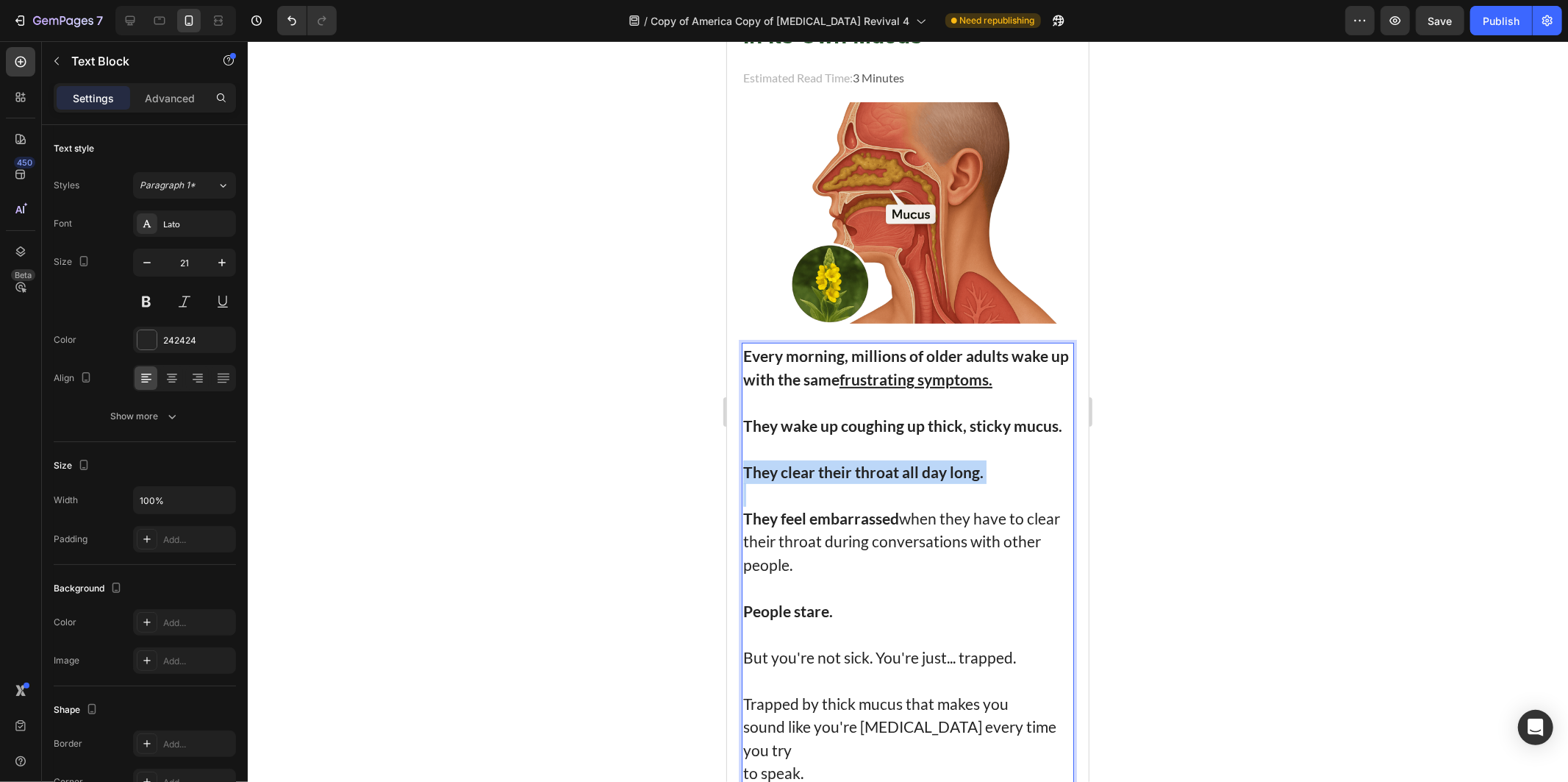
click at [883, 462] on strong "They clear their throat all day long." at bounding box center [863, 472] width 240 height 19
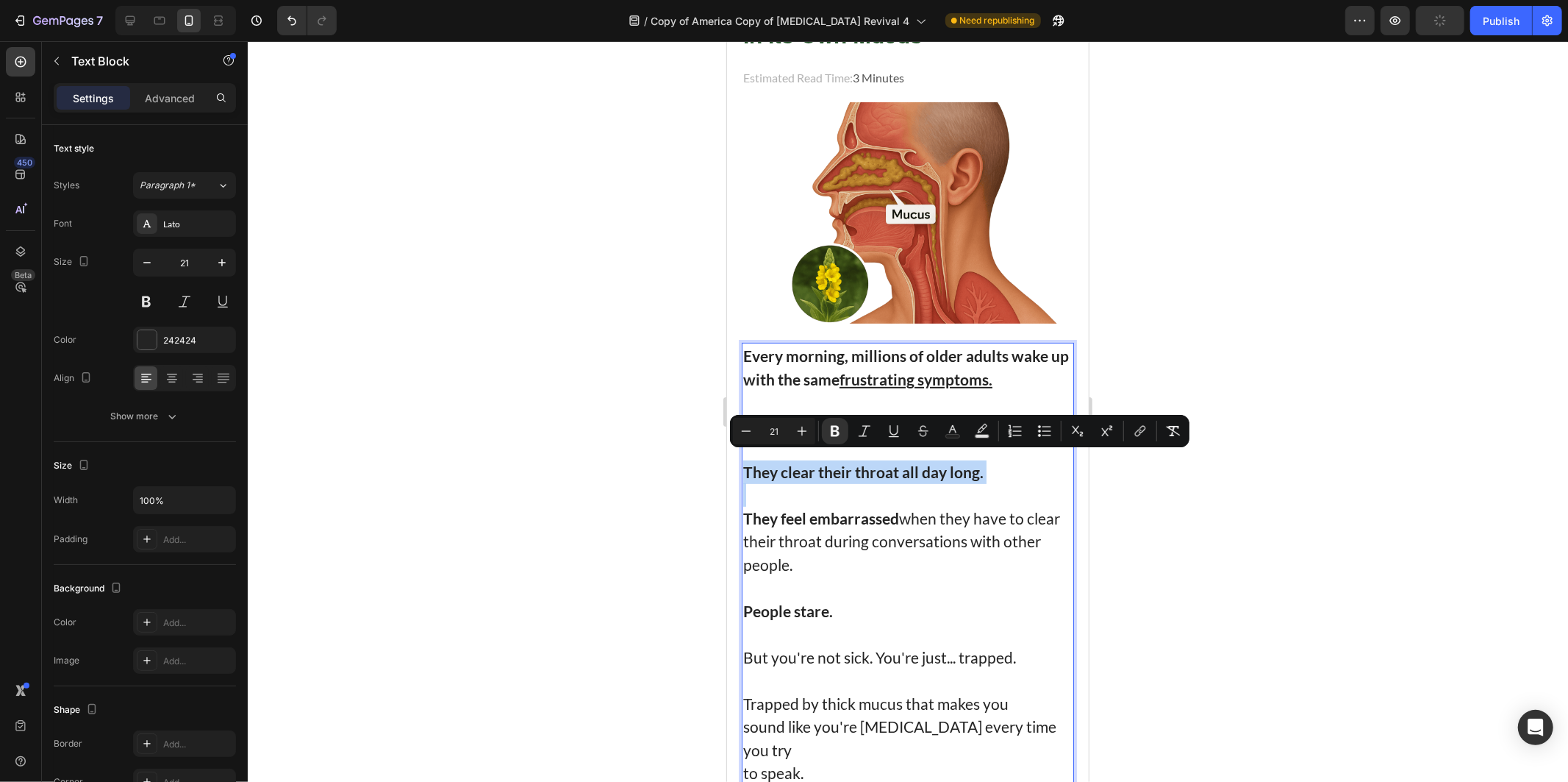
drag, startPoint x: 883, startPoint y: 461, endPoint x: 829, endPoint y: 465, distance: 54.1
click at [829, 465] on strong "They clear their throat all day long." at bounding box center [863, 472] width 240 height 19
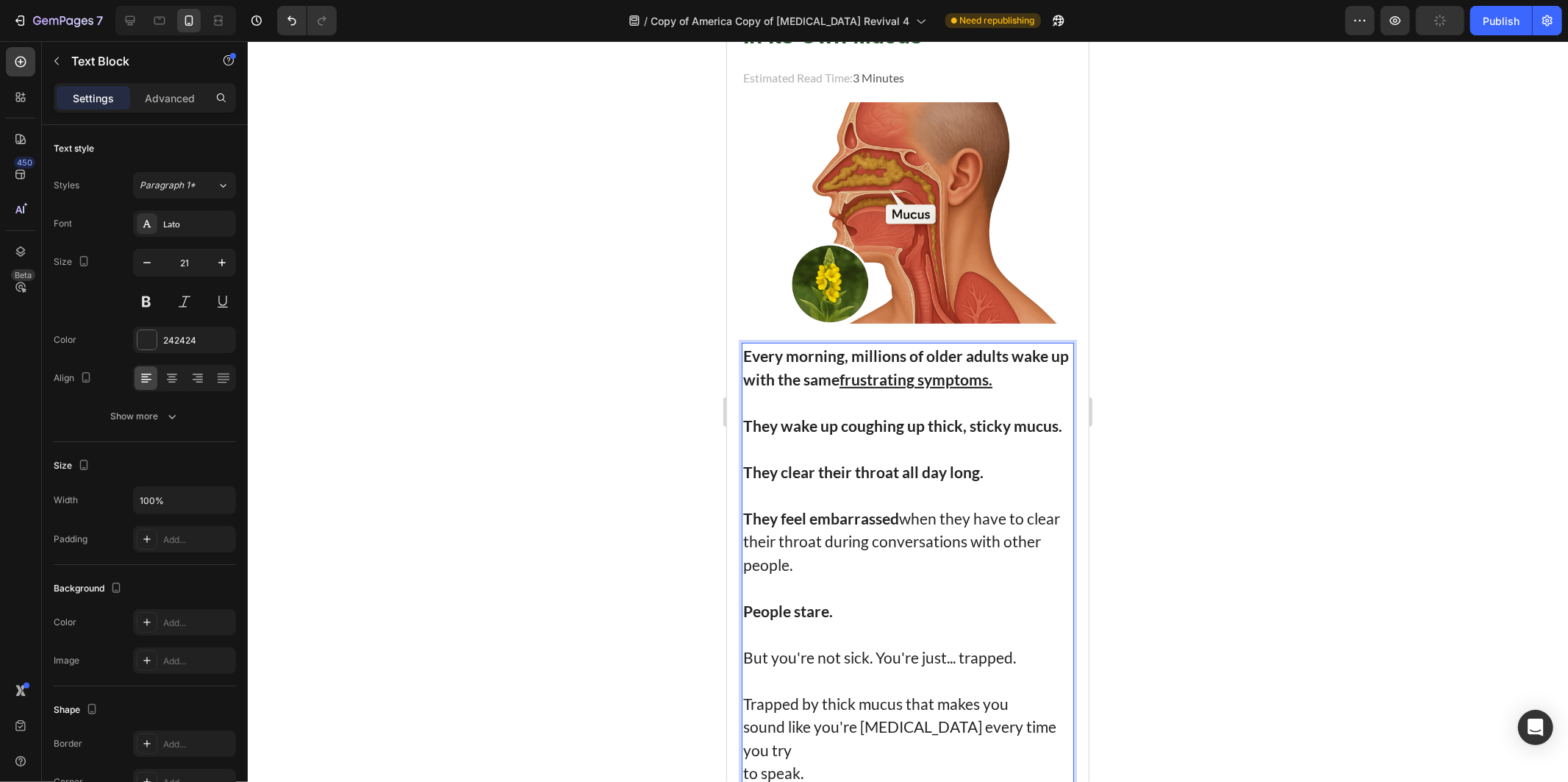
click at [814, 510] on strong "They feel embarrassed" at bounding box center [821, 517] width 156 height 19
click at [797, 605] on strong "People stare." at bounding box center [787, 610] width 89 height 19
click at [797, 604] on strong "People stare." at bounding box center [787, 610] width 89 height 19
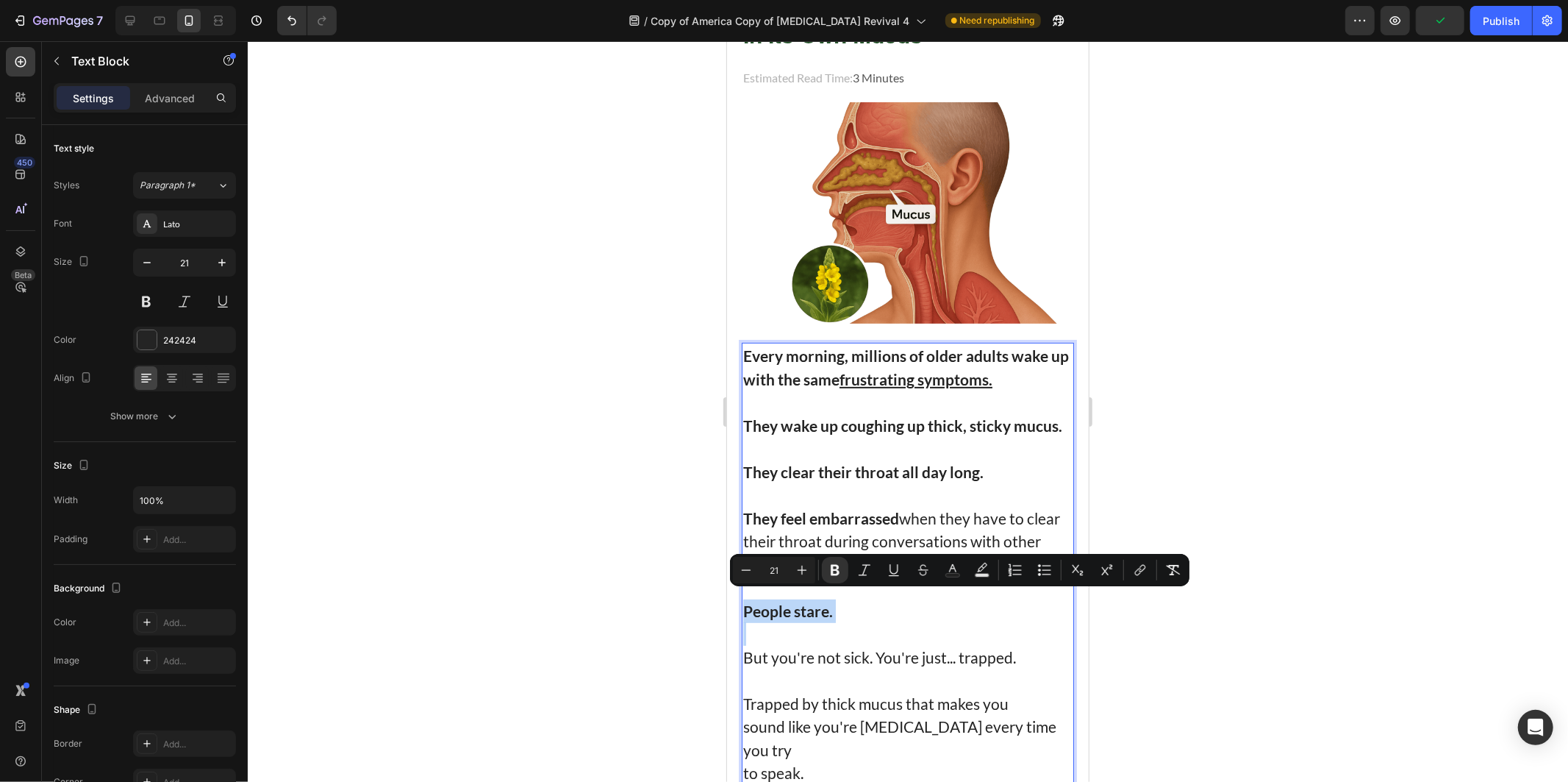
click at [796, 604] on strong "People stare." at bounding box center [787, 610] width 89 height 19
copy strong "People stare."
click at [826, 482] on p "Rich Text Editor. Editing area: main" at bounding box center [908, 494] width 330 height 23
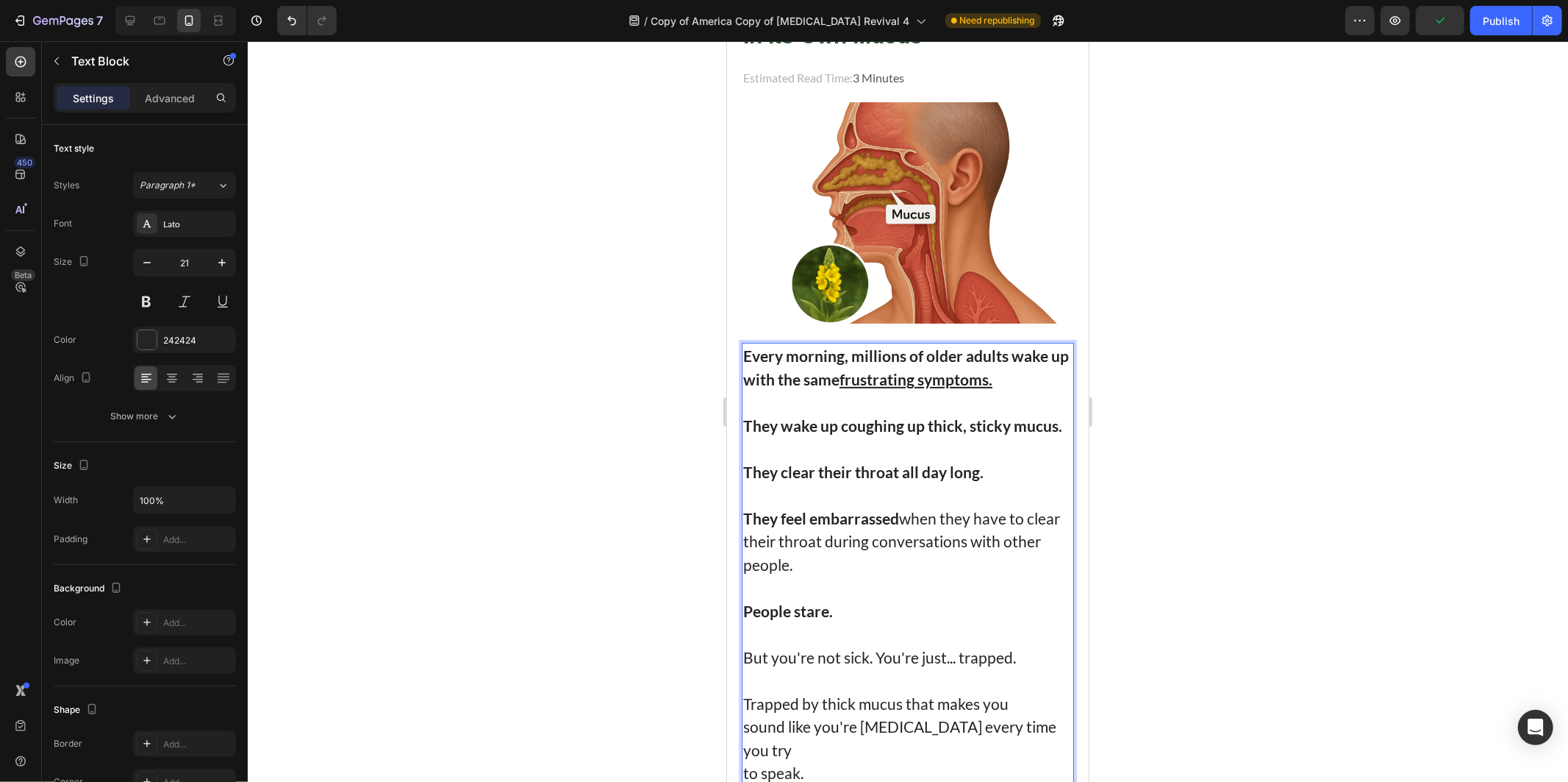
click at [1005, 460] on p "They clear their throat all day long." at bounding box center [908, 472] width 330 height 23
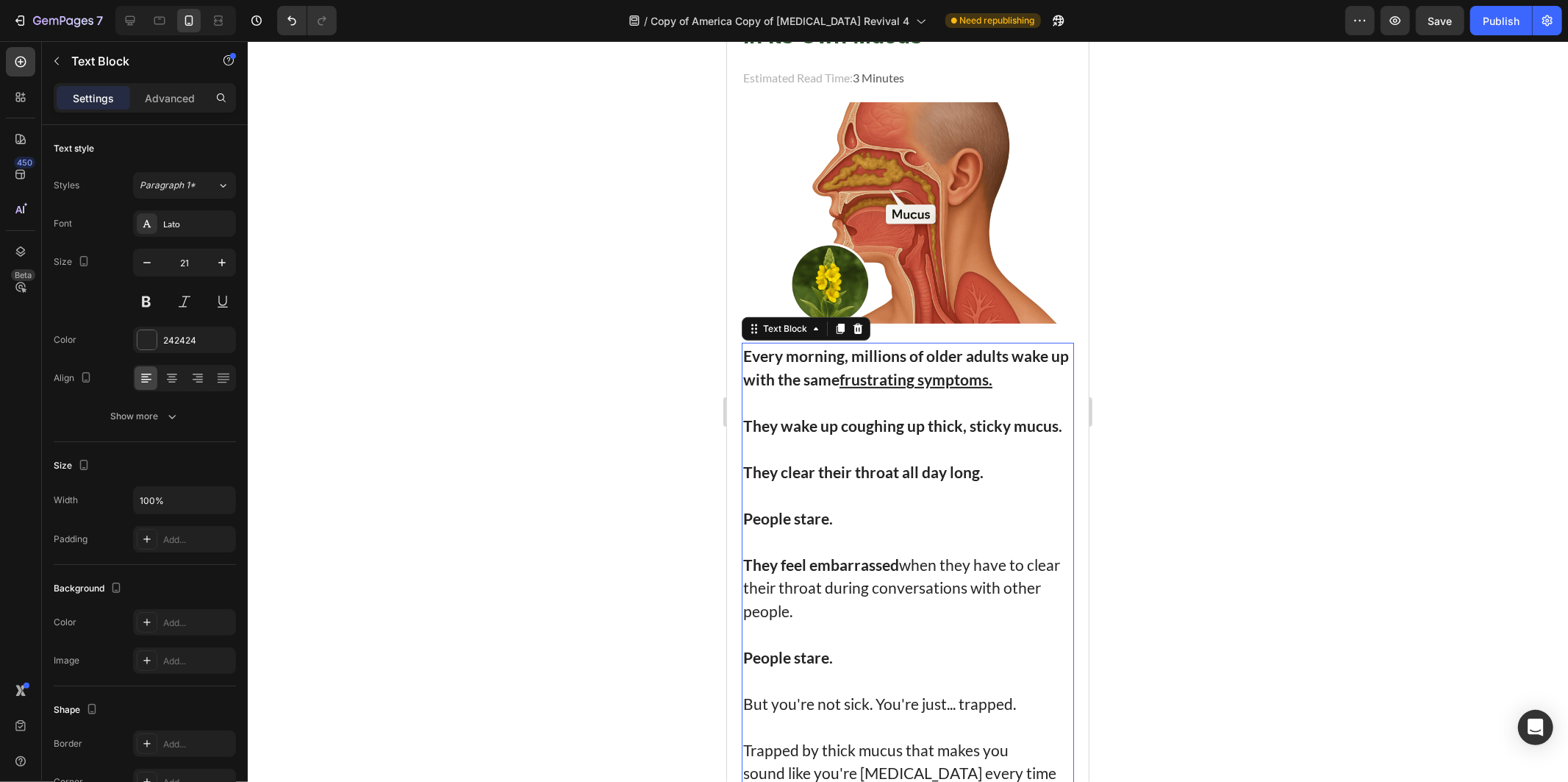
click at [894, 577] on p "They feel embarrassed when they have to clear their throat during conversations…" at bounding box center [908, 587] width 330 height 70
drag, startPoint x: 838, startPoint y: 650, endPoint x: 1438, endPoint y: 671, distance: 600.4
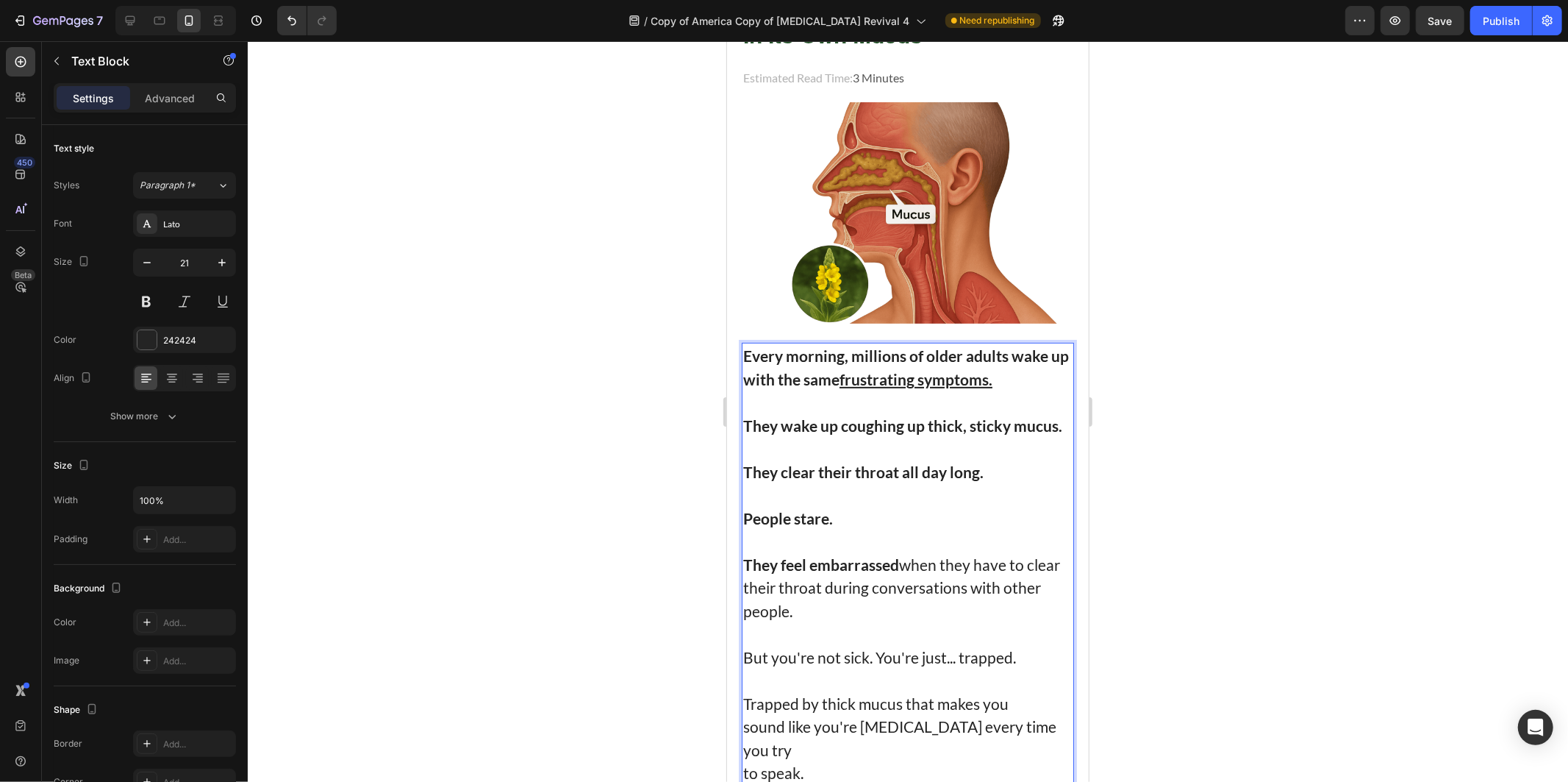
click at [786, 642] on p "But you're not sick. You're just... trapped." at bounding box center [908, 645] width 330 height 47
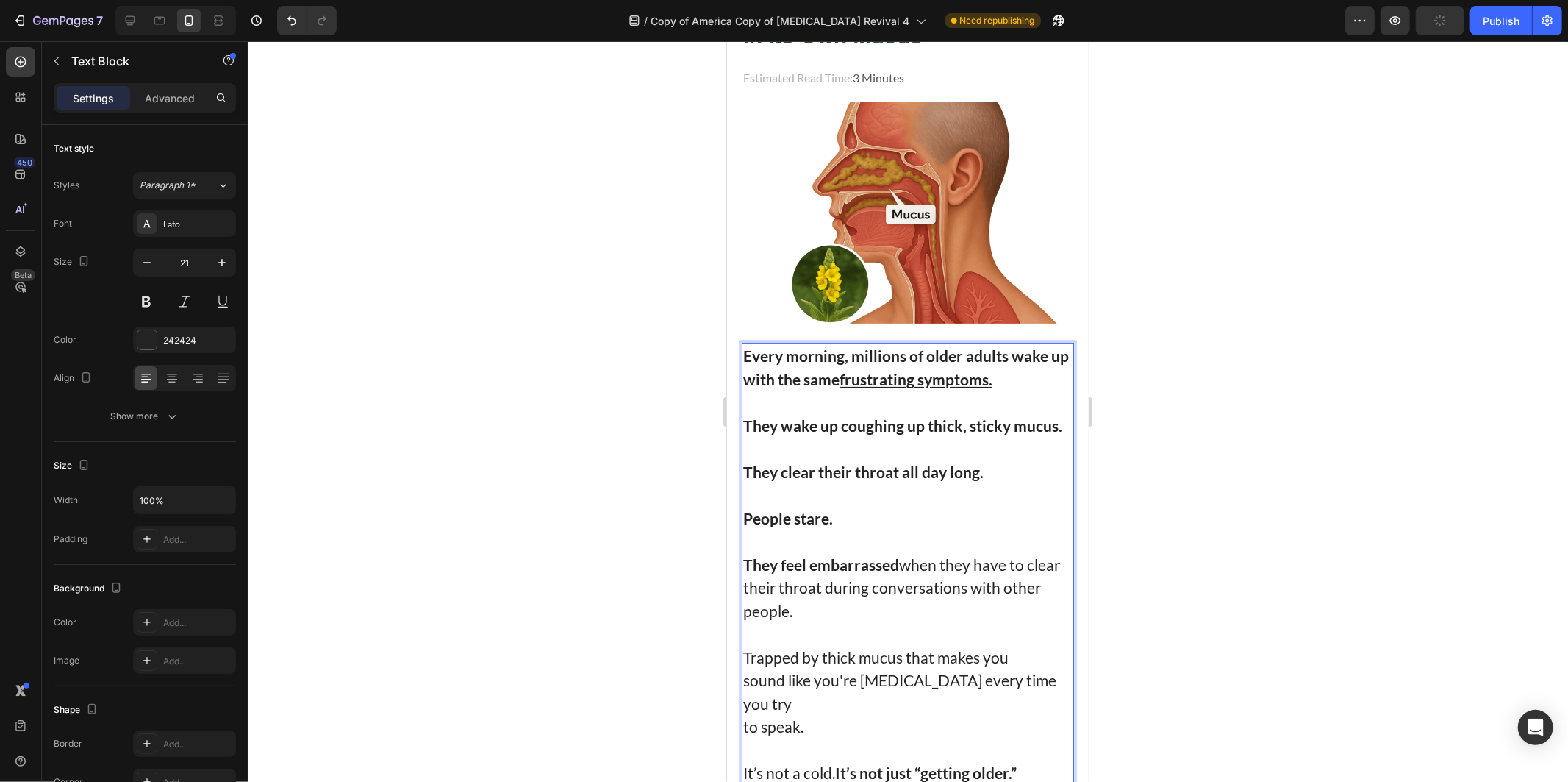
click at [753, 636] on p "Trapped by thick mucus that makes you sound like you're [MEDICAL_DATA] every ti…" at bounding box center [908, 679] width 330 height 116
click at [753, 636] on p "⁠⁠⁠⁠⁠⁠⁠ Trapped by thick mucus that makes you sound like you're [MEDICAL_DATA] …" at bounding box center [908, 679] width 330 height 116
click at [753, 636] on p "Trapped by thick mucus that makes you sound like you're [MEDICAL_DATA] every ti…" at bounding box center [908, 679] width 330 height 116
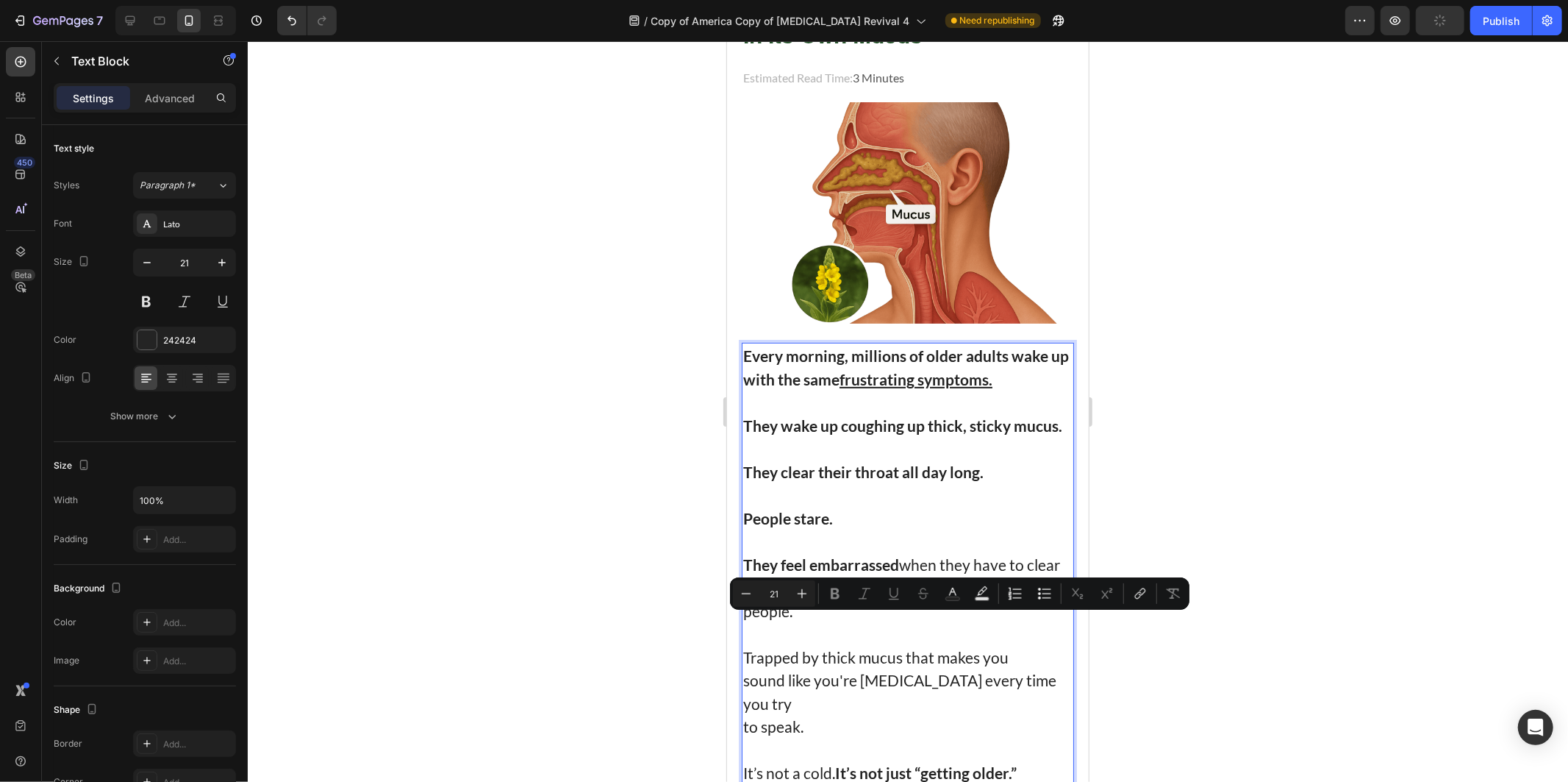
click at [766, 652] on p "Trapped by thick mucus that makes you sound like you're [MEDICAL_DATA] every ti…" at bounding box center [908, 679] width 330 height 116
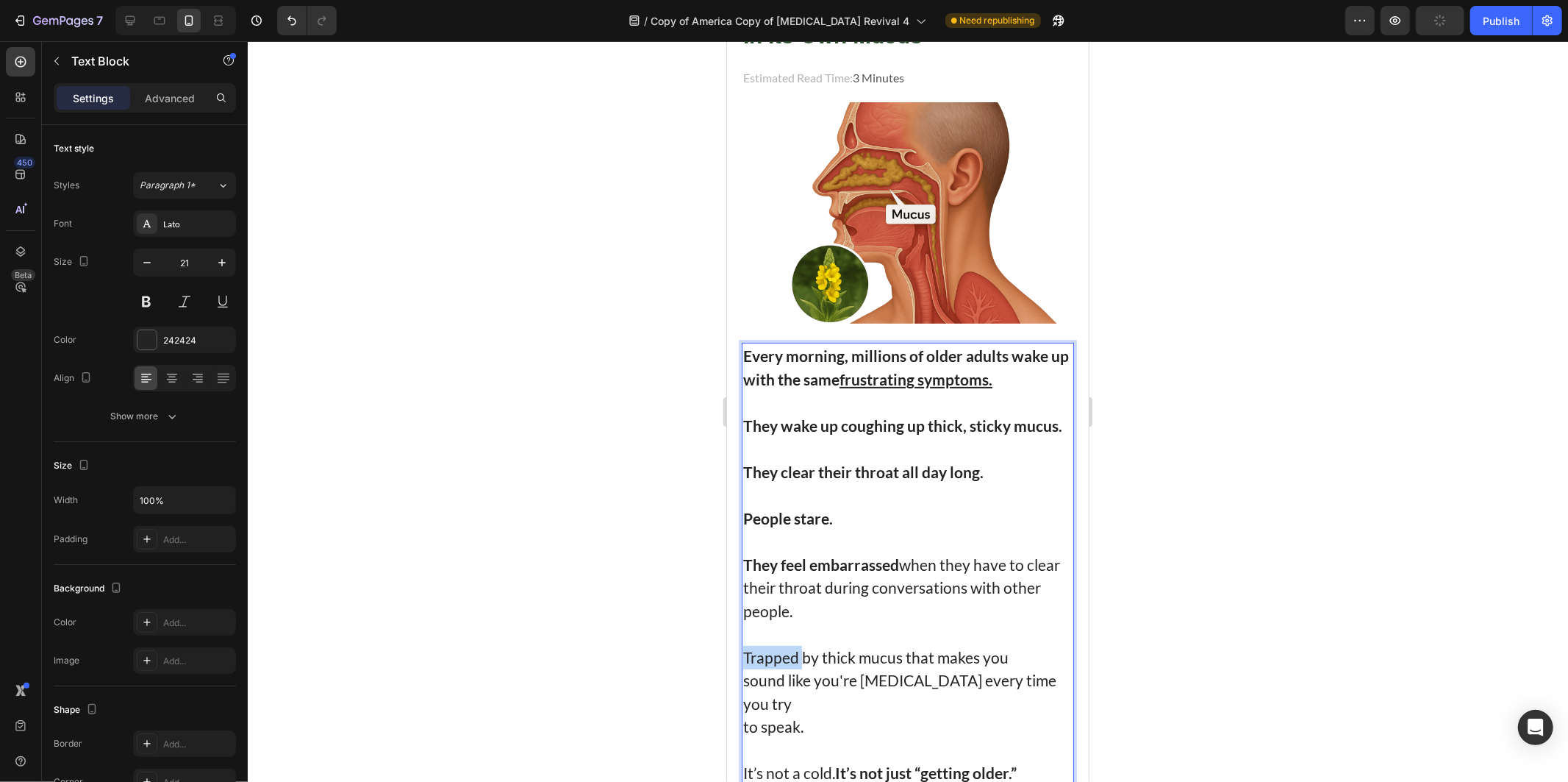
click at [766, 653] on p "Trapped by thick mucus that makes you sound like you're [MEDICAL_DATA] every ti…" at bounding box center [908, 679] width 330 height 116
click at [768, 654] on p "by thick mucus that makes you sound like you're [MEDICAL_DATA] every time you t…" at bounding box center [908, 679] width 330 height 116
click at [790, 683] on p "by thick mucus that makes you sound like you're [MEDICAL_DATA] every time you t…" at bounding box center [908, 679] width 330 height 116
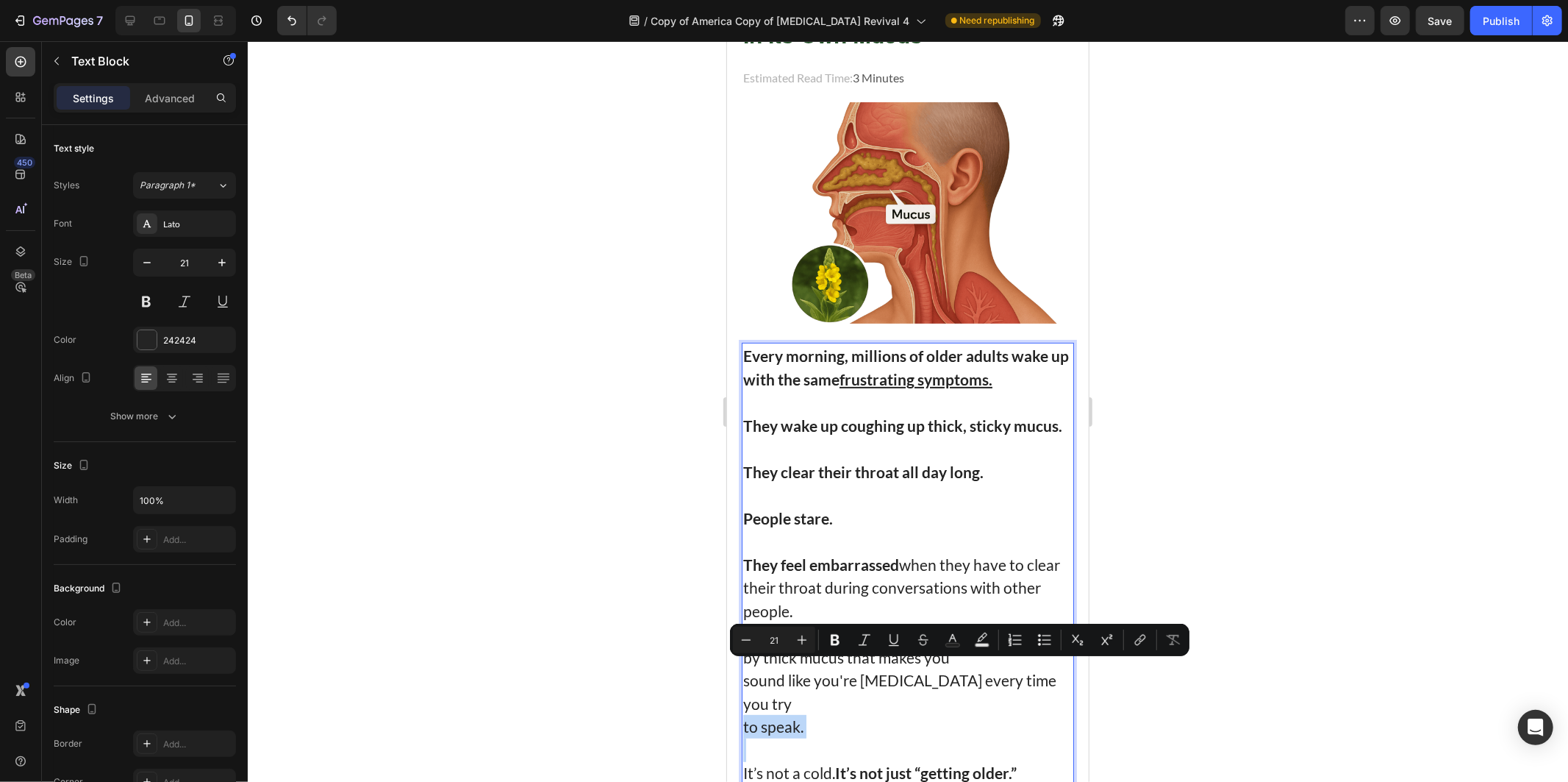
click at [790, 683] on p "by thick mucus that makes you sound like you're [MEDICAL_DATA] every time you t…" at bounding box center [908, 679] width 330 height 116
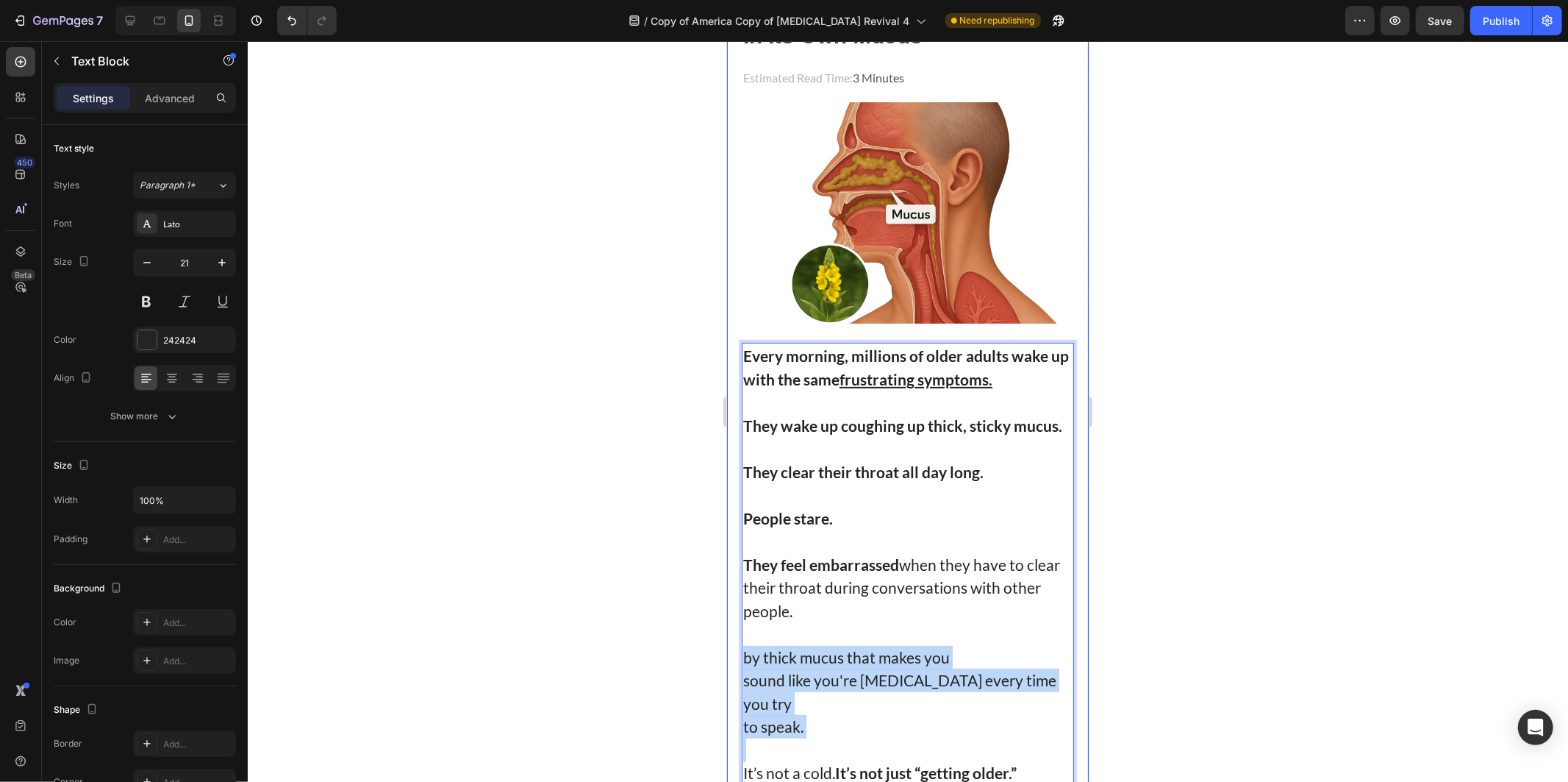
drag, startPoint x: 828, startPoint y: 700, endPoint x: 731, endPoint y: 652, distance: 108.2
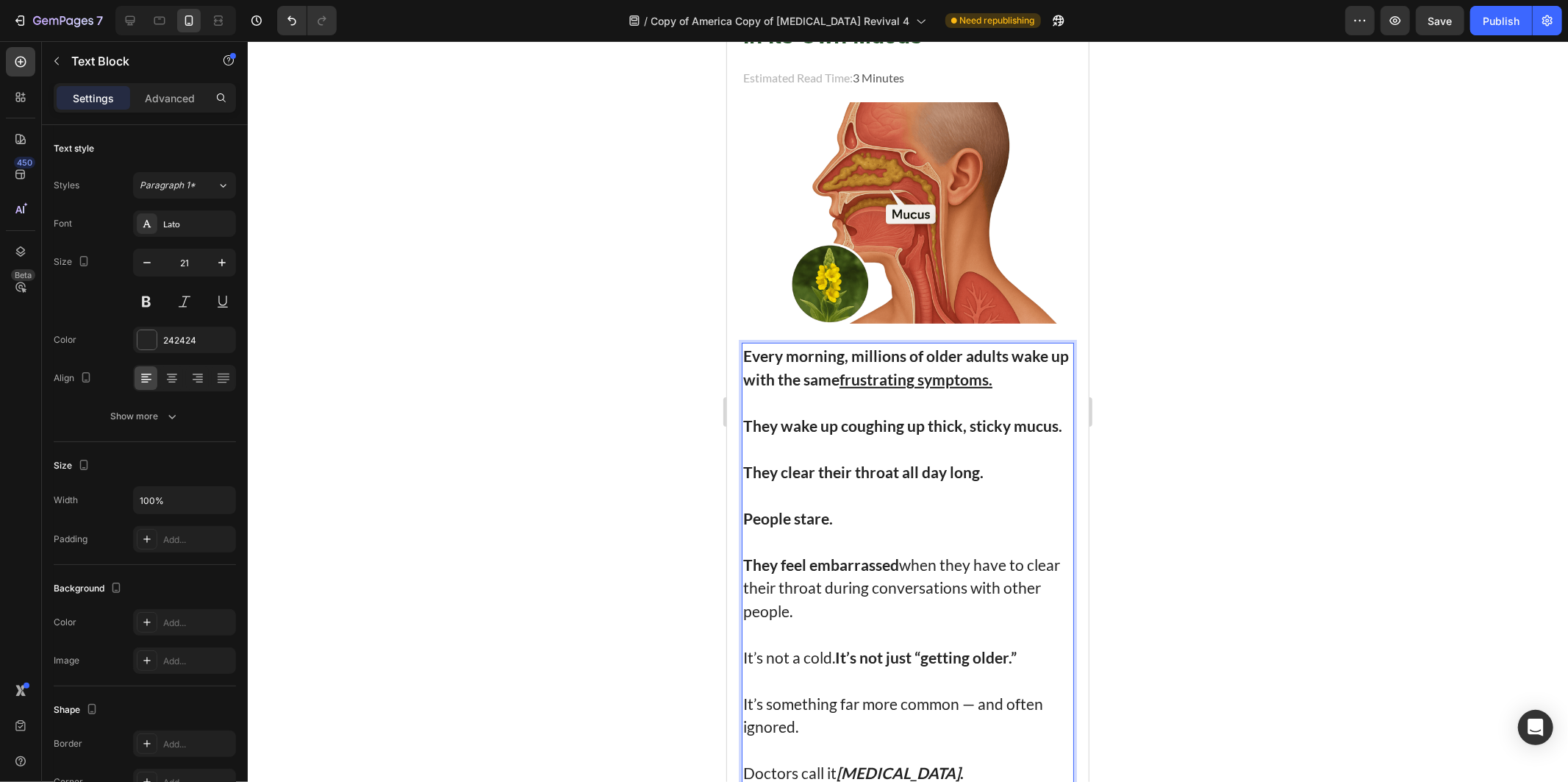
click at [866, 511] on p "People stare." at bounding box center [908, 517] width 330 height 23
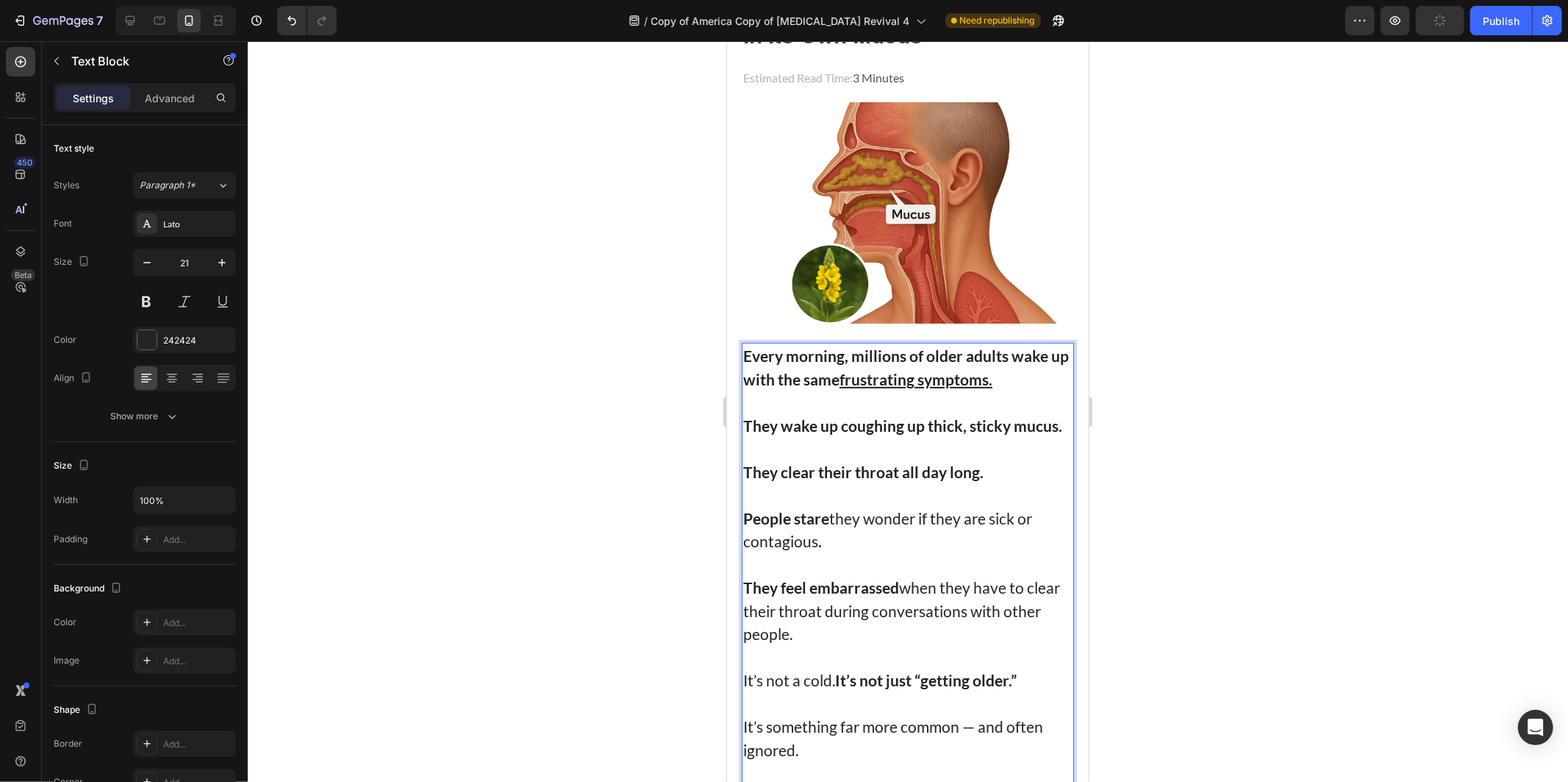
click at [1262, 421] on div at bounding box center [908, 412] width 1321 height 741
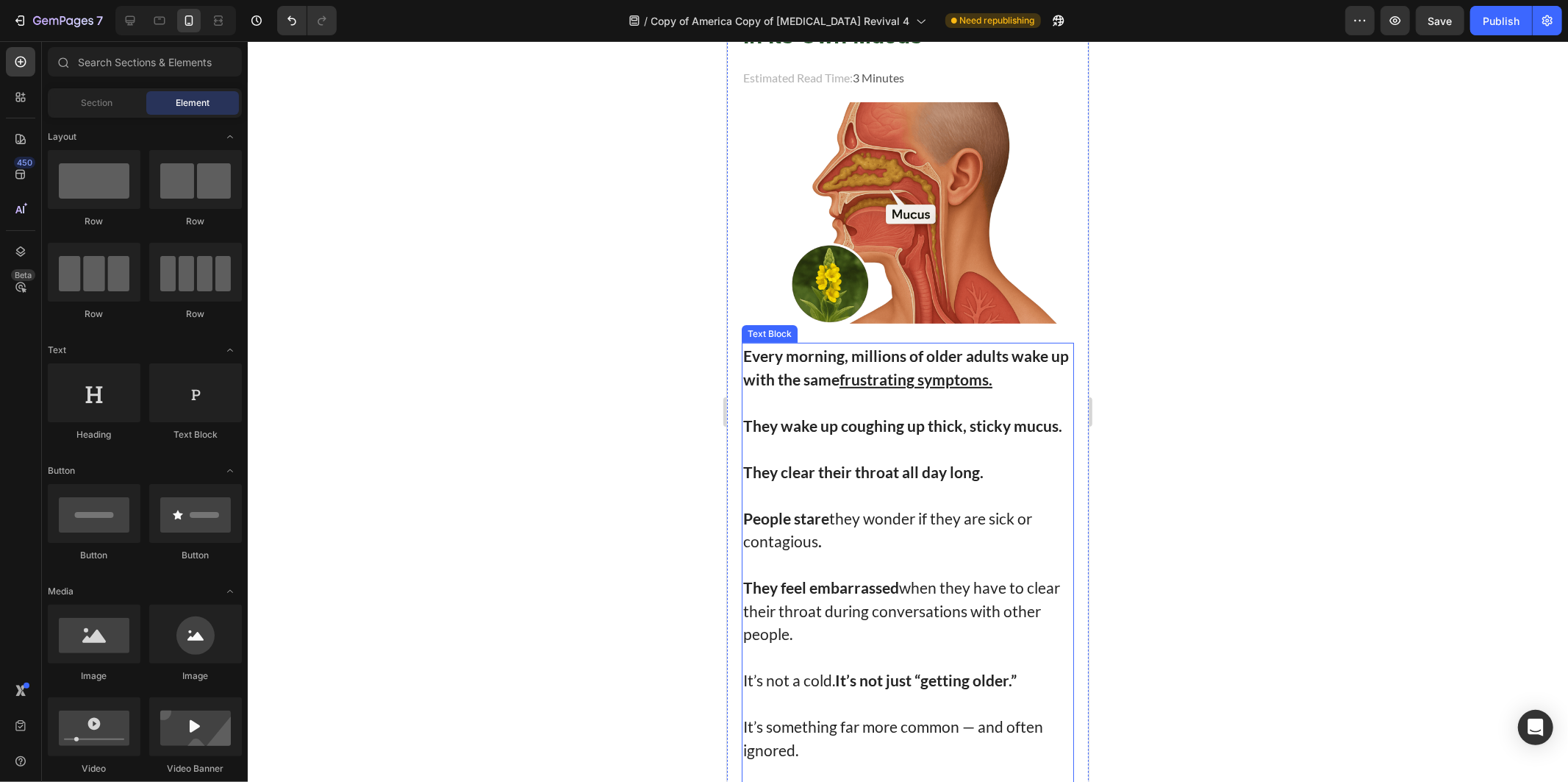
drag, startPoint x: 905, startPoint y: 378, endPoint x: 909, endPoint y: 370, distance: 8.9
click at [905, 377] on u "frustrating symptoms." at bounding box center [915, 379] width 153 height 19
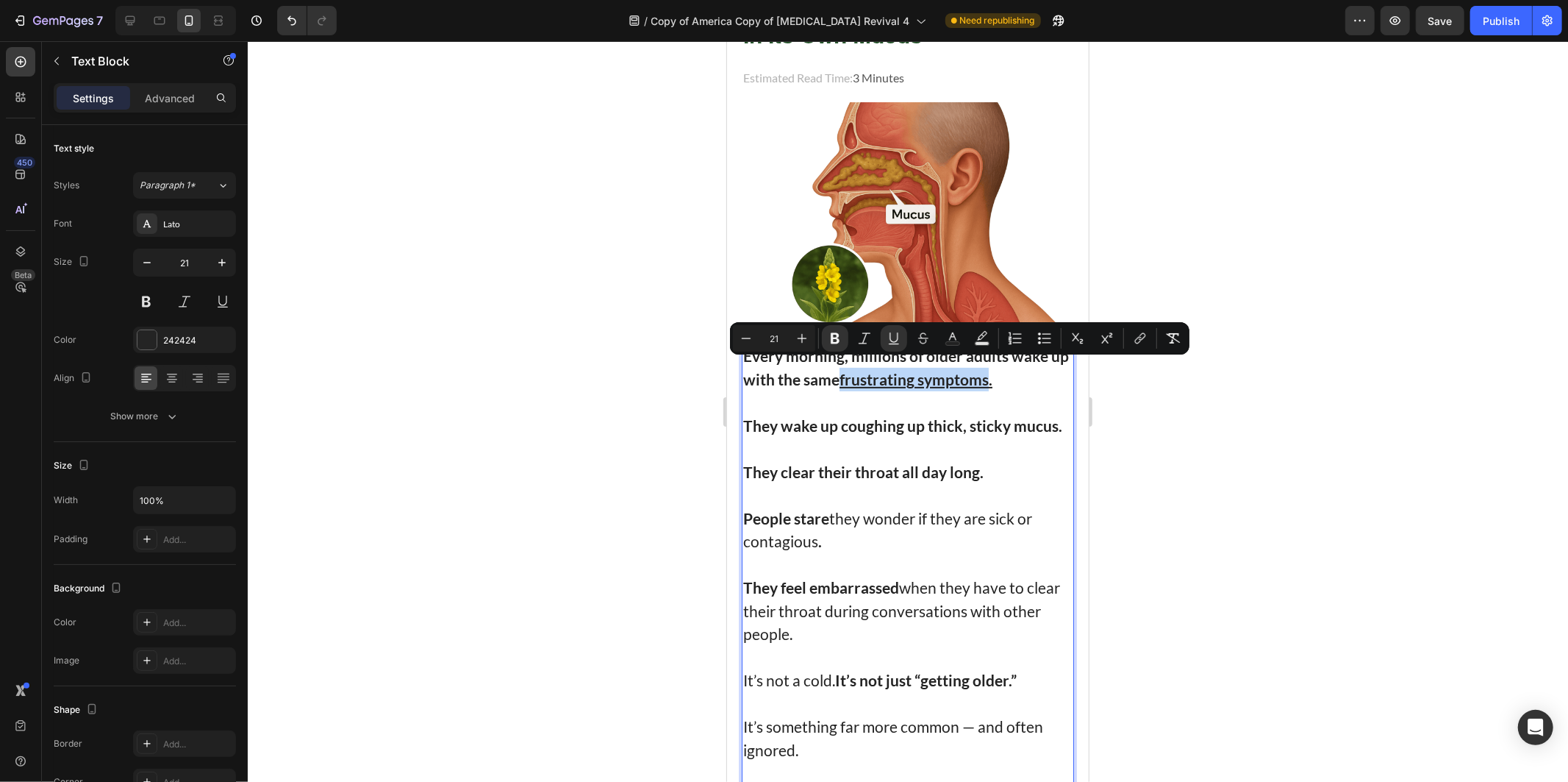
drag, startPoint x: 910, startPoint y: 370, endPoint x: 945, endPoint y: 372, distance: 35.1
click at [945, 372] on u "frustrating symptoms." at bounding box center [915, 379] width 153 height 19
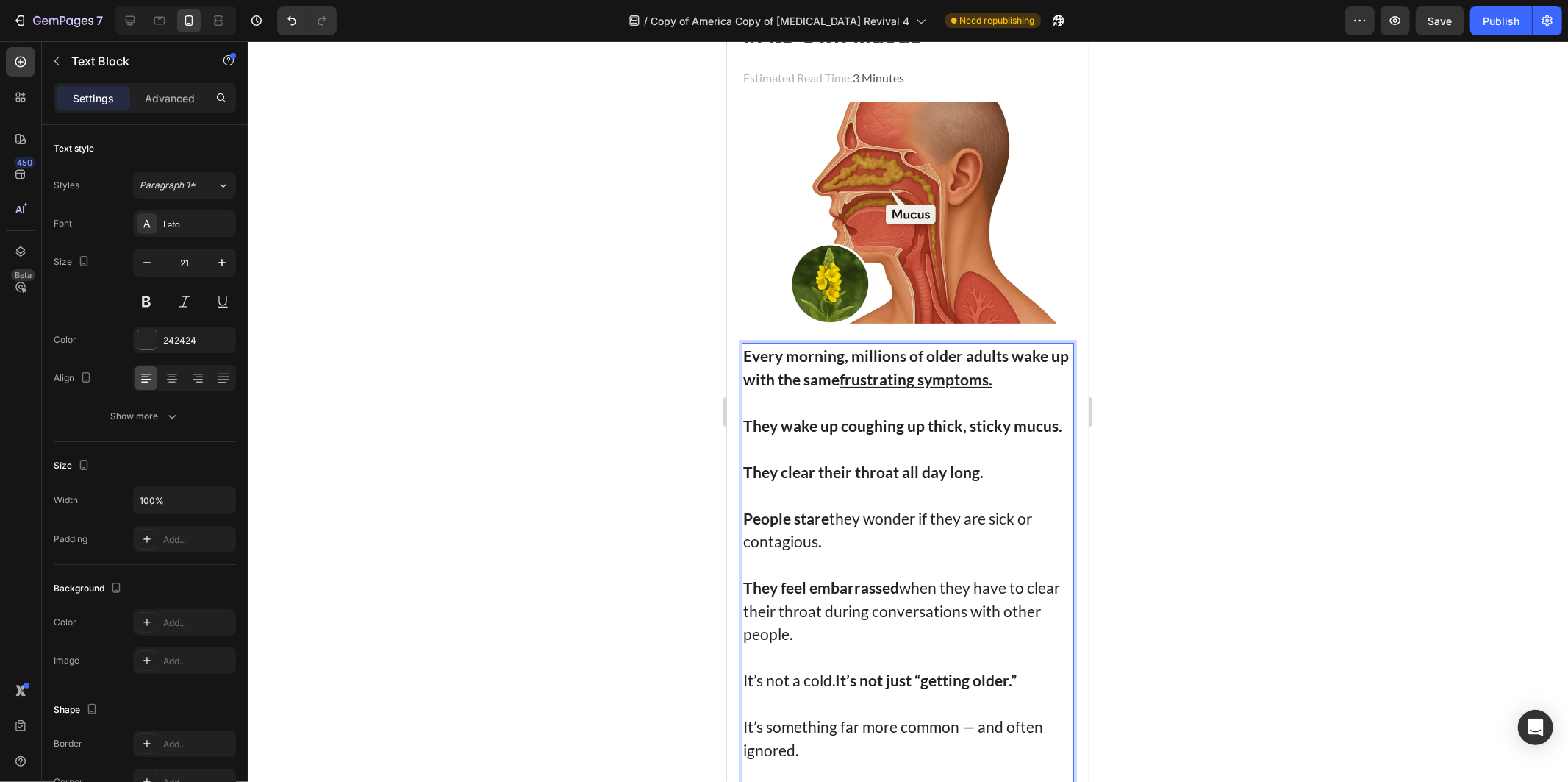
click at [1021, 416] on strong "They wake up coughing up thick, sticky mucus." at bounding box center [902, 425] width 319 height 19
click at [848, 360] on strong "Every morning, millions of older adults wake up with the same frustrating sympt…" at bounding box center [905, 366] width 326 height 42
click at [873, 370] on u "frustrating symptoms." at bounding box center [915, 379] width 153 height 19
drag, startPoint x: 873, startPoint y: 370, endPoint x: 973, endPoint y: 375, distance: 100.1
click at [970, 375] on u "frustrating symptoms." at bounding box center [915, 379] width 153 height 19
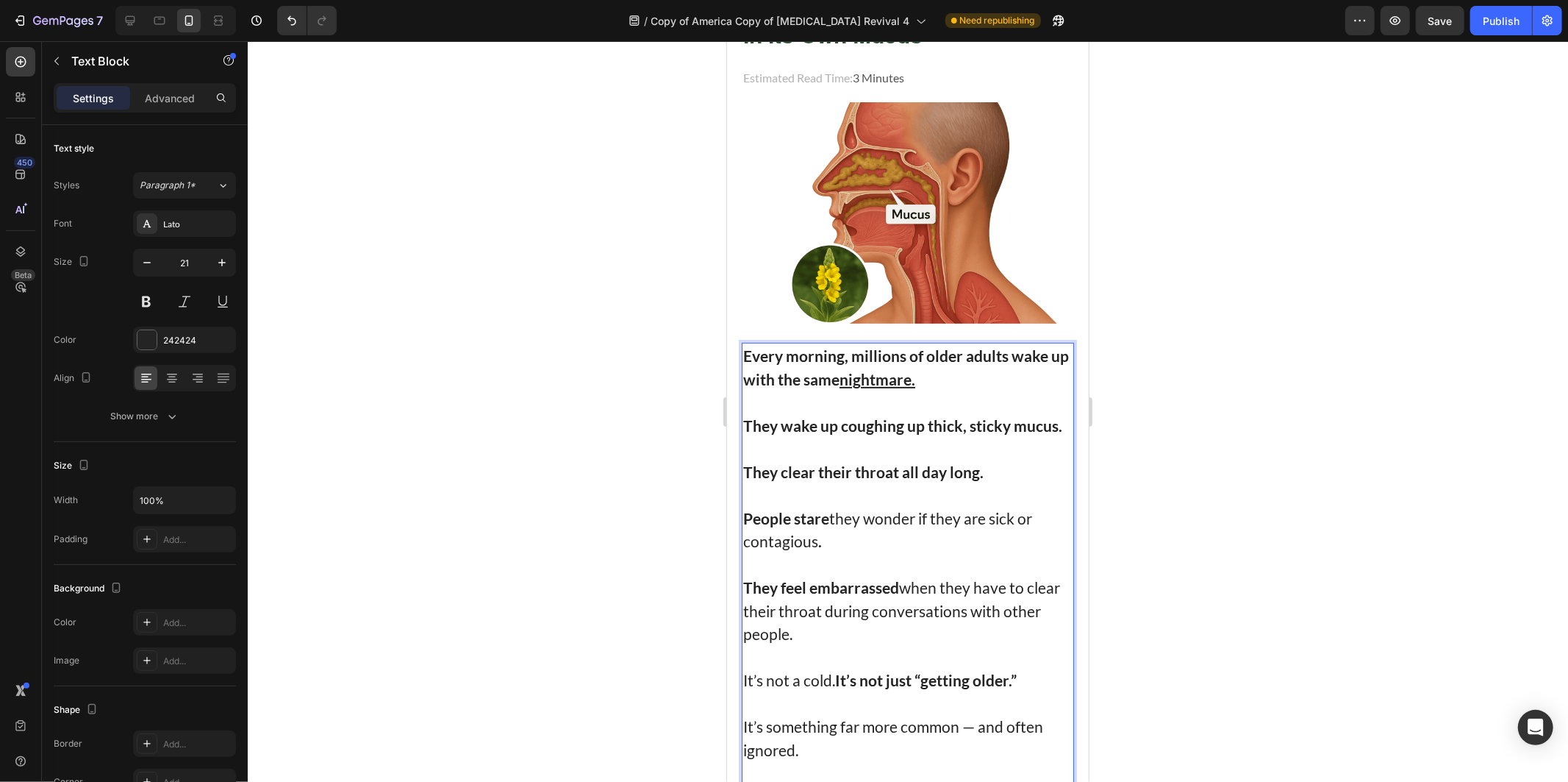
click at [814, 380] on p "Every morning, millions of older adults wake up with the same nightmare." at bounding box center [908, 366] width 330 height 47
click at [768, 370] on strong "Every morning, millions of older adults wake up with the same nightmare." at bounding box center [905, 366] width 326 height 42
click at [774, 370] on strong "Every morning, millions of older adults wake up with the same nightmare." at bounding box center [905, 366] width 326 height 42
click at [775, 370] on strong "Every morning, millions of older adults wake up with the same nightmare." at bounding box center [905, 366] width 326 height 42
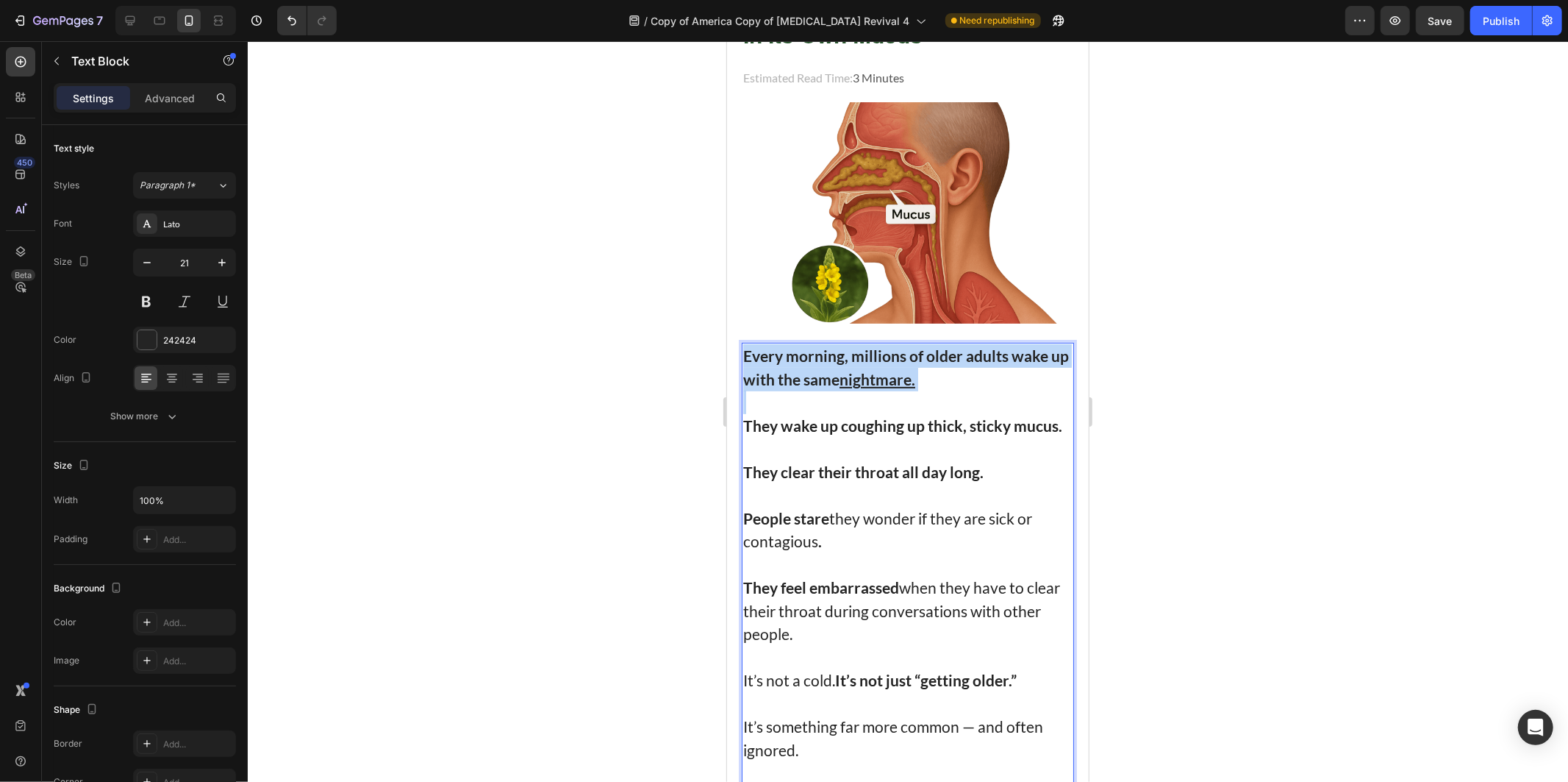
click at [775, 370] on strong "Every morning, millions of older adults wake up with the same nightmare." at bounding box center [905, 366] width 326 height 42
click at [898, 373] on u "nightmare." at bounding box center [859, 379] width 75 height 19
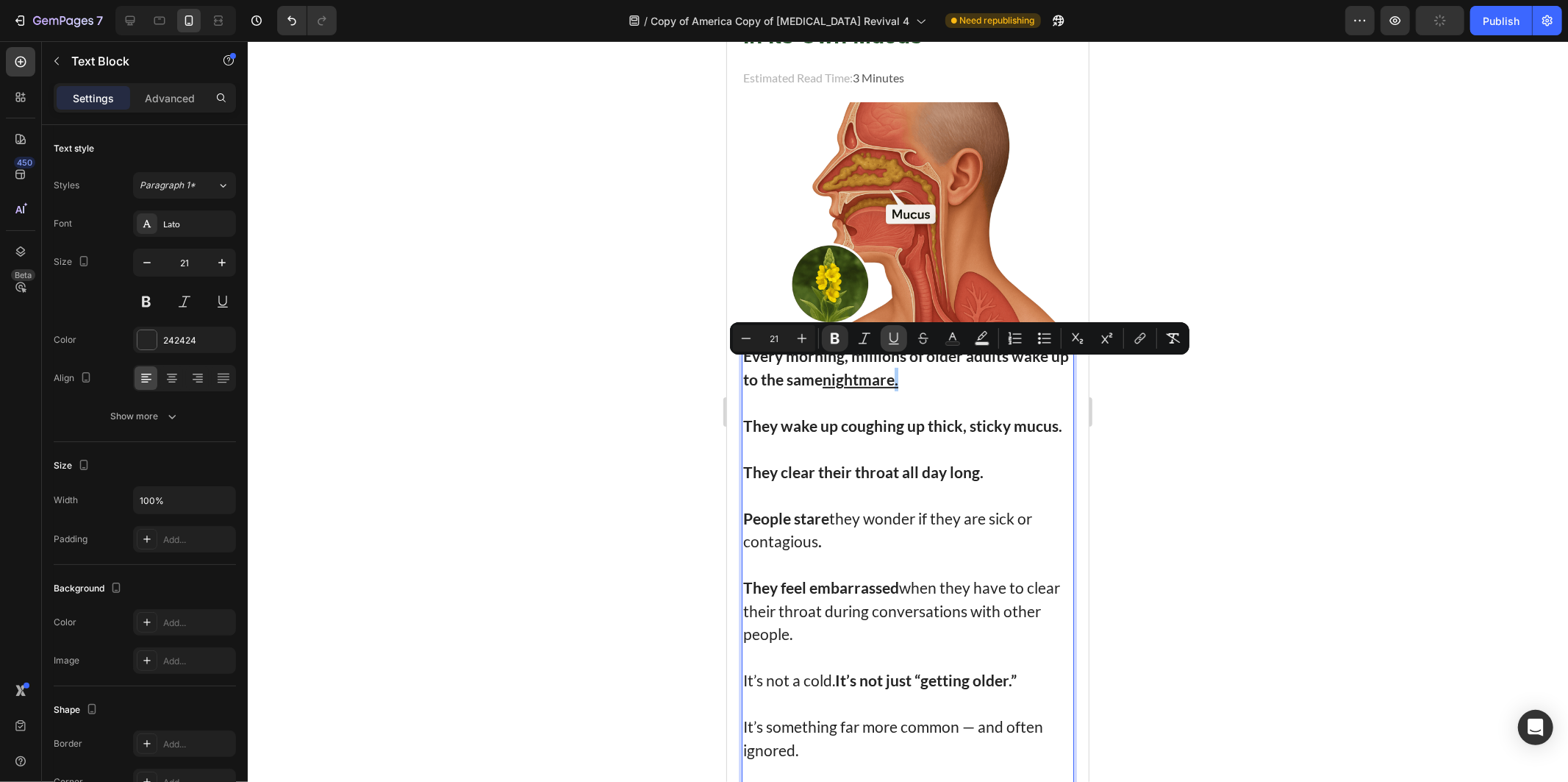
click at [894, 343] on icon "Editor contextual toolbar" at bounding box center [894, 343] width 10 height 1
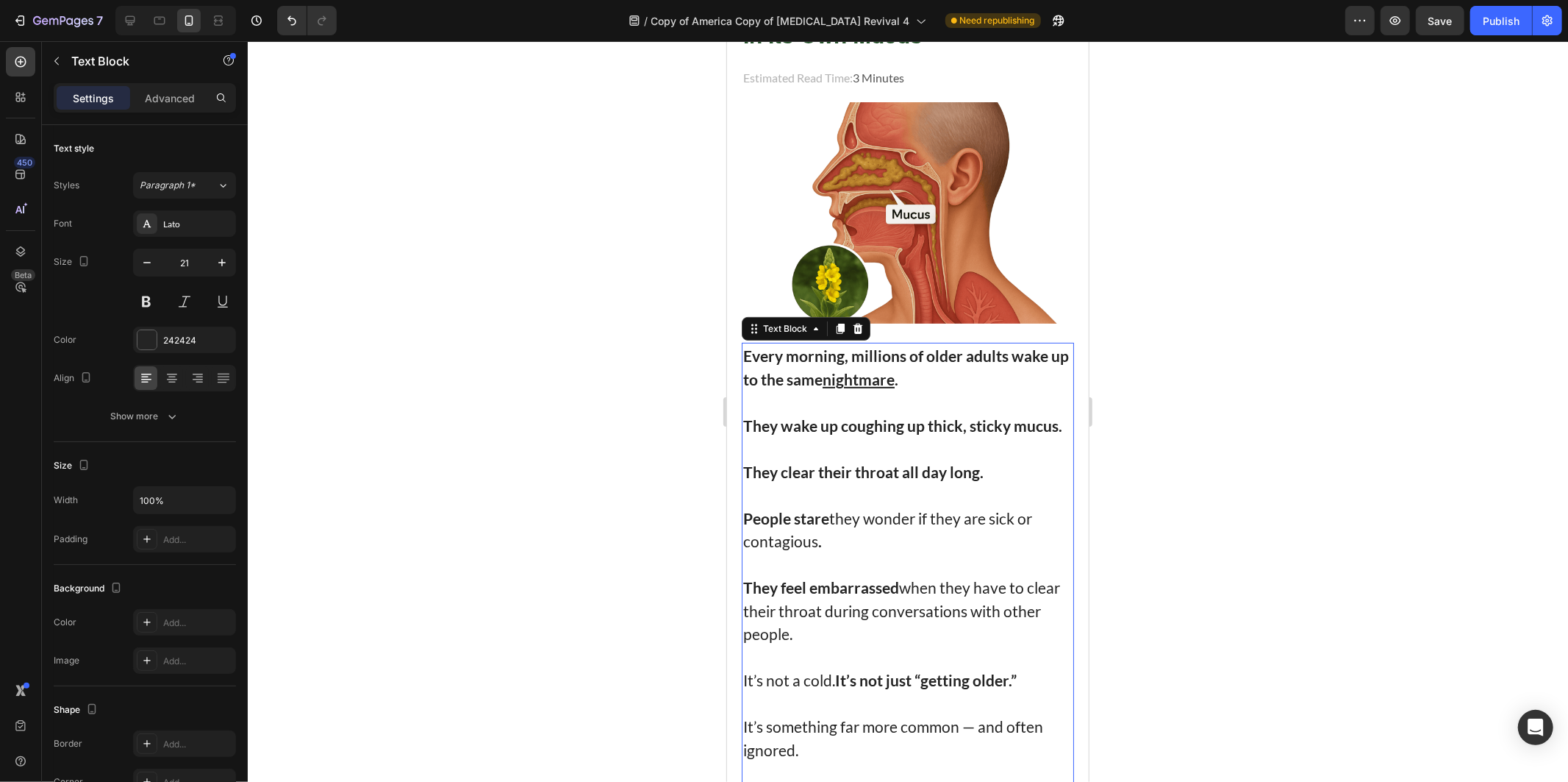
click at [833, 437] on p "Rich Text Editor. Editing area: main" at bounding box center [908, 448] width 330 height 23
click at [982, 446] on p "Rich Text Editor. Editing area: main" at bounding box center [908, 448] width 330 height 23
click at [1004, 468] on p "They clear their throat all day long." at bounding box center [908, 472] width 330 height 23
click at [863, 510] on p "People stare they wonder if they are sick or contagious ." at bounding box center [908, 529] width 330 height 47
click at [907, 542] on p "People stare they wonder if they are sick or contagious ." at bounding box center [908, 529] width 330 height 47
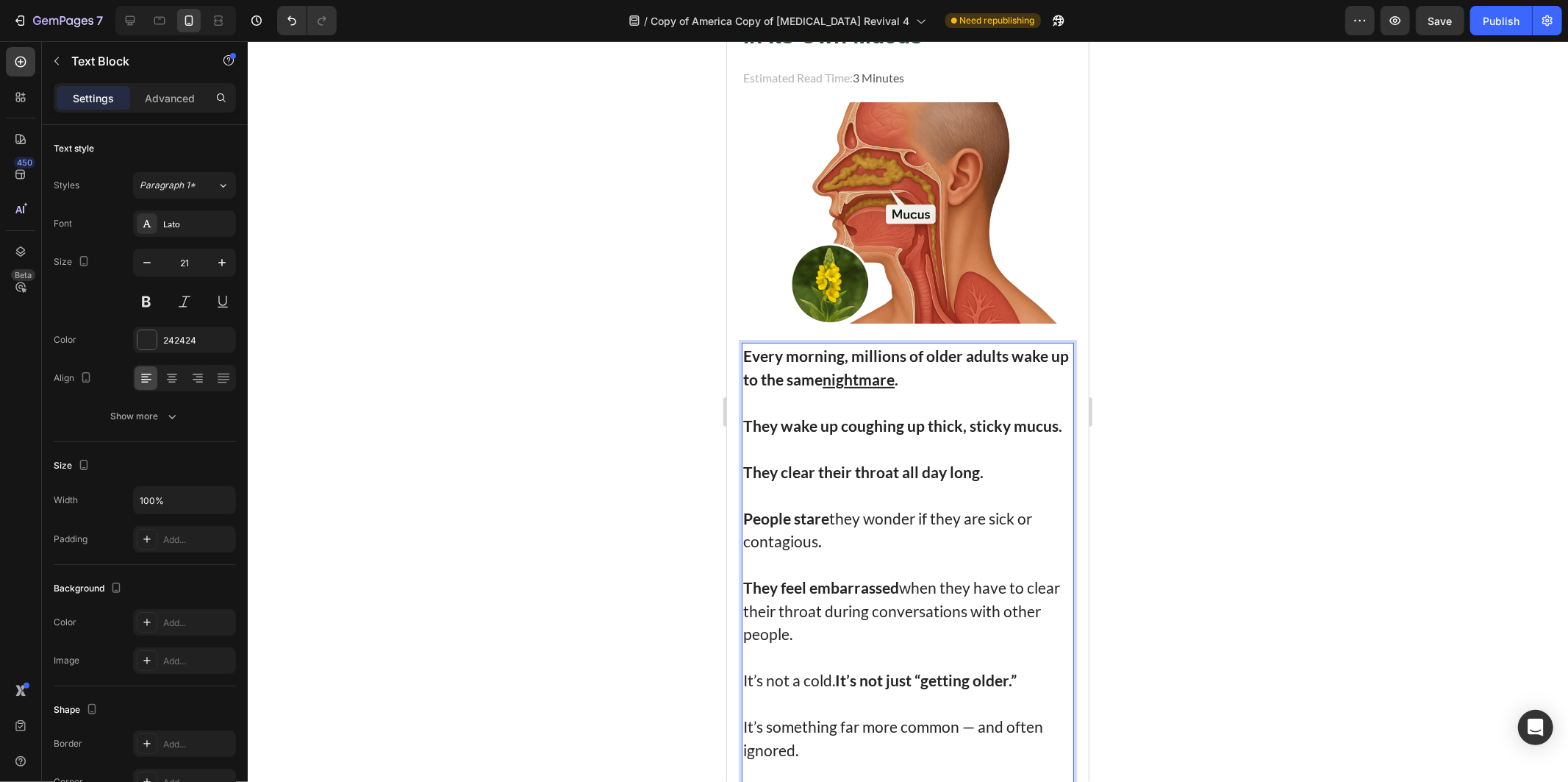
click at [883, 536] on p "People stare they wonder if they are sick or contagious ." at bounding box center [908, 529] width 330 height 47
click at [836, 577] on strong "They feel embarrassed" at bounding box center [821, 587] width 156 height 19
drag, startPoint x: 892, startPoint y: 580, endPoint x: 887, endPoint y: 591, distance: 12.1
click at [893, 588] on p "They feel embarrassed when they have to clear their throat during conversations…" at bounding box center [908, 610] width 330 height 70
click at [817, 613] on p "They feel embarrassed when they have to clear their throat during conversations…" at bounding box center [908, 610] width 330 height 70
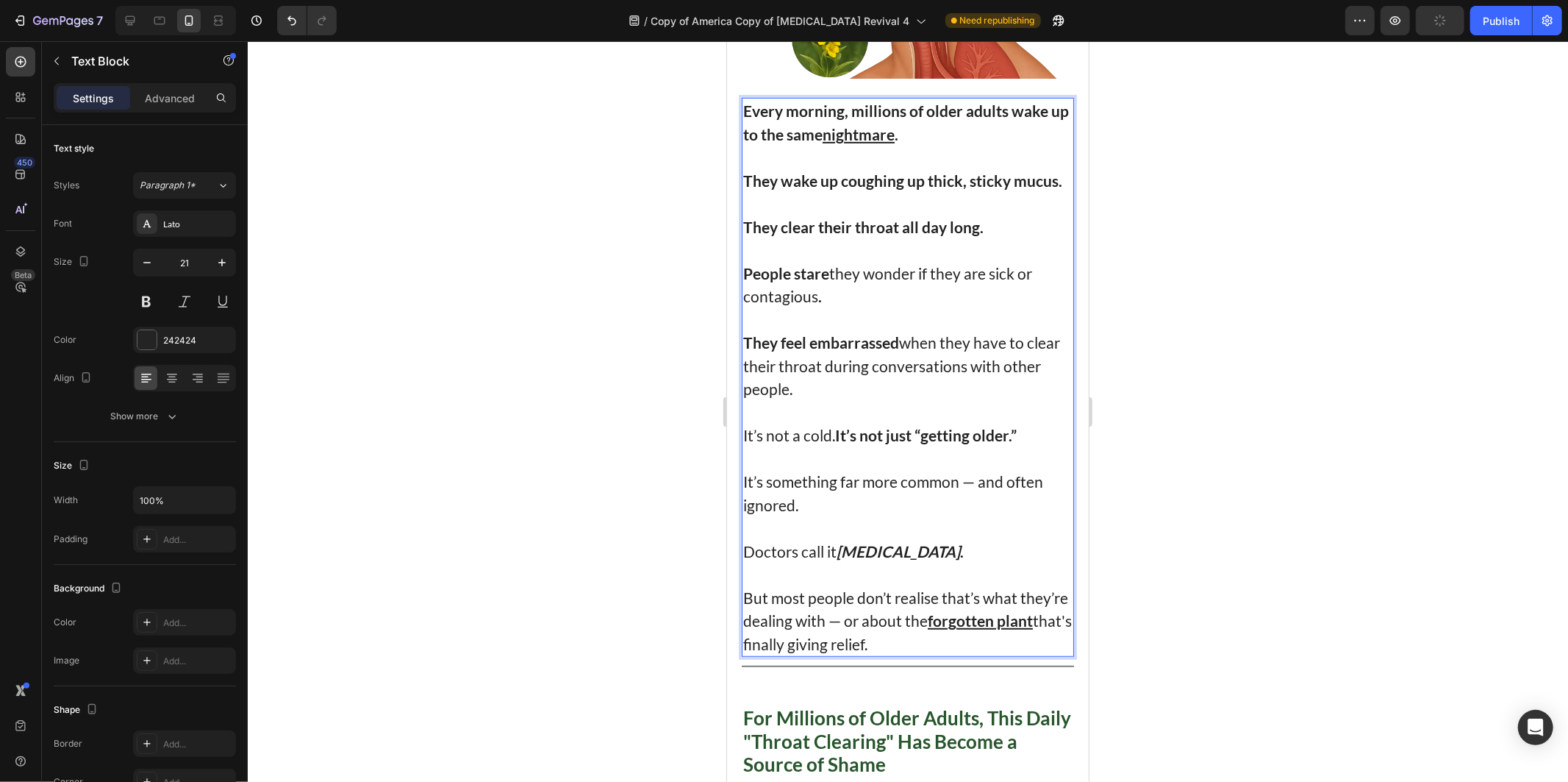
scroll to position [980, 0]
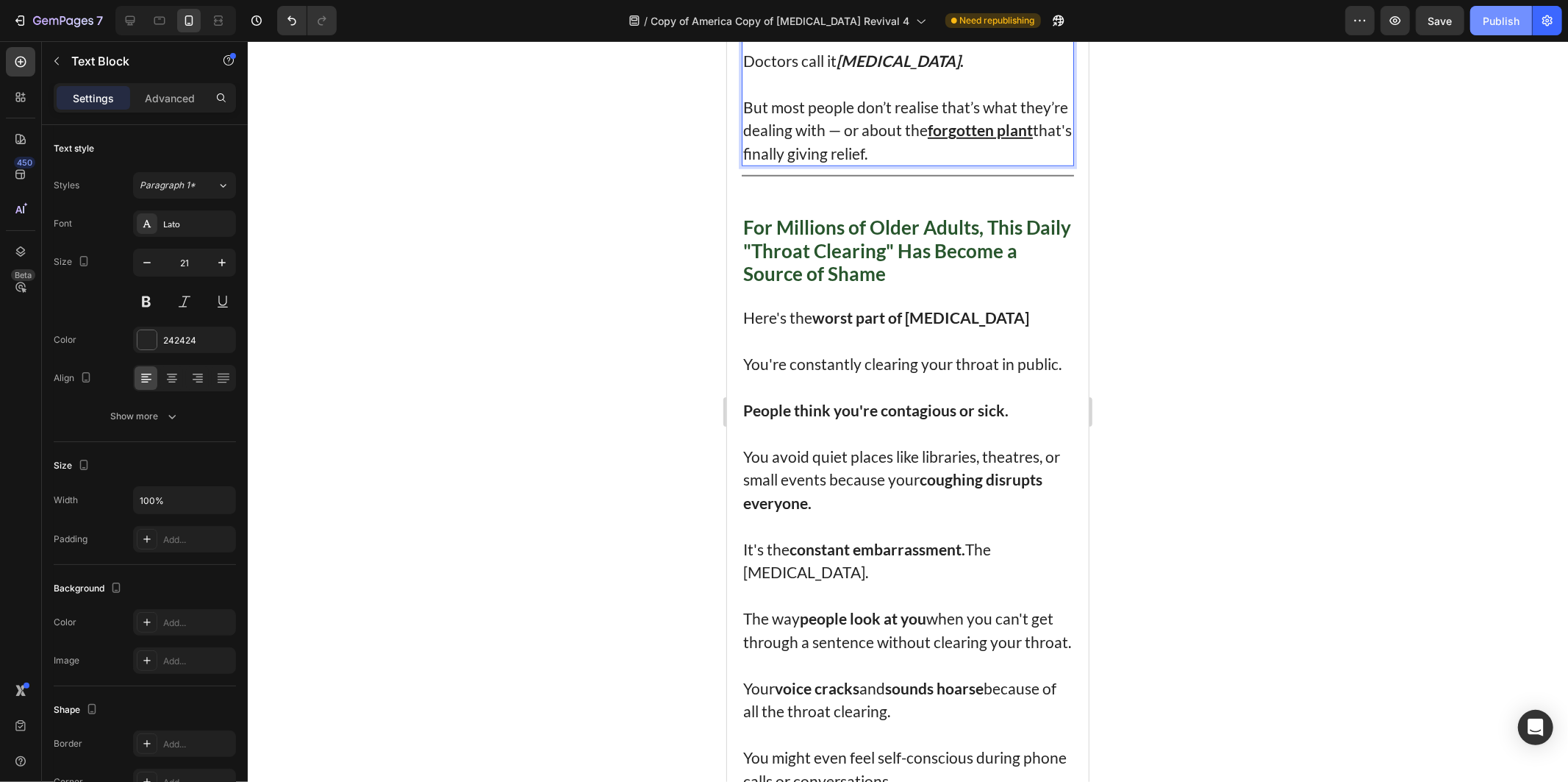
click at [1503, 28] on button "Publish" at bounding box center [1501, 21] width 61 height 30
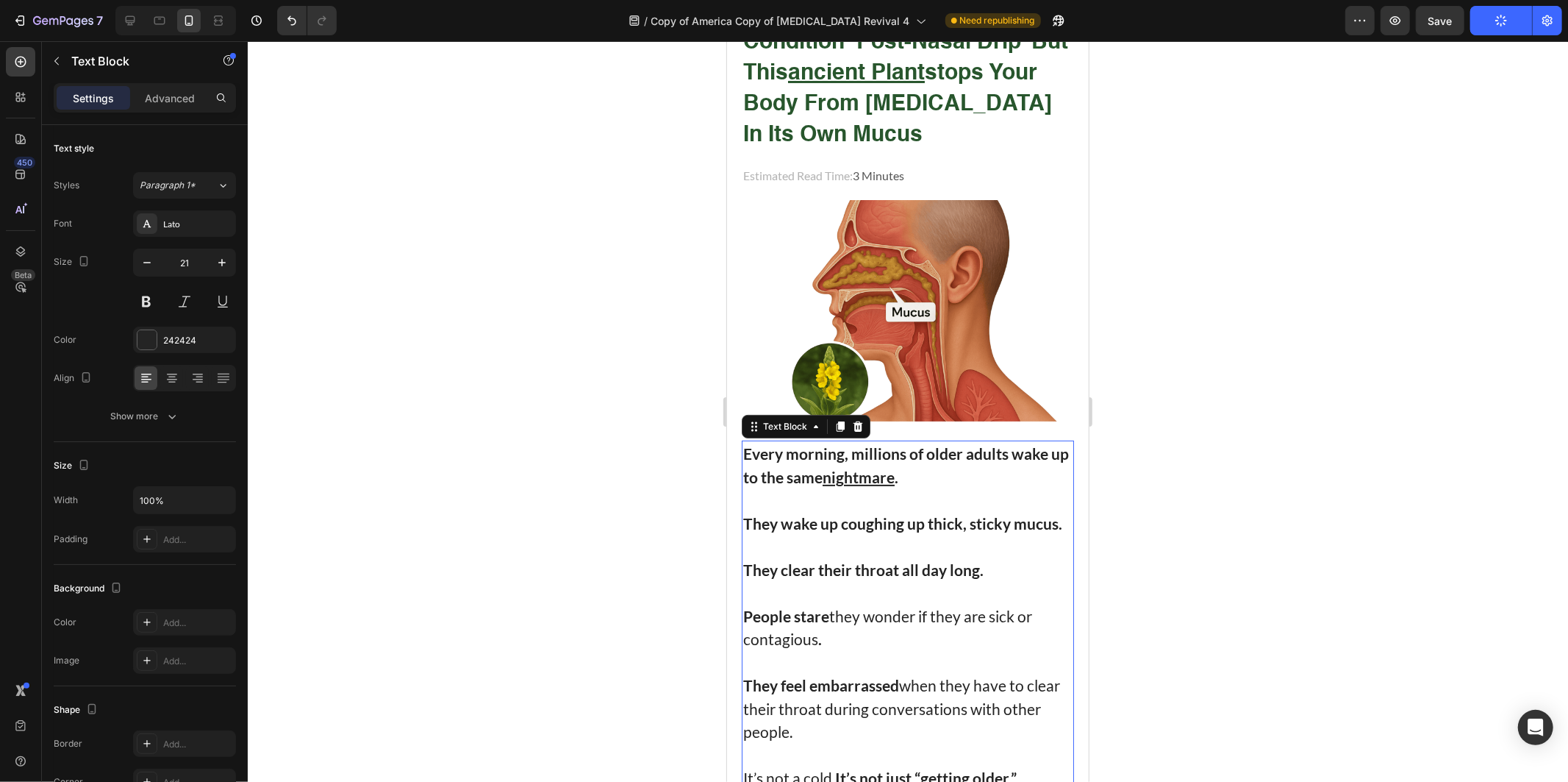
scroll to position [245, 0]
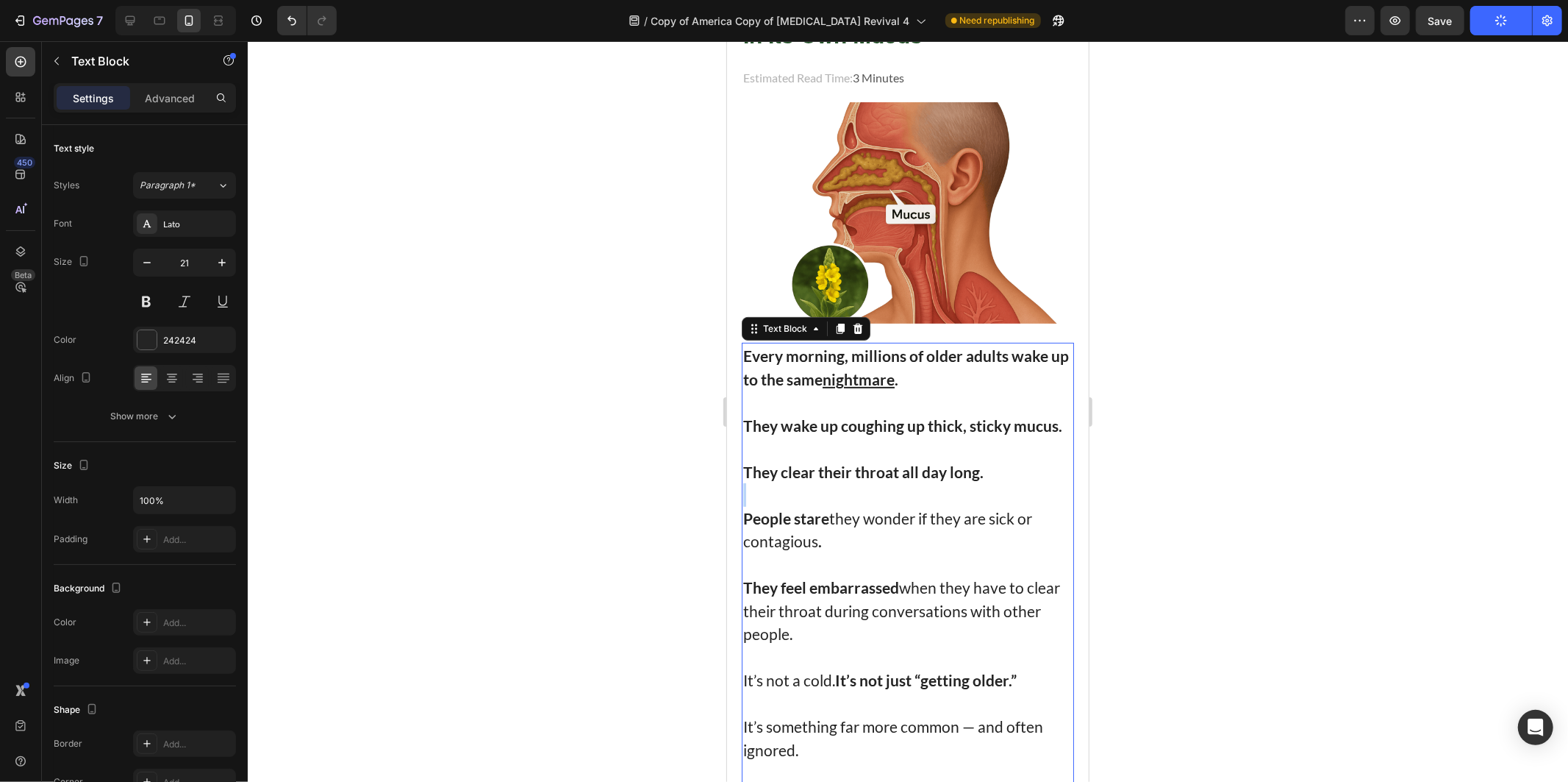
click at [871, 488] on p "Rich Text Editor. Editing area: main" at bounding box center [908, 494] width 330 height 23
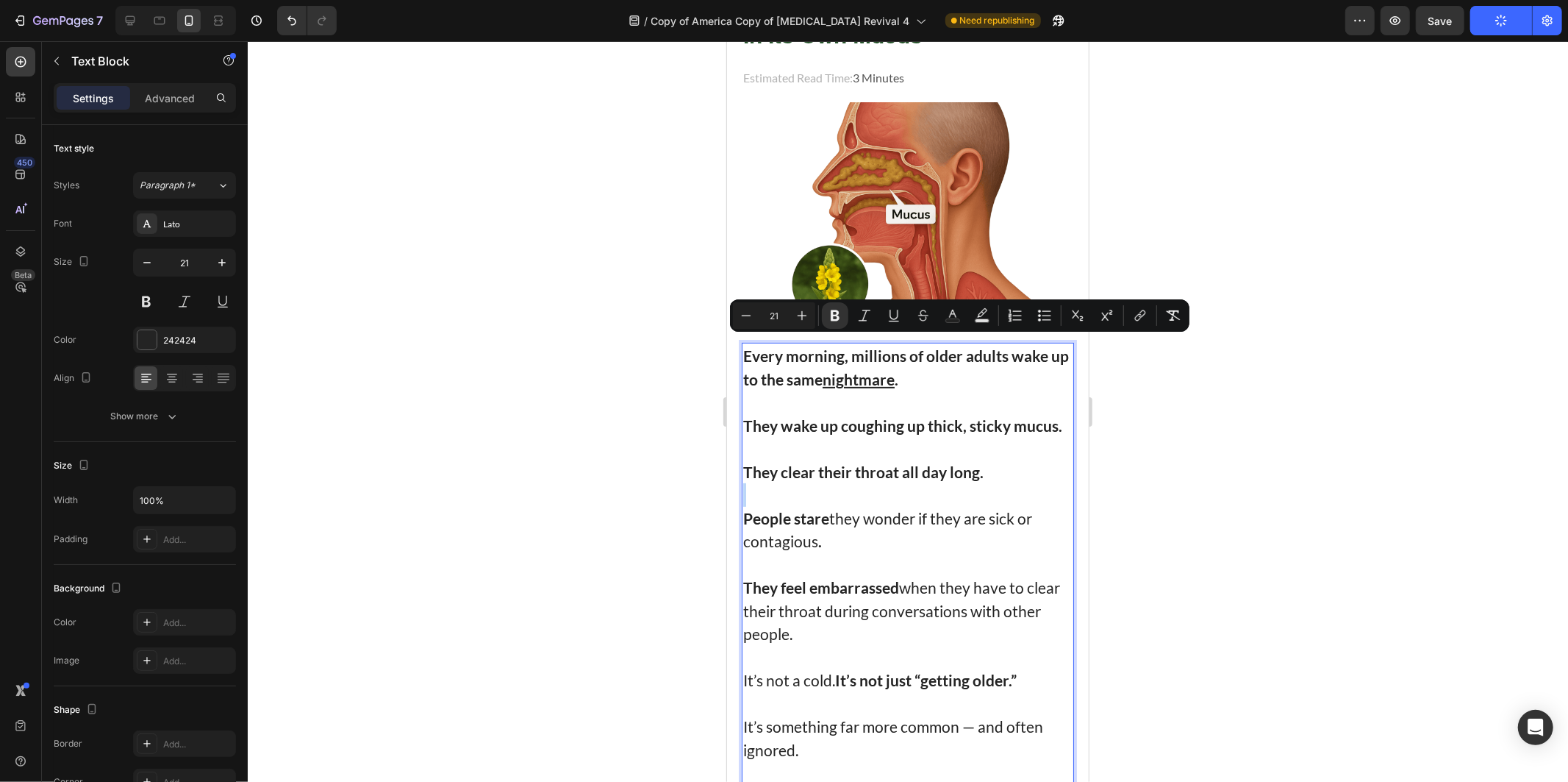
copy div "Every morning, millions of older adults wake up to the same nightmare . They wa…"
click at [562, 316] on div at bounding box center [908, 412] width 1321 height 741
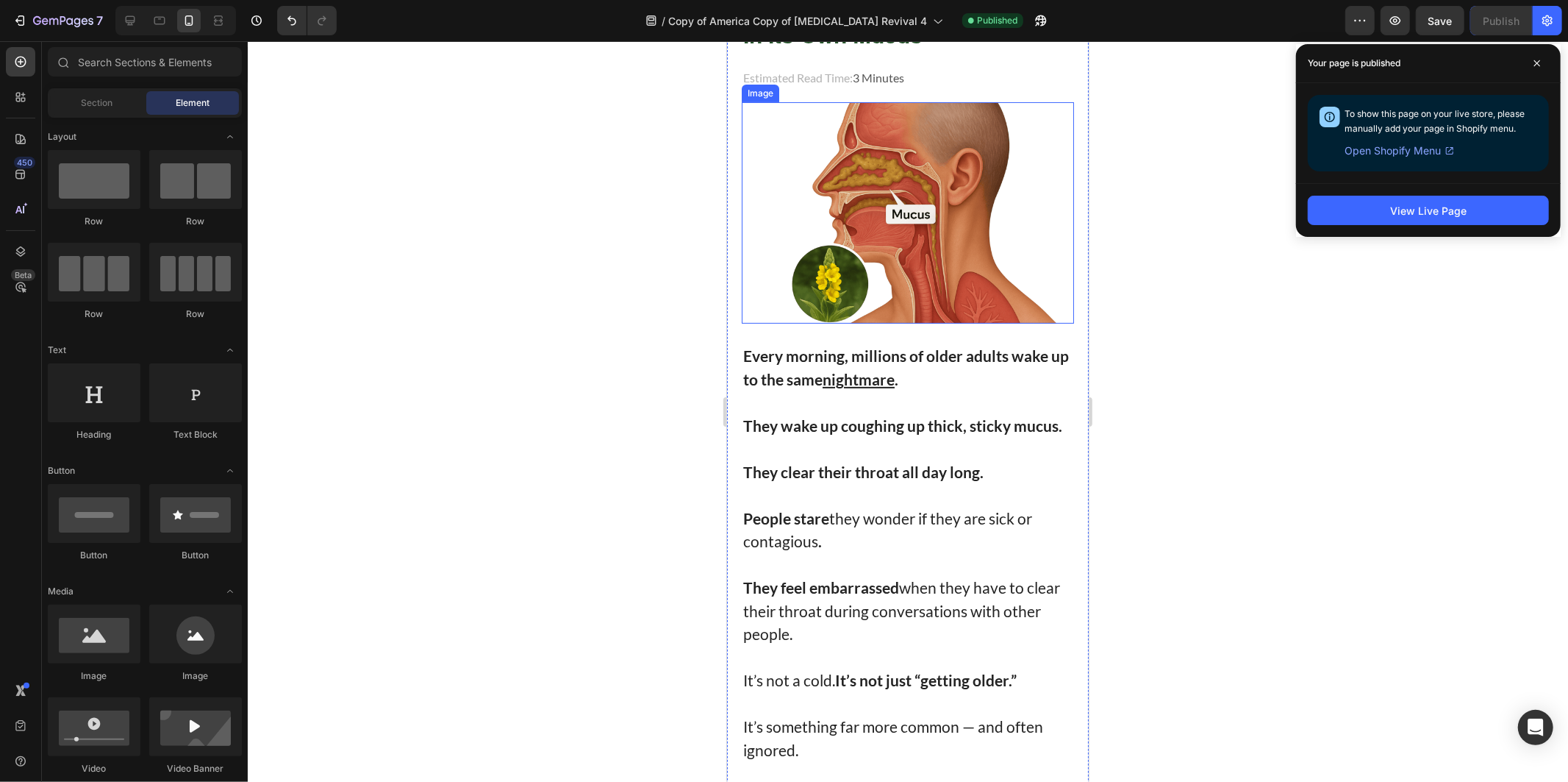
click at [832, 237] on img at bounding box center [907, 212] width 332 height 222
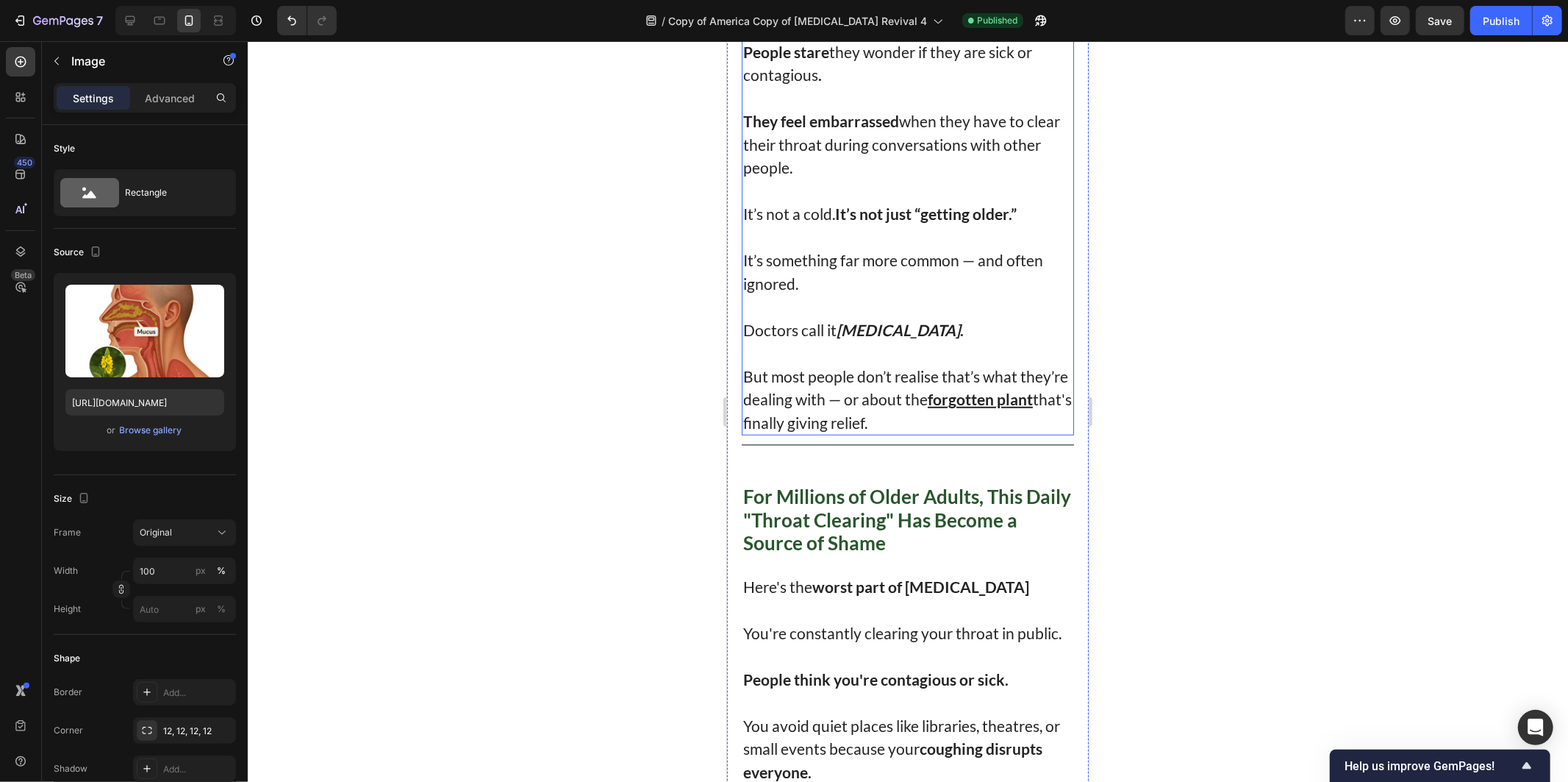
scroll to position [735, 0]
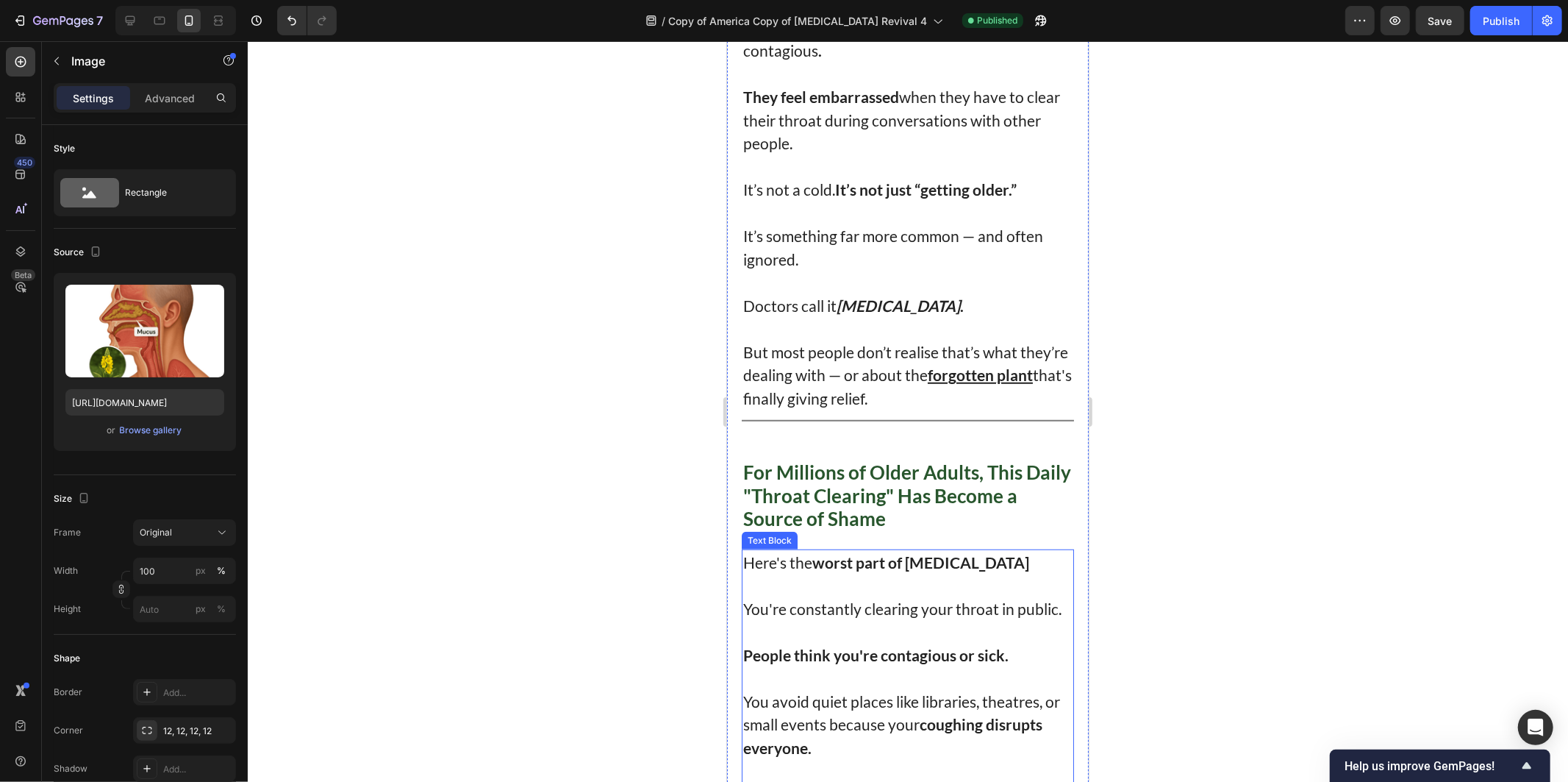
click at [788, 568] on p "Here's the worst part of [MEDICAL_DATA] You're constantly clearing your throat …" at bounding box center [908, 585] width 330 height 70
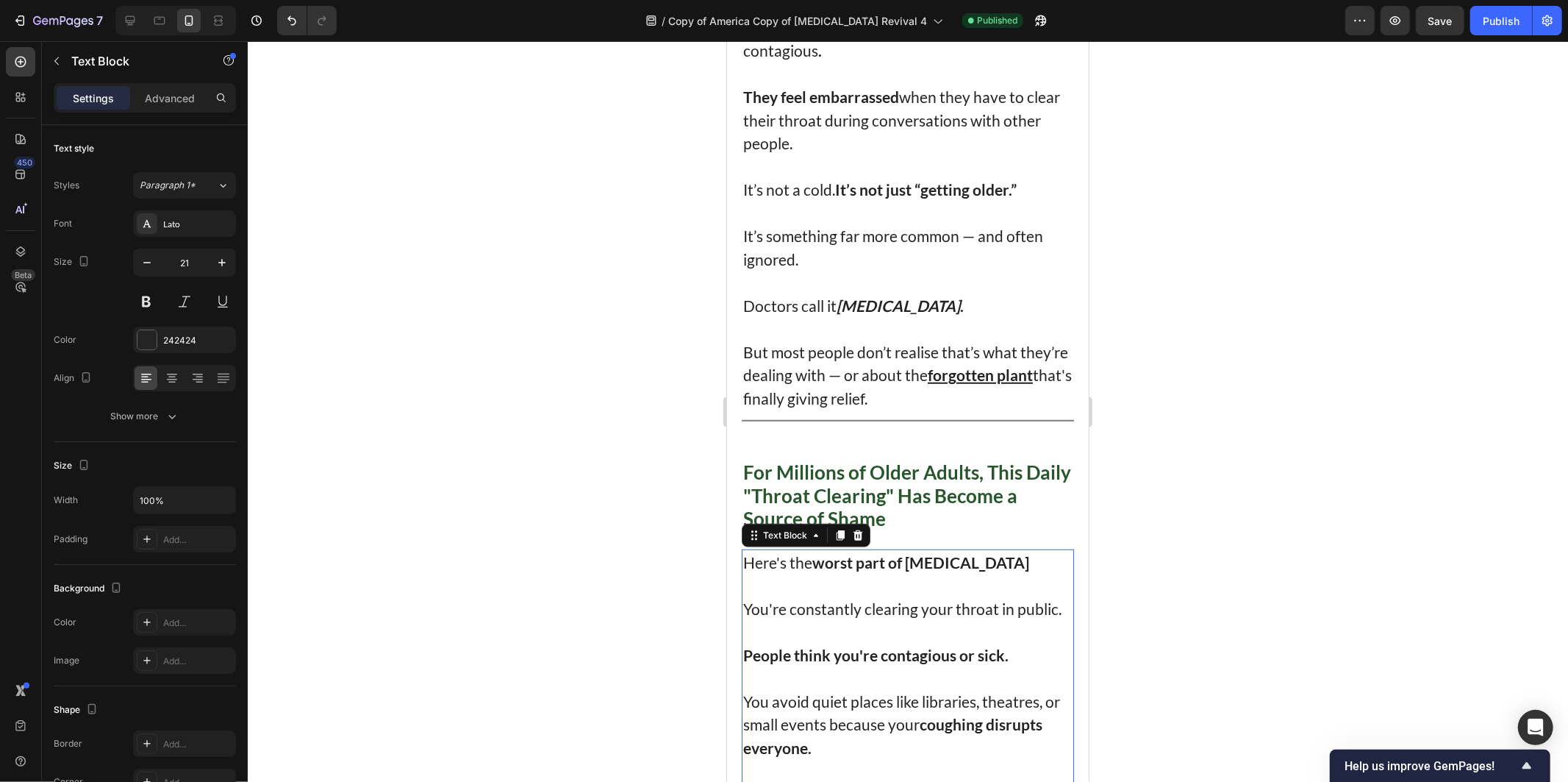
click at [759, 562] on p "Here's the worst part of [MEDICAL_DATA] You're constantly clearing your throat …" at bounding box center [908, 585] width 330 height 70
click at [747, 556] on p "Here's the worst part of [MEDICAL_DATA] You're constantly clearing your throat …" at bounding box center [908, 585] width 330 height 70
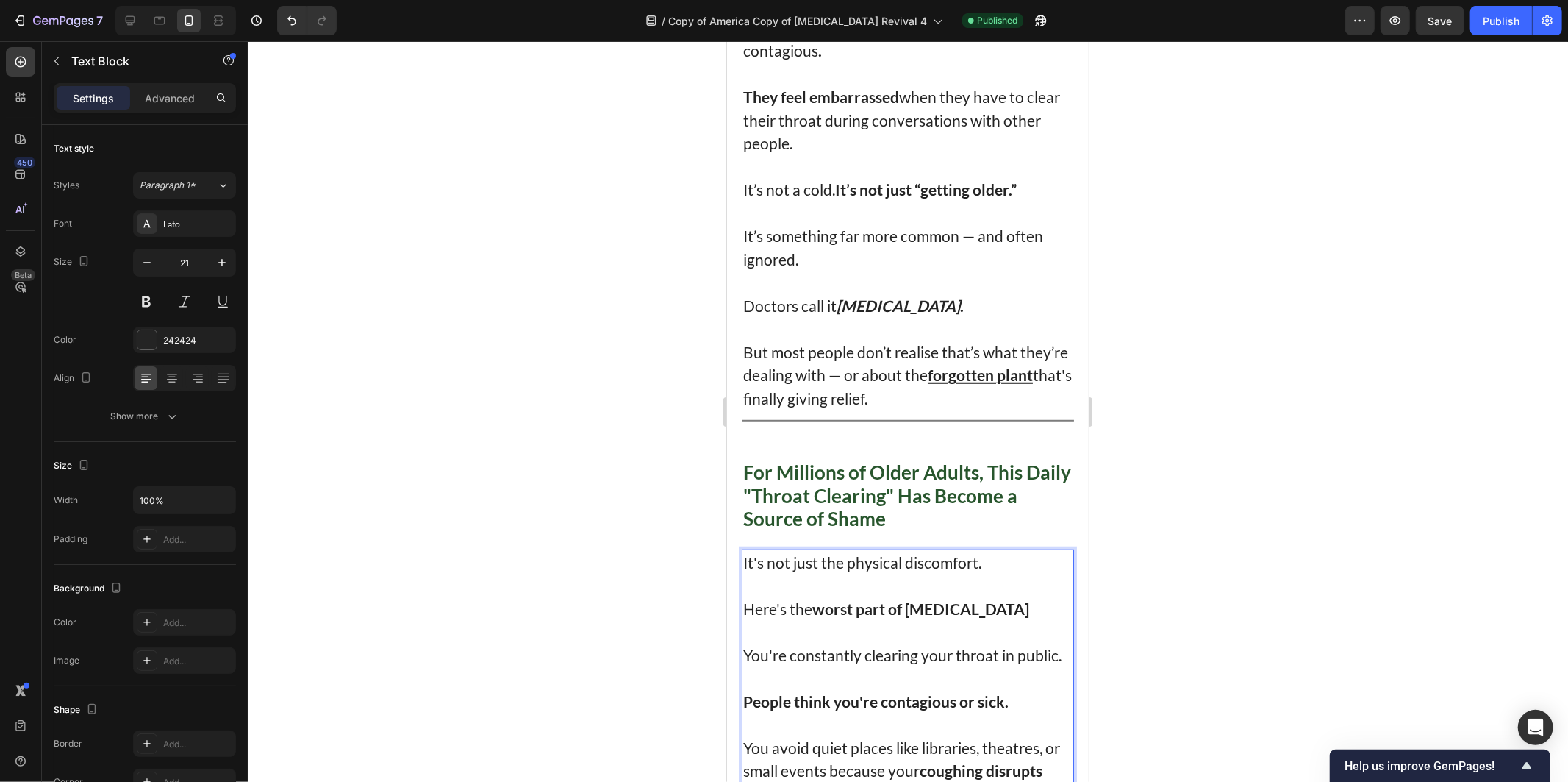
click at [1206, 441] on div at bounding box center [908, 412] width 1321 height 741
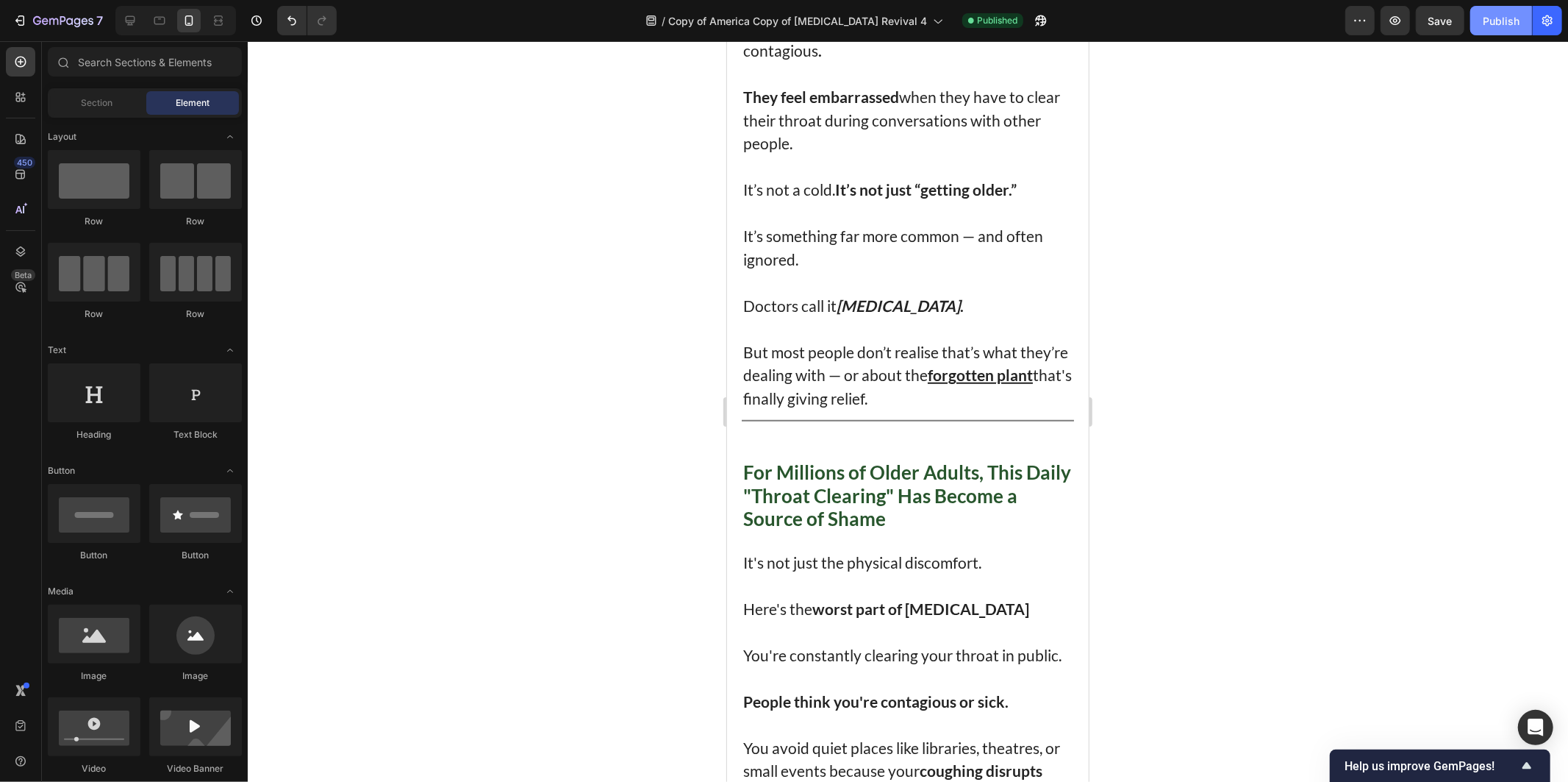
click at [1509, 33] on button "Publish" at bounding box center [1501, 21] width 61 height 30
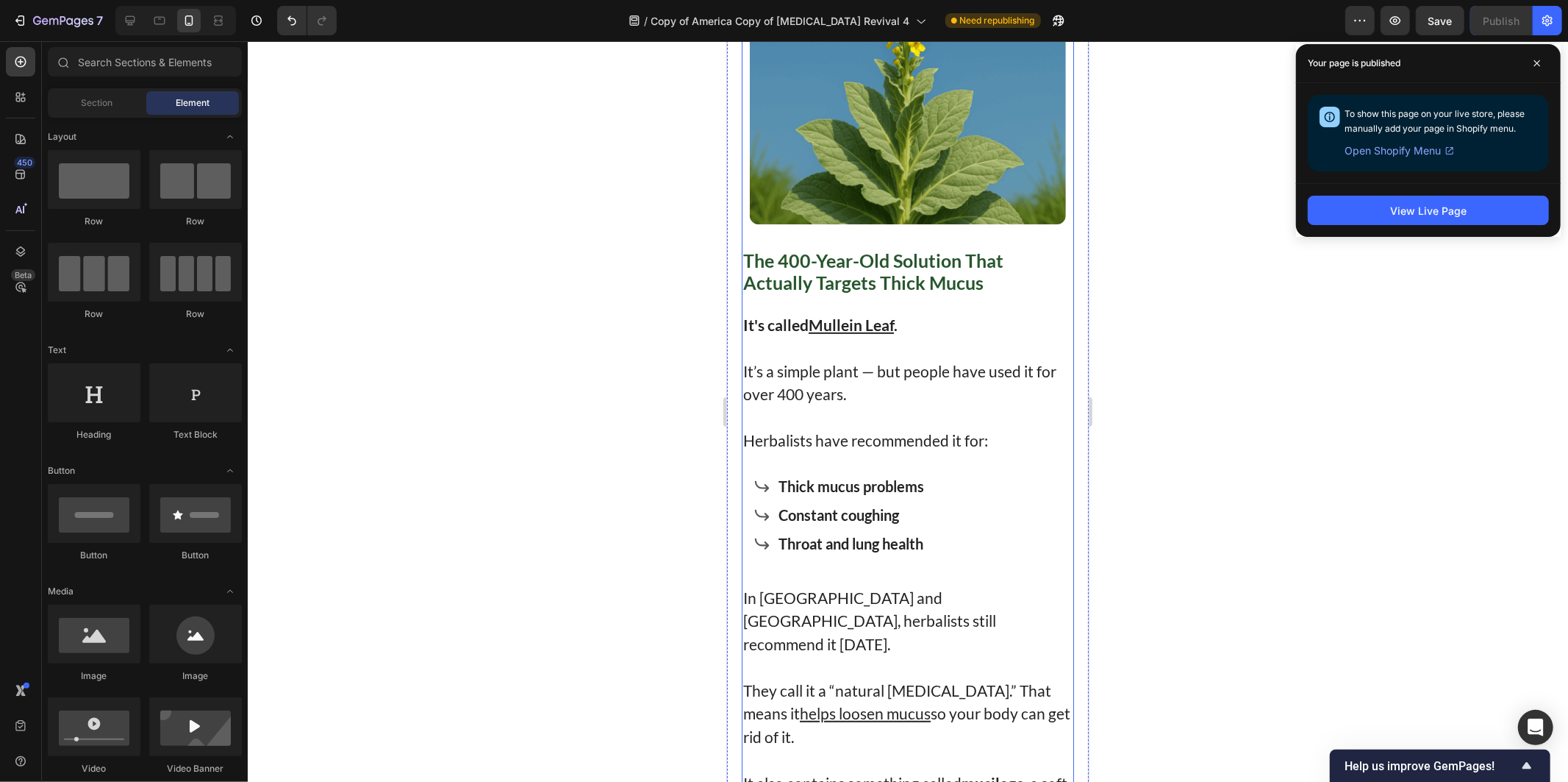
scroll to position [5149, 0]
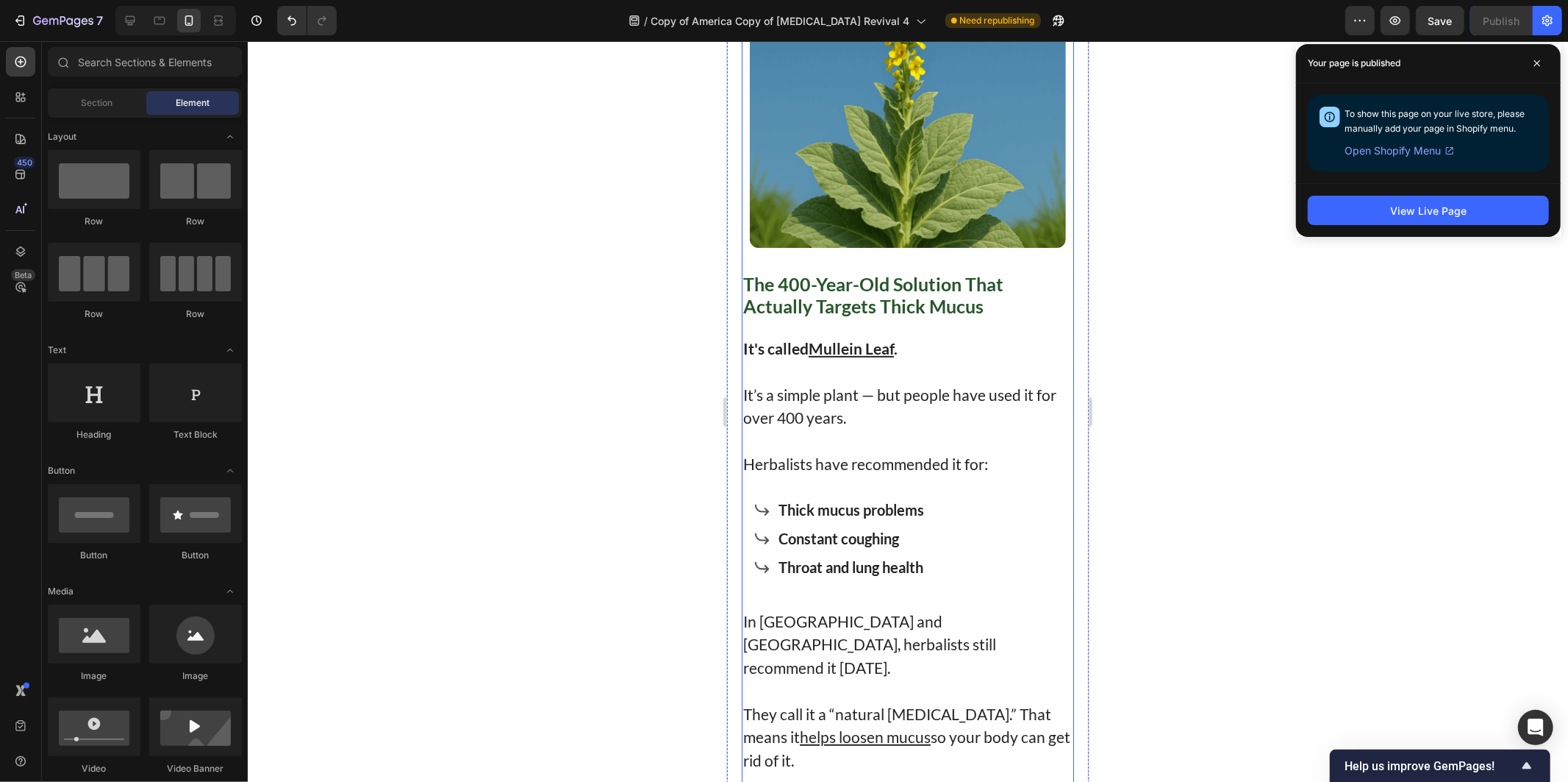
drag, startPoint x: 901, startPoint y: 335, endPoint x: 803, endPoint y: 343, distance: 98.3
click at [899, 247] on img at bounding box center [907, 89] width 316 height 316
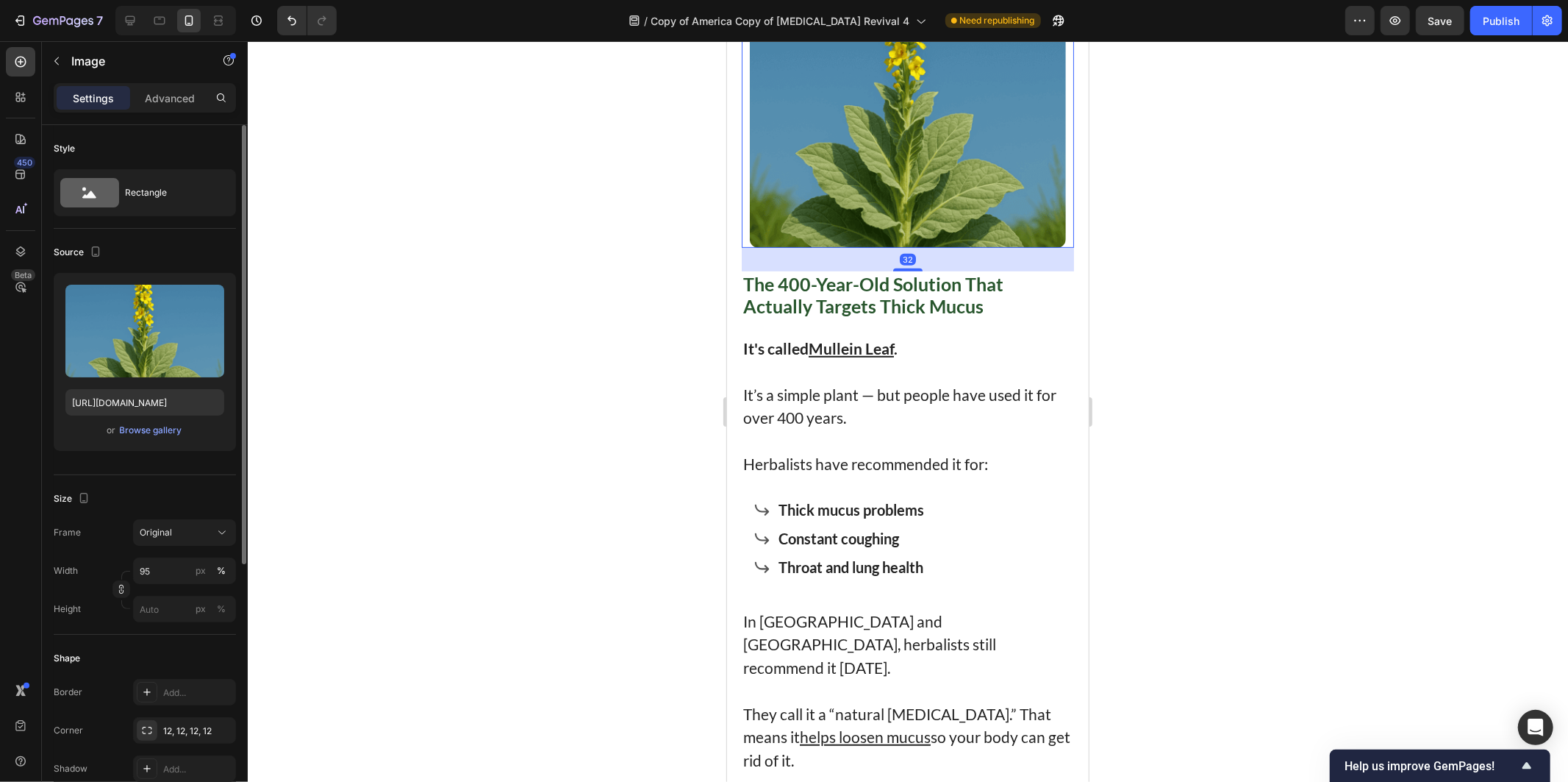
click at [170, 419] on div "Upload Image [URL][DOMAIN_NAME] or Browse gallery" at bounding box center [145, 362] width 182 height 178
click at [170, 428] on div "Browse gallery" at bounding box center [151, 430] width 62 height 13
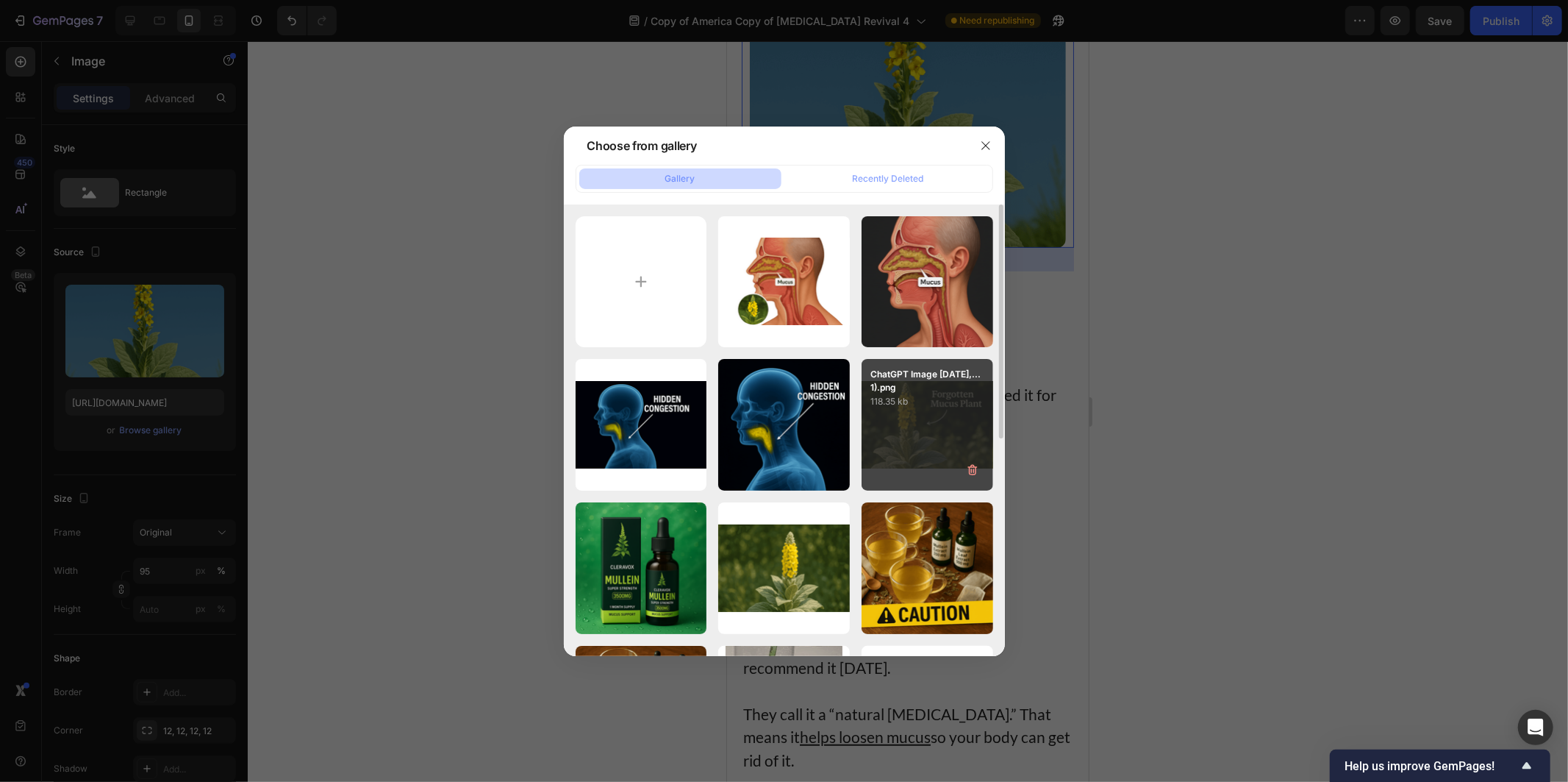
click at [954, 430] on div "ChatGPT Image [DATE],...1).png 118.35 kb" at bounding box center [927, 424] width 131 height 132
type input "[URL][DOMAIN_NAME]"
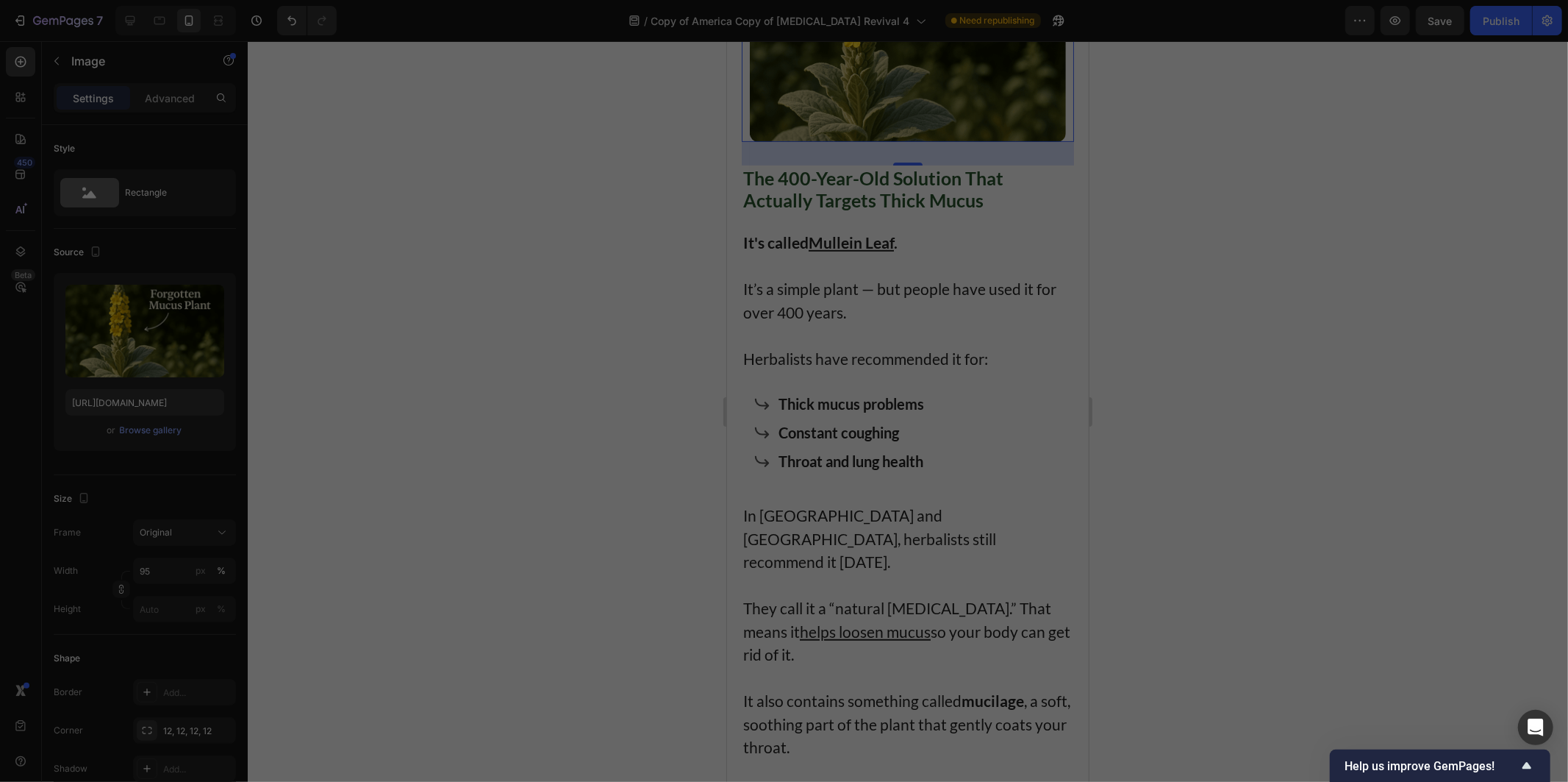
click at [1361, 426] on div at bounding box center [908, 412] width 1321 height 741
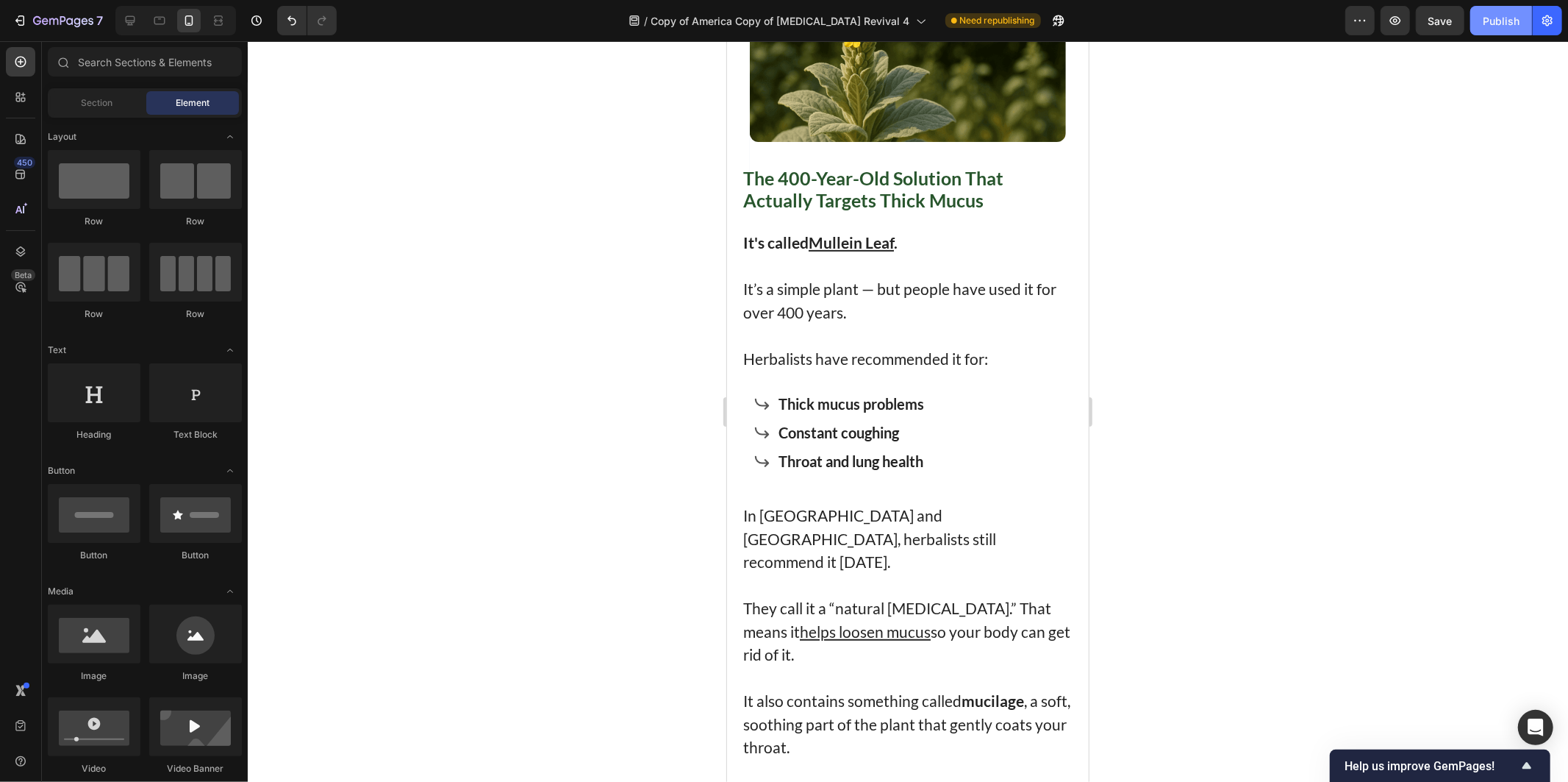
click at [1499, 27] on div "Publish" at bounding box center [1501, 21] width 37 height 16
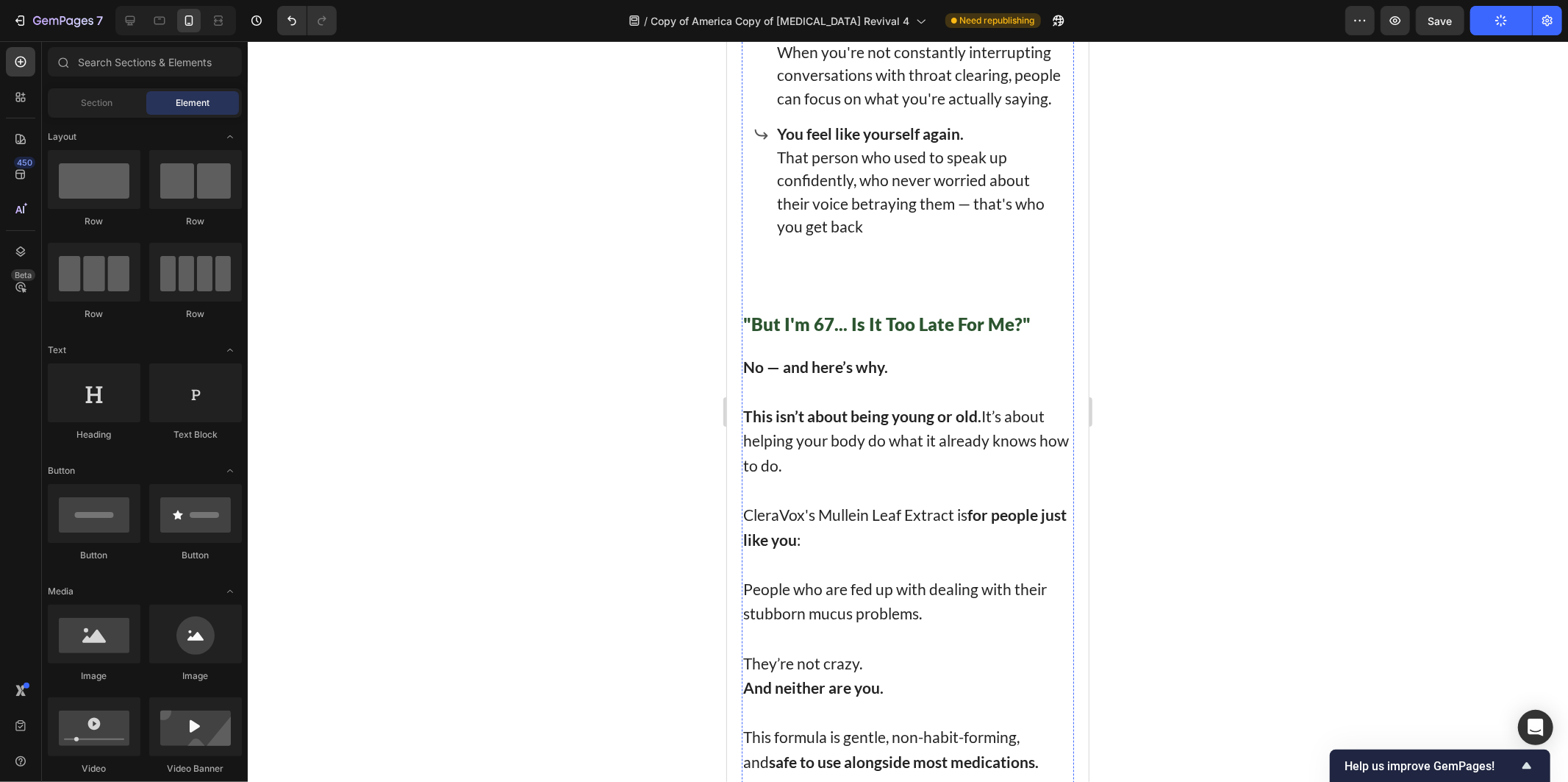
scroll to position [9072, 0]
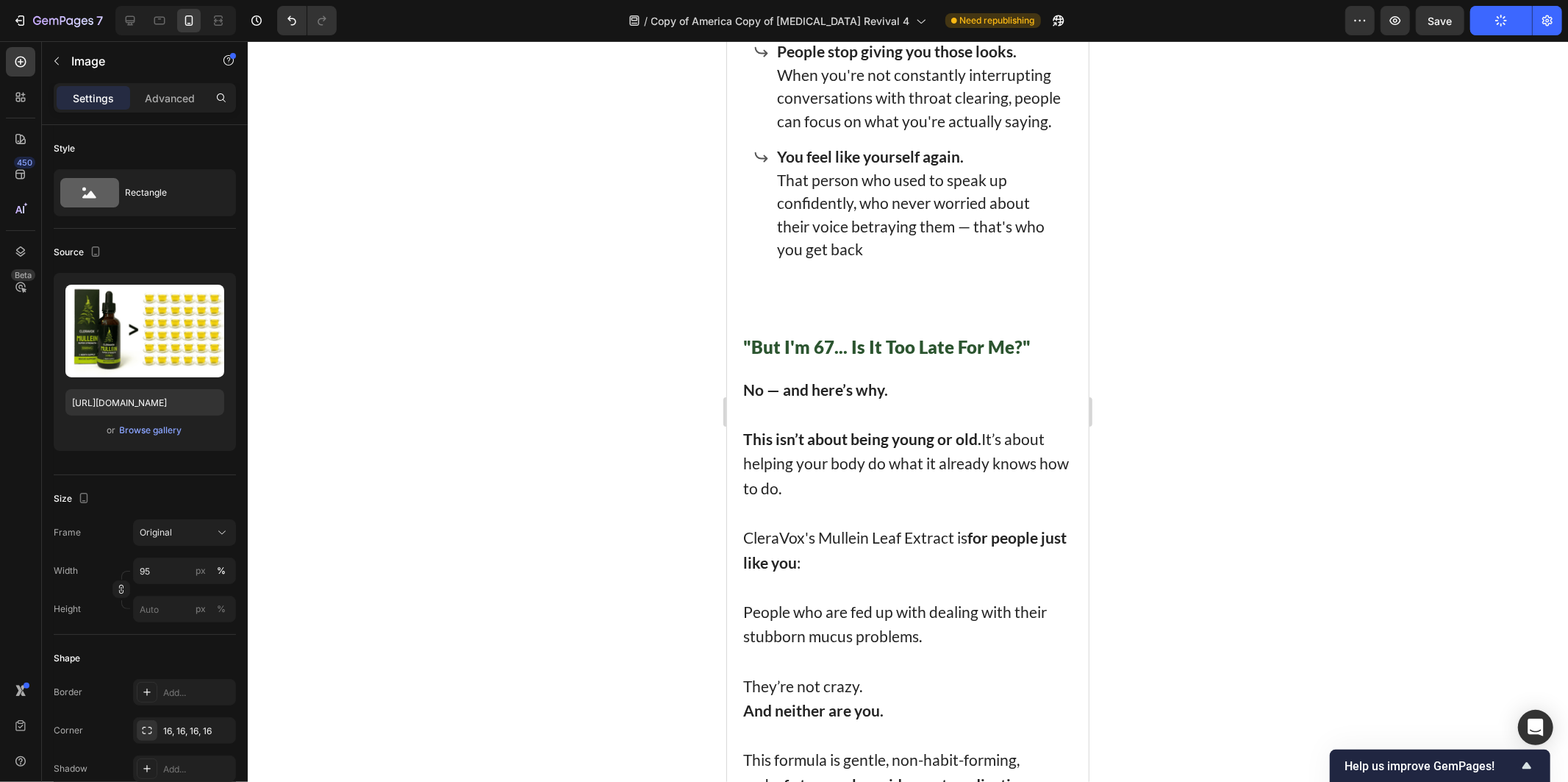
click at [687, 370] on div at bounding box center [908, 412] width 1321 height 741
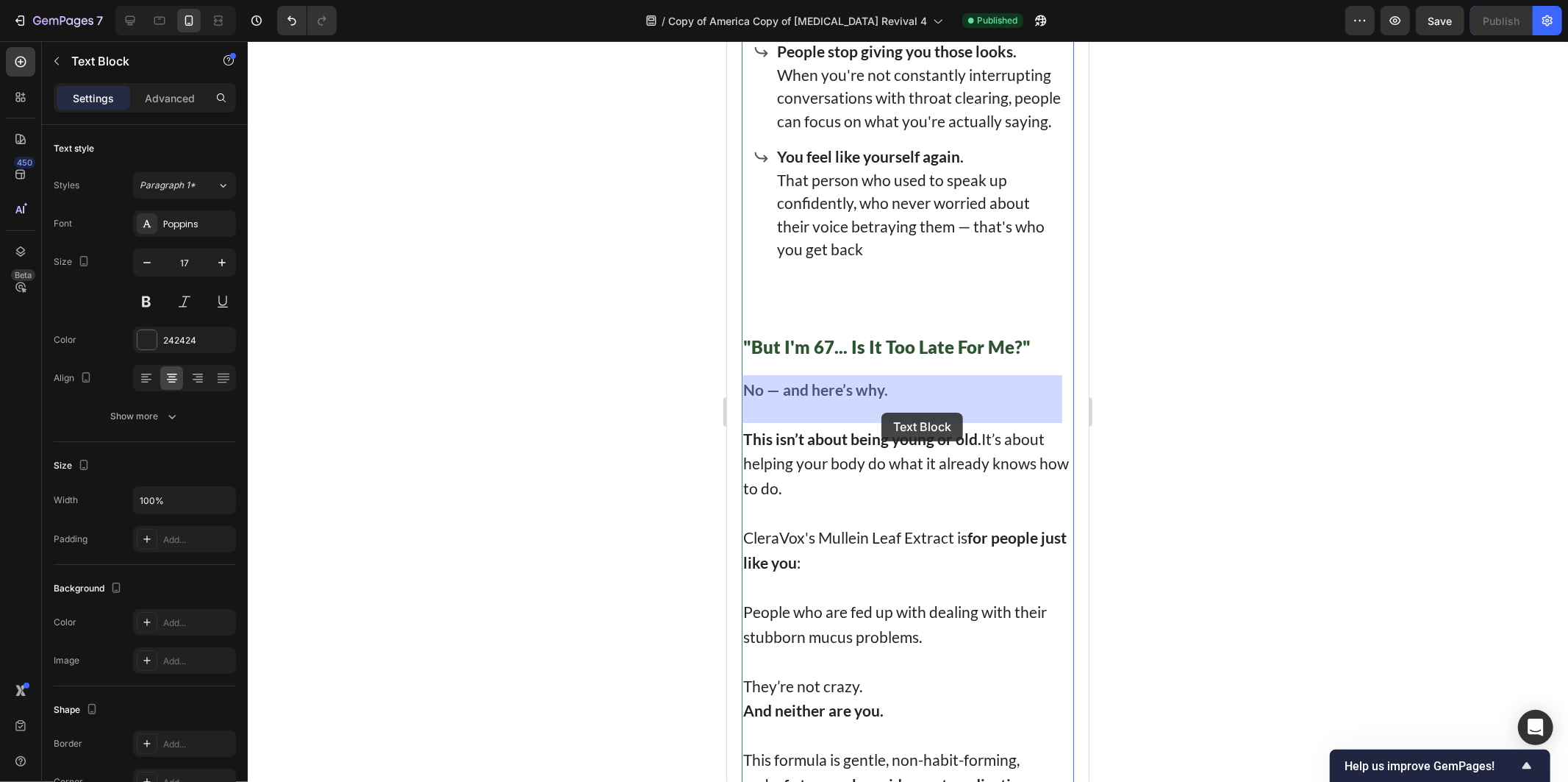
drag, startPoint x: 886, startPoint y: 410, endPoint x: 877, endPoint y: 412, distance: 9.2
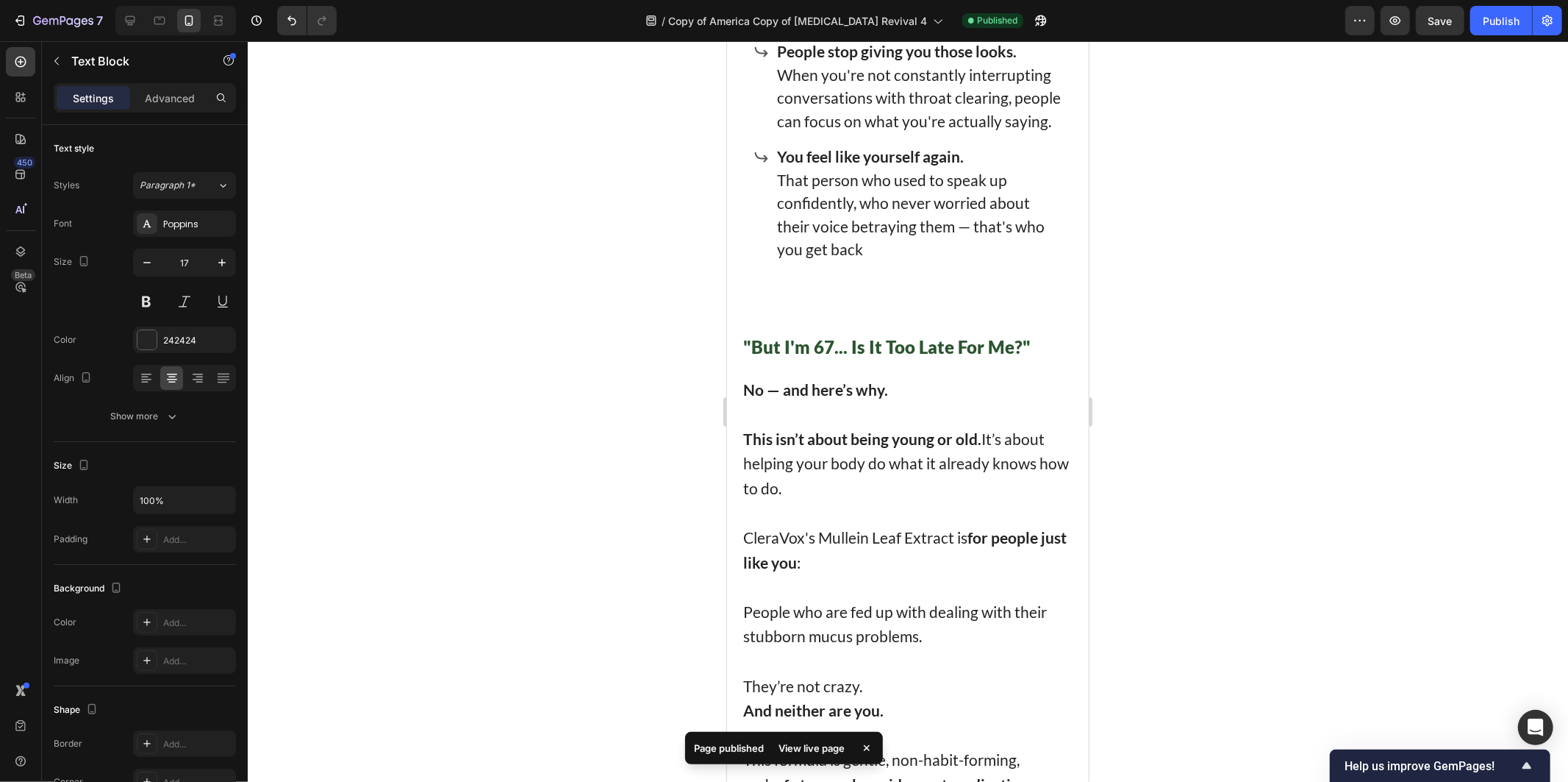
click at [1395, 177] on div at bounding box center [908, 412] width 1321 height 741
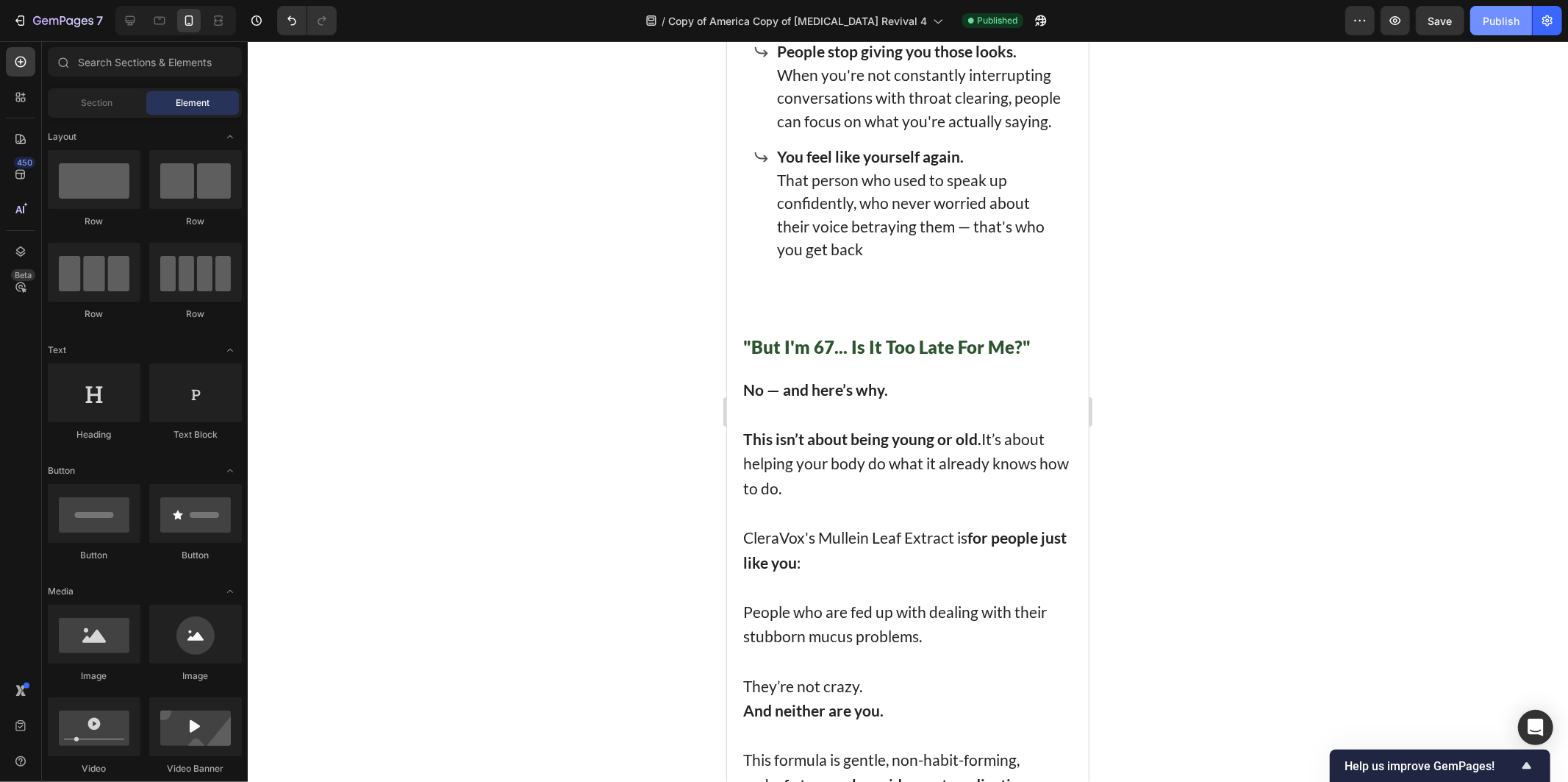
click at [1493, 27] on div "Publish" at bounding box center [1501, 21] width 37 height 16
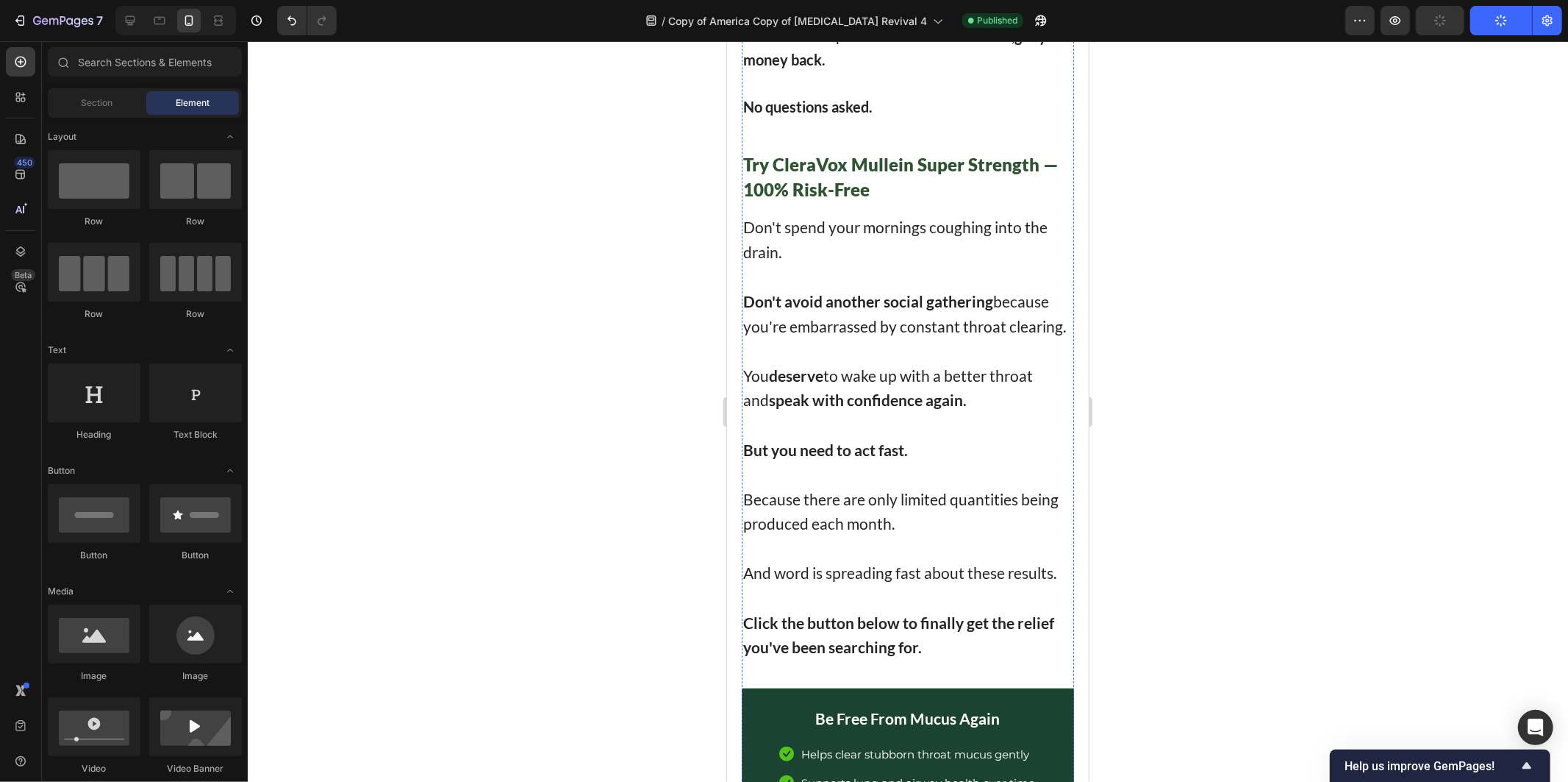
scroll to position [10298, 0]
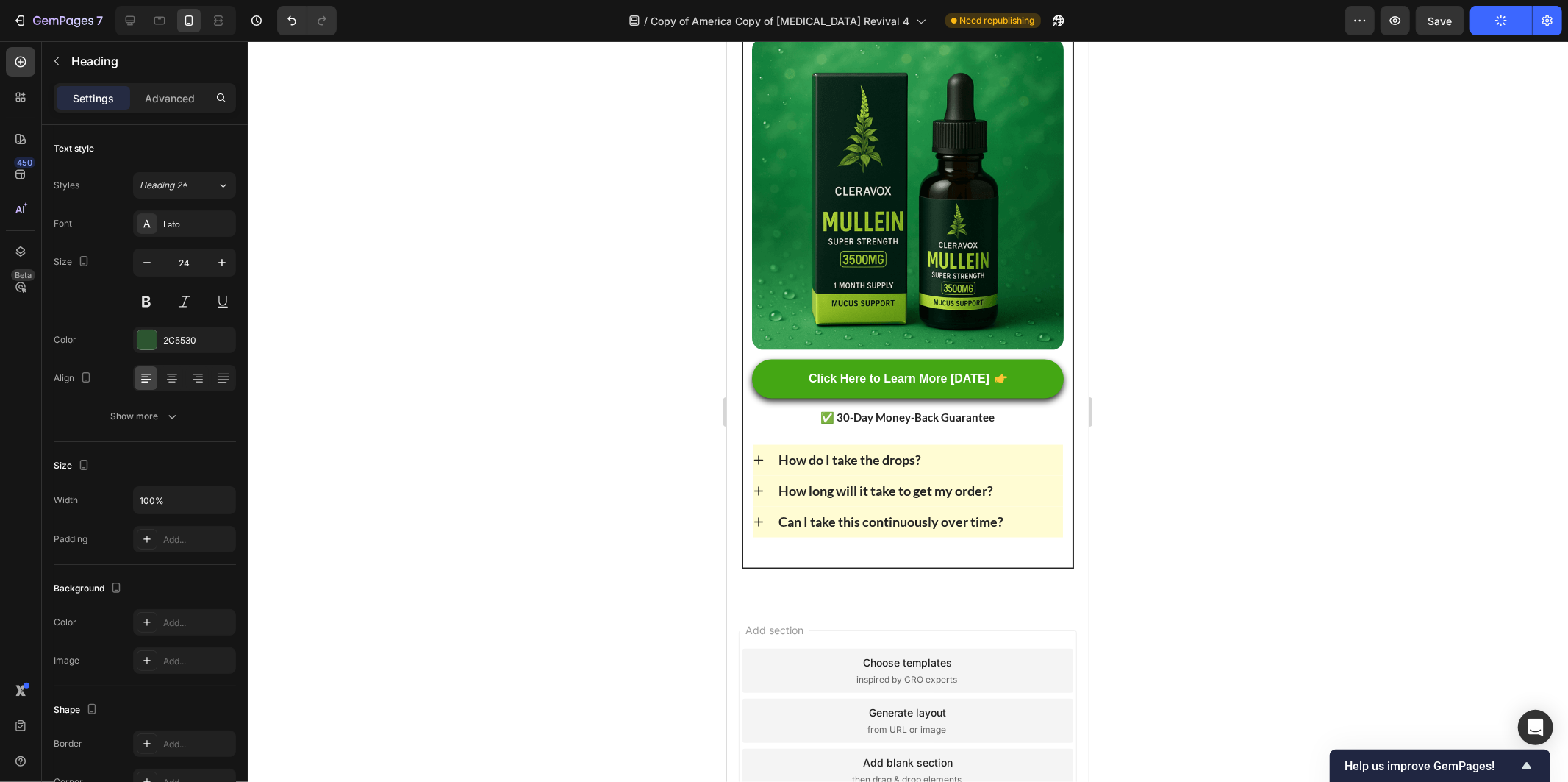
click at [462, 260] on div at bounding box center [908, 412] width 1321 height 741
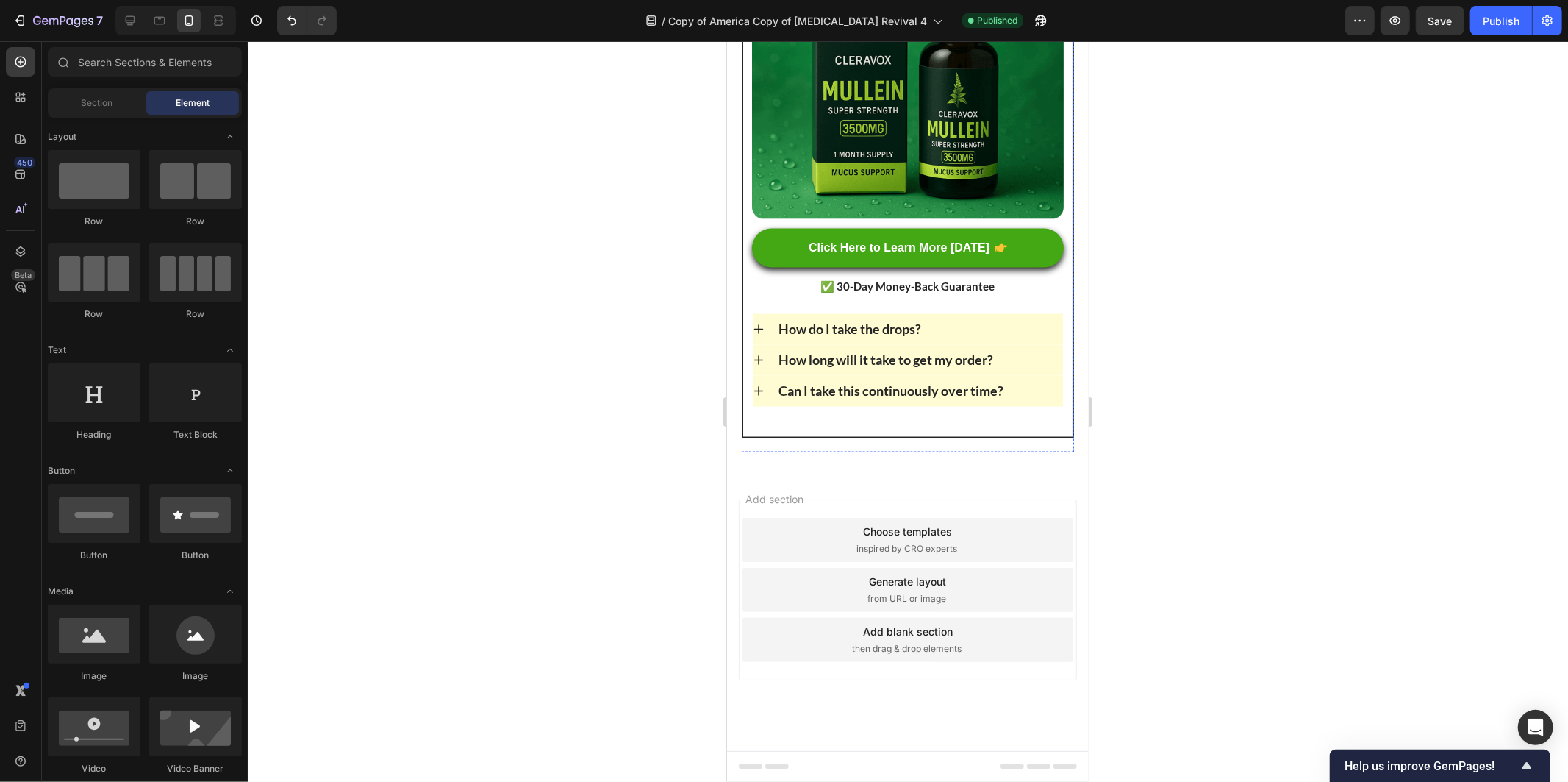
scroll to position [11769, 0]
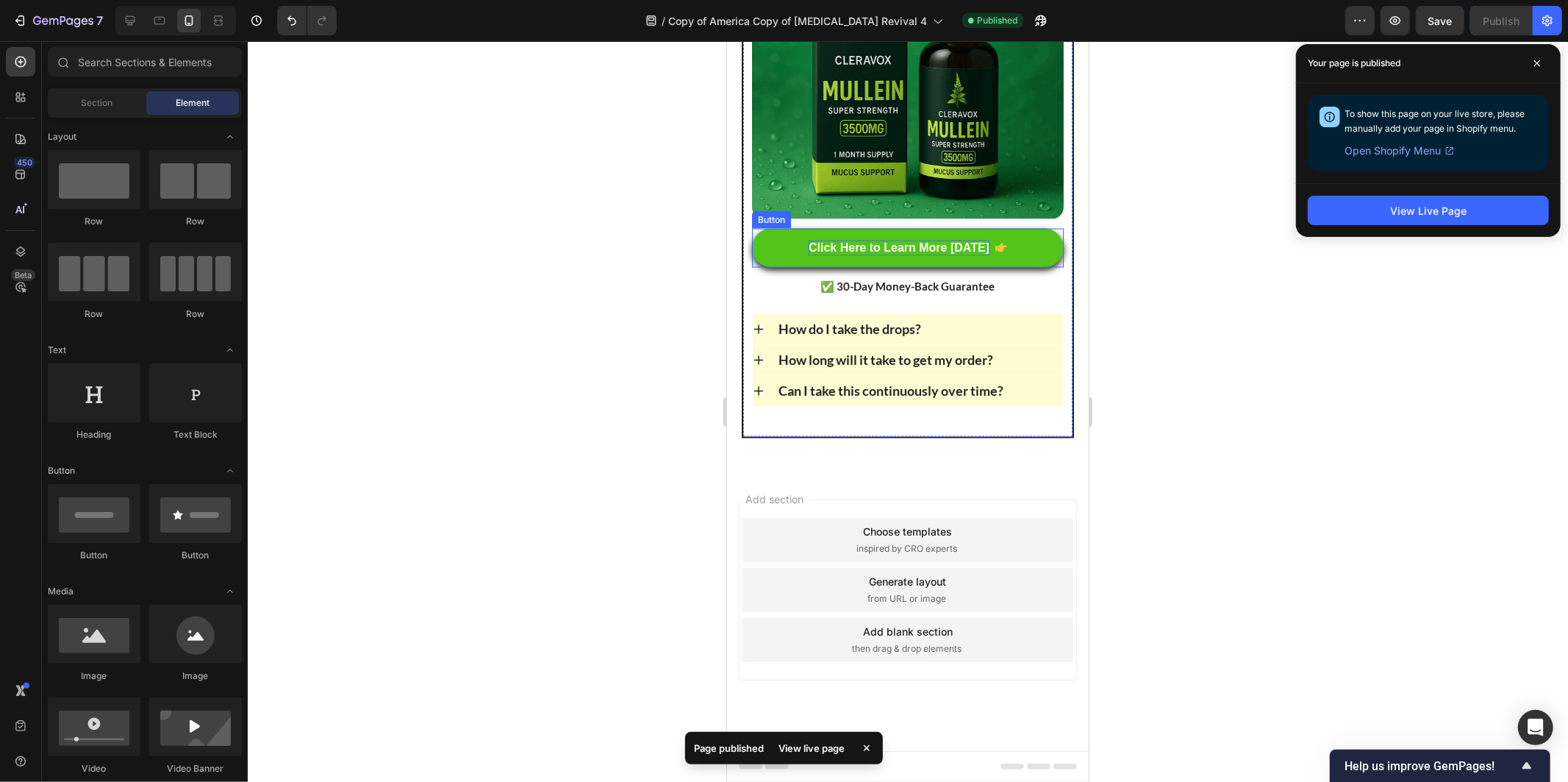
click at [873, 255] on p "Click Here to Learn More [DATE]" at bounding box center [898, 247] width 181 height 16
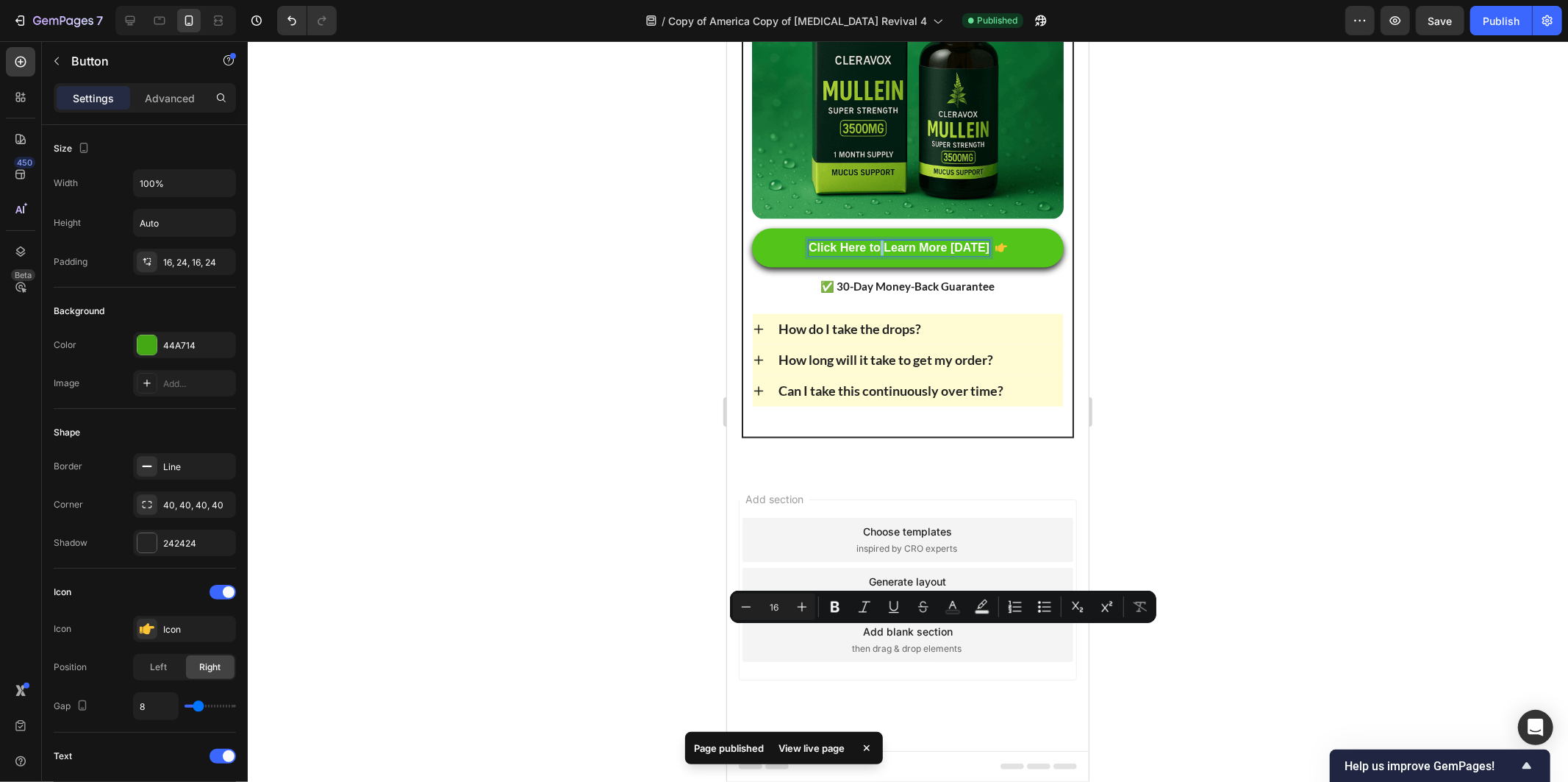
click at [883, 255] on p "Click Here to Learn More [DATE]" at bounding box center [898, 247] width 181 height 16
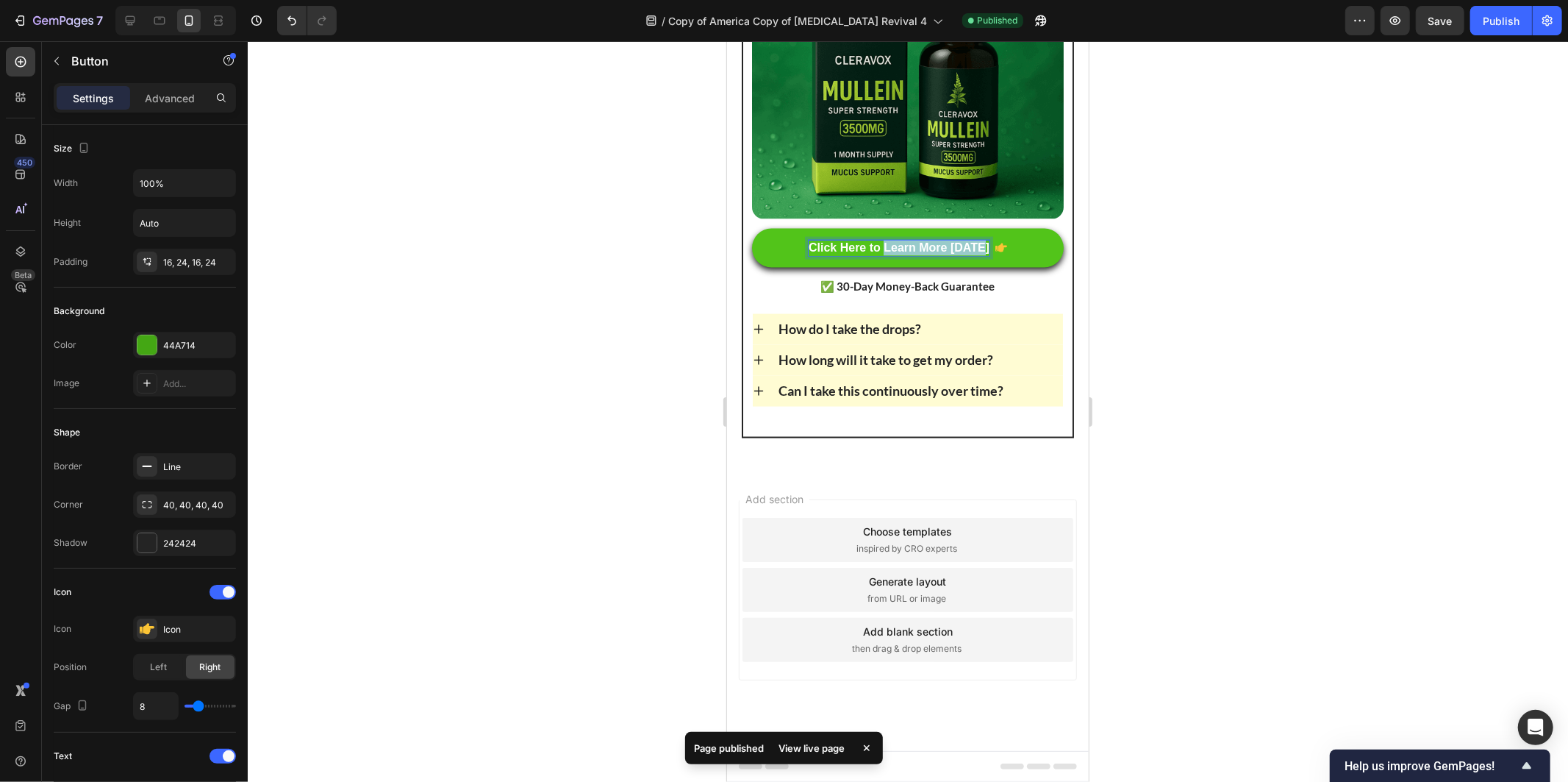
drag, startPoint x: 883, startPoint y: 636, endPoint x: 958, endPoint y: 636, distance: 75.0
click at [958, 255] on p "Click Here to Learn More [DATE]" at bounding box center [898, 247] width 181 height 16
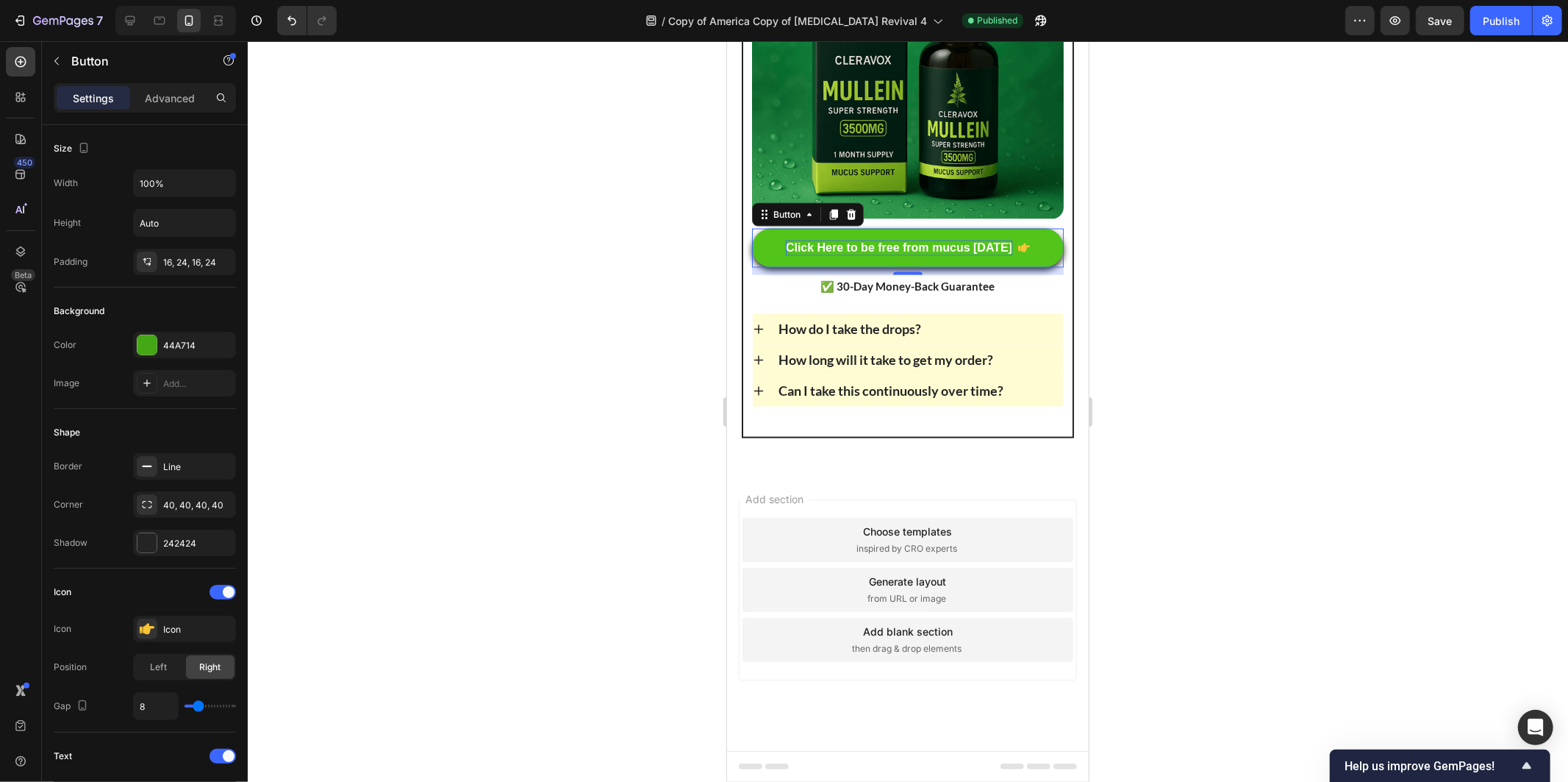
click at [1350, 362] on div at bounding box center [908, 412] width 1321 height 741
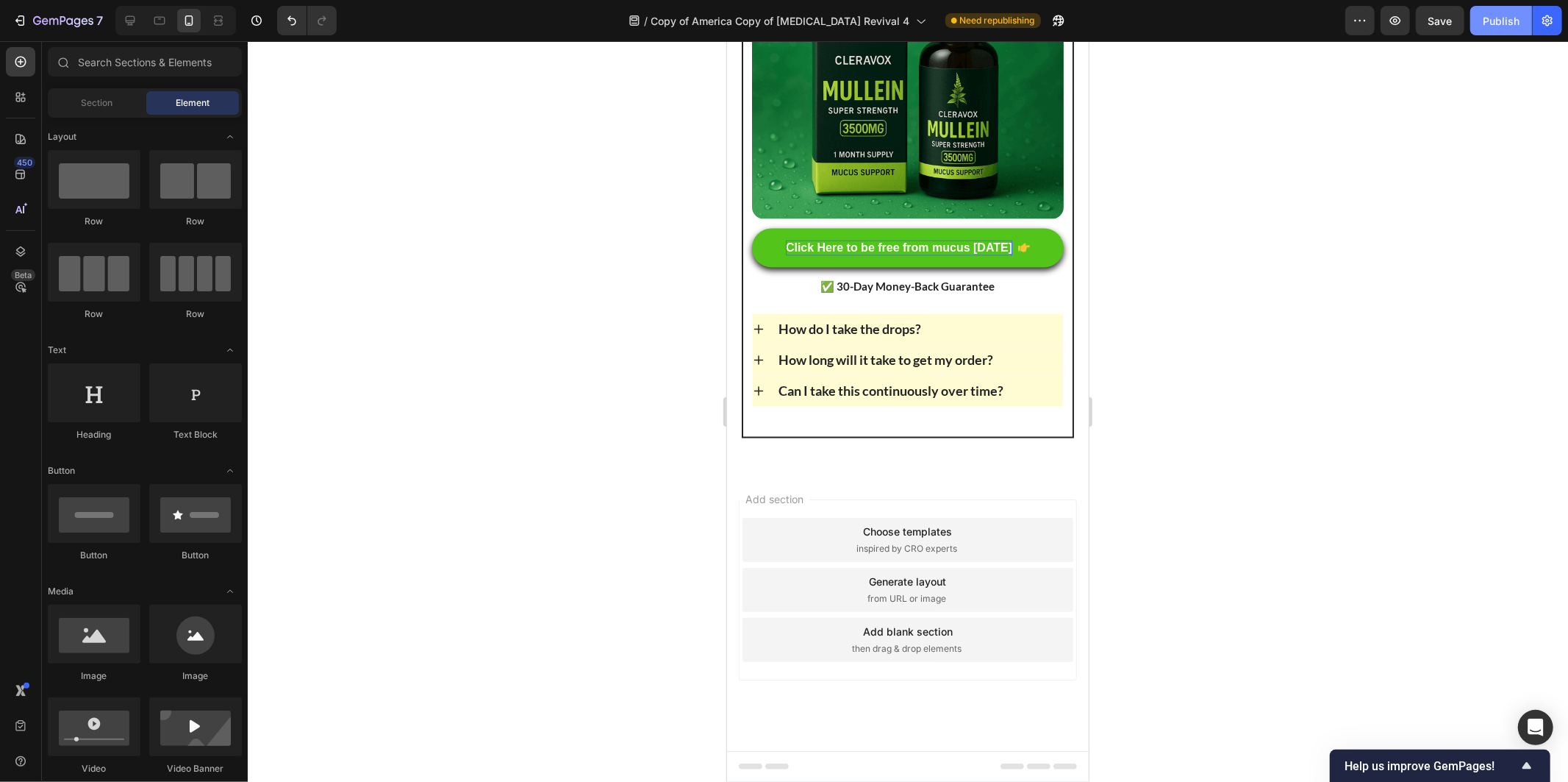
click at [1497, 26] on div "Publish" at bounding box center [1501, 21] width 37 height 16
